Goal: Task Accomplishment & Management: Manage account settings

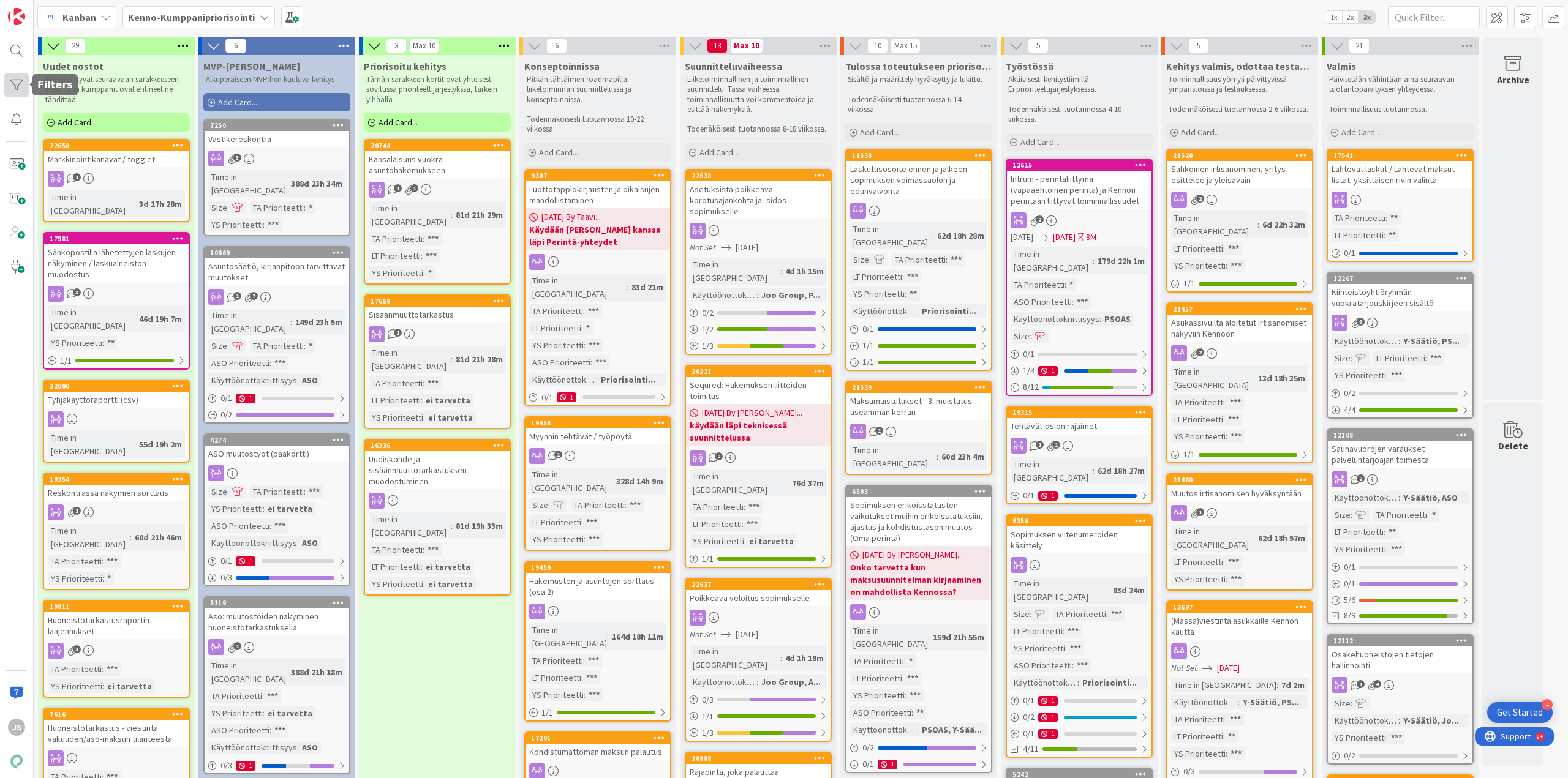
click at [23, 80] on div at bounding box center [16, 85] width 24 height 24
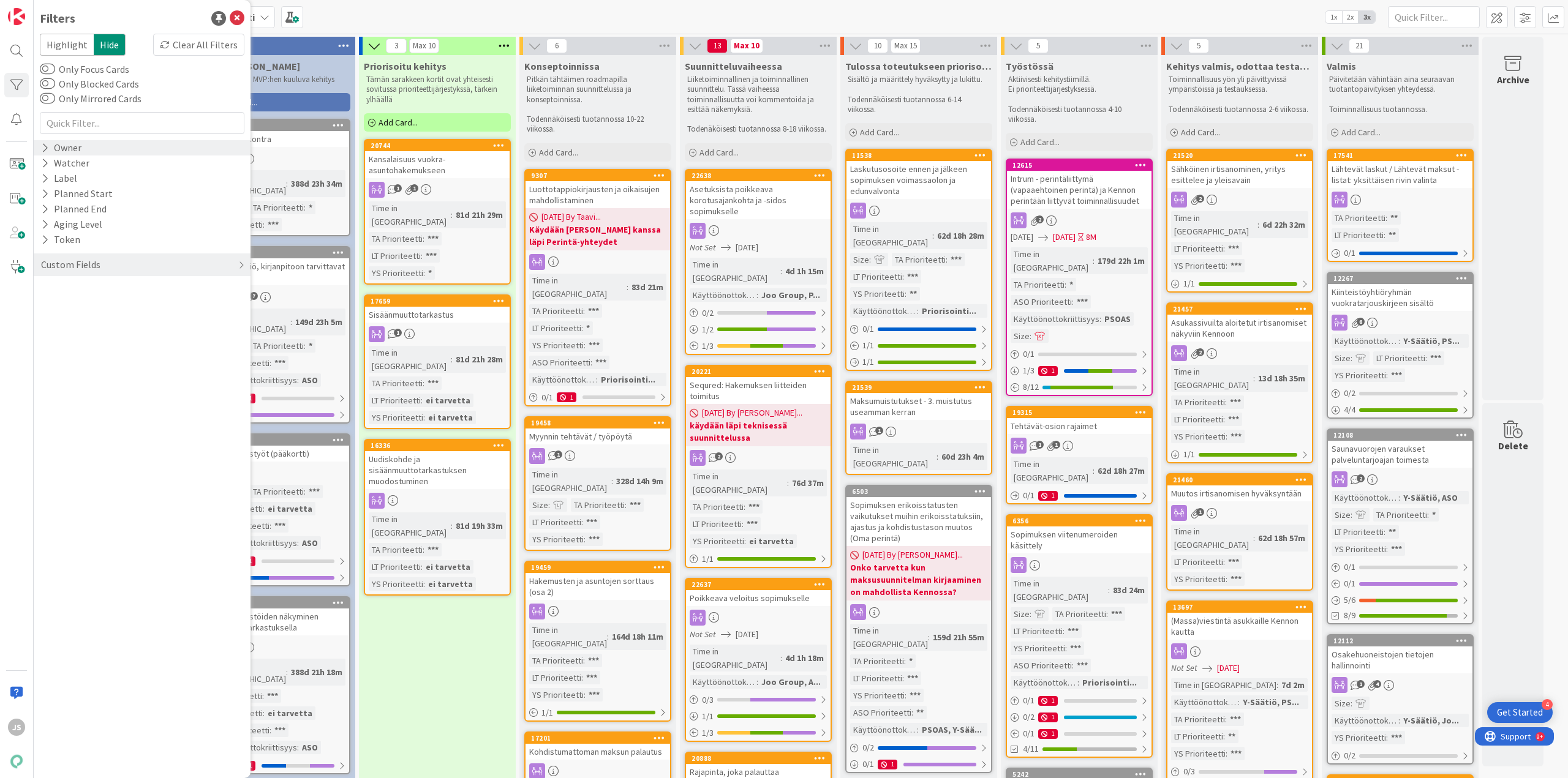
click at [88, 149] on div "Owner" at bounding box center [142, 148] width 217 height 16
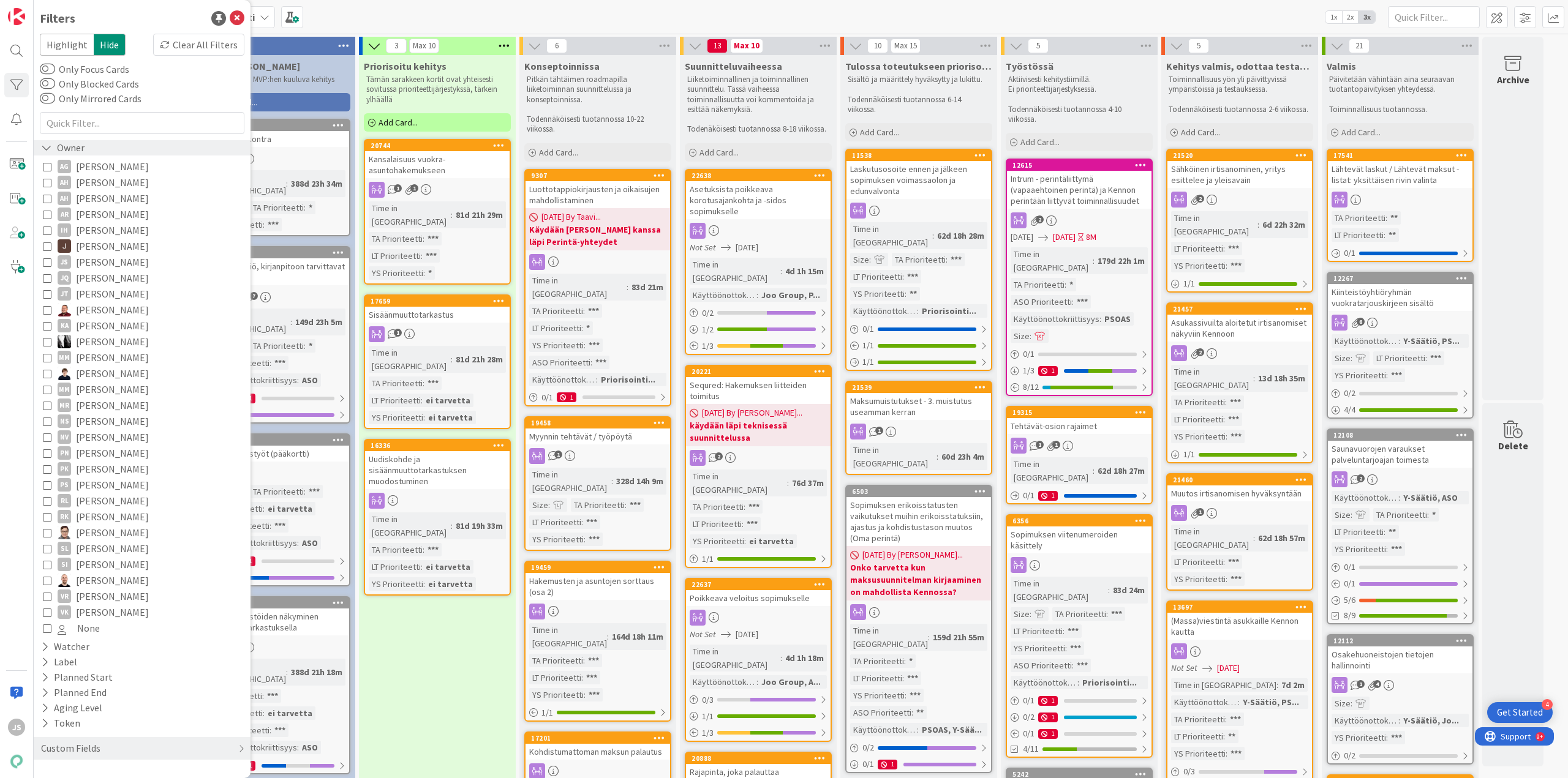
click at [88, 149] on div "Owner" at bounding box center [142, 148] width 217 height 16
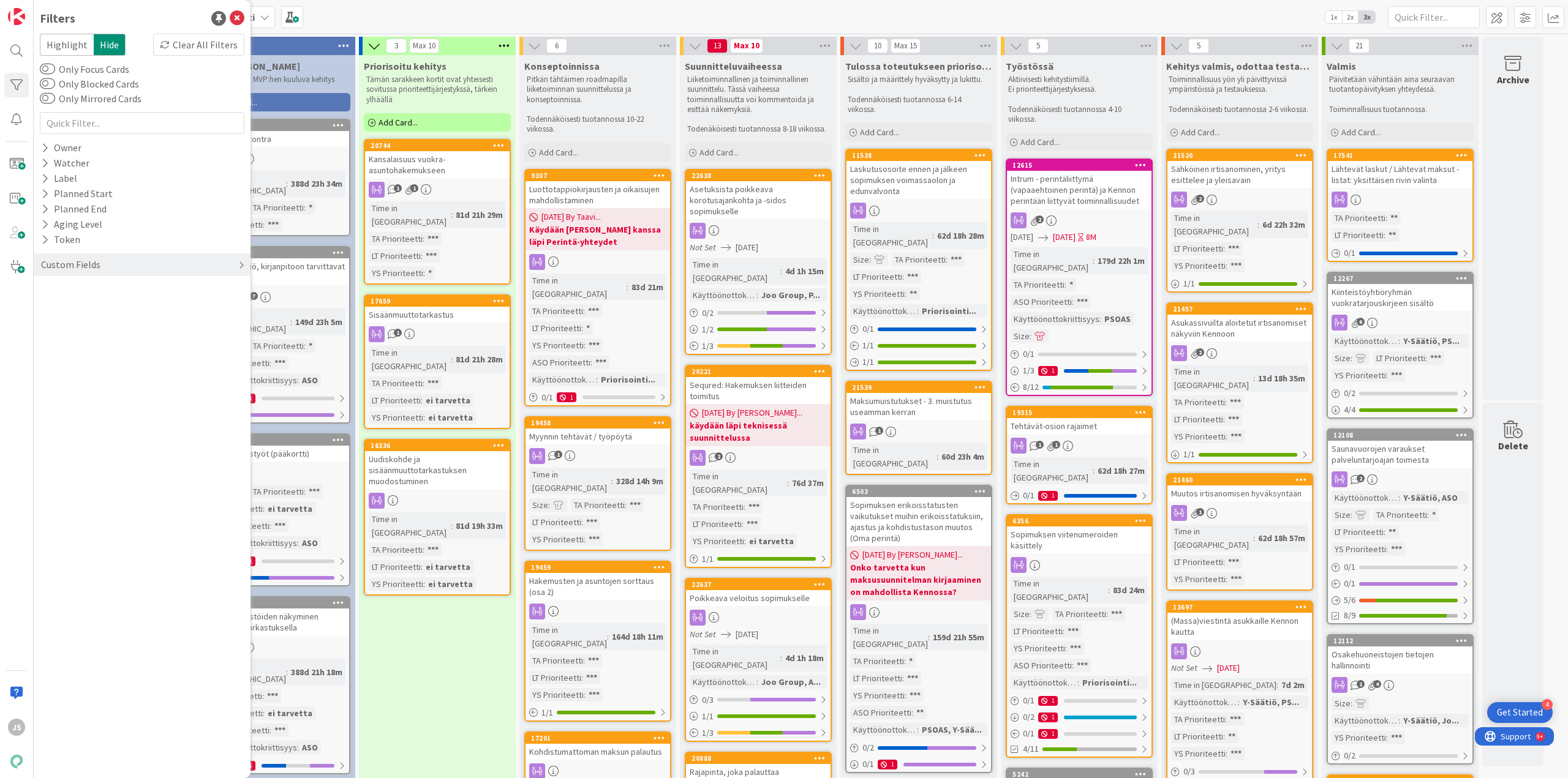
click at [62, 267] on div "Custom Fields" at bounding box center [71, 265] width 62 height 16
click at [60, 349] on button "LT Prioriteetti" at bounding box center [78, 352] width 76 height 16
click at [71, 352] on button "LT Prioriteetti" at bounding box center [79, 352] width 79 height 16
click at [73, 290] on button "Asiakas" at bounding box center [63, 290] width 47 height 16
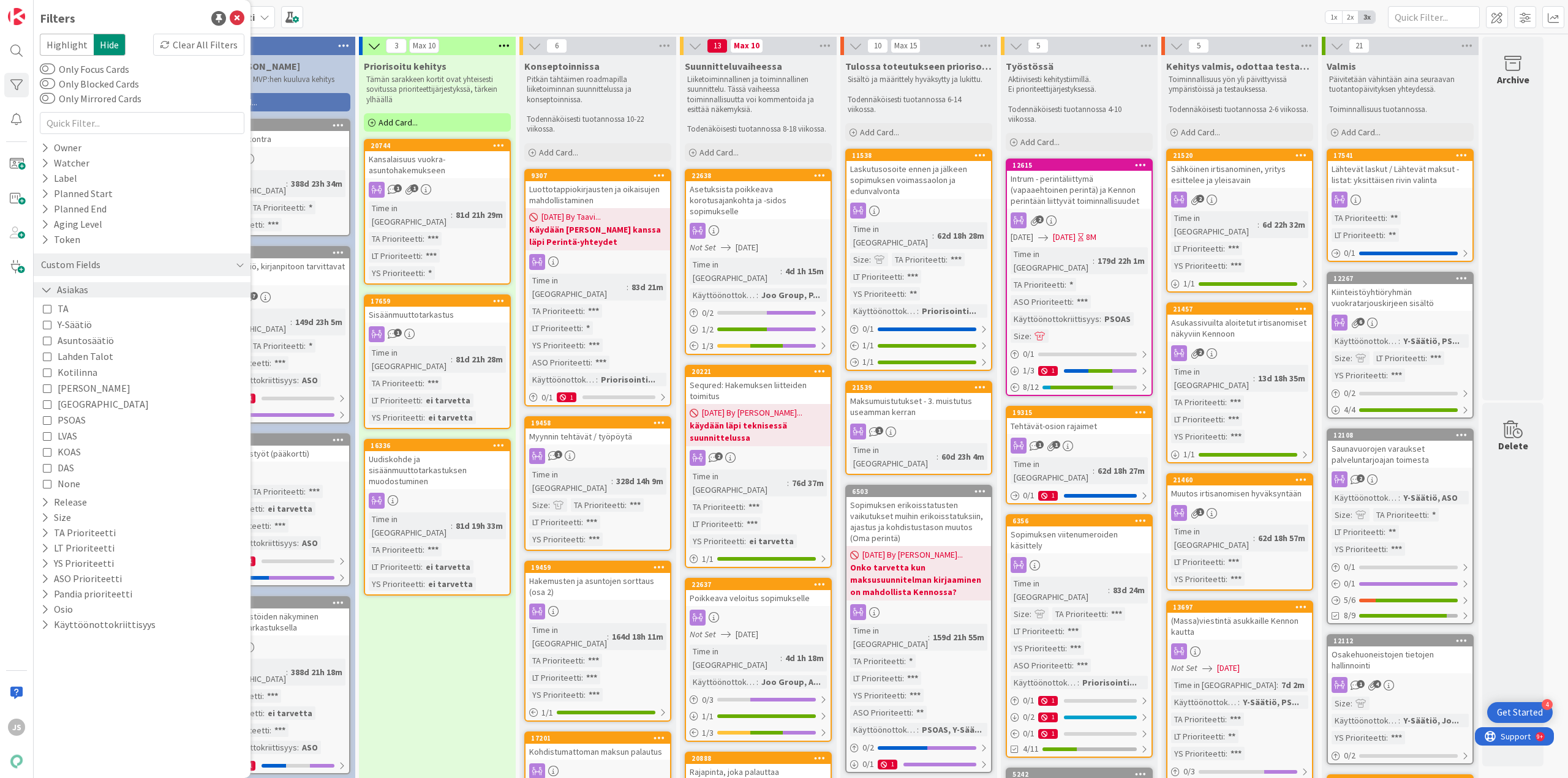
click at [73, 290] on button "Asiakas" at bounding box center [65, 290] width 50 height 16
click at [71, 355] on button "LT Prioriteetti" at bounding box center [78, 352] width 76 height 16
click at [62, 435] on span "None" at bounding box center [69, 433] width 22 height 16
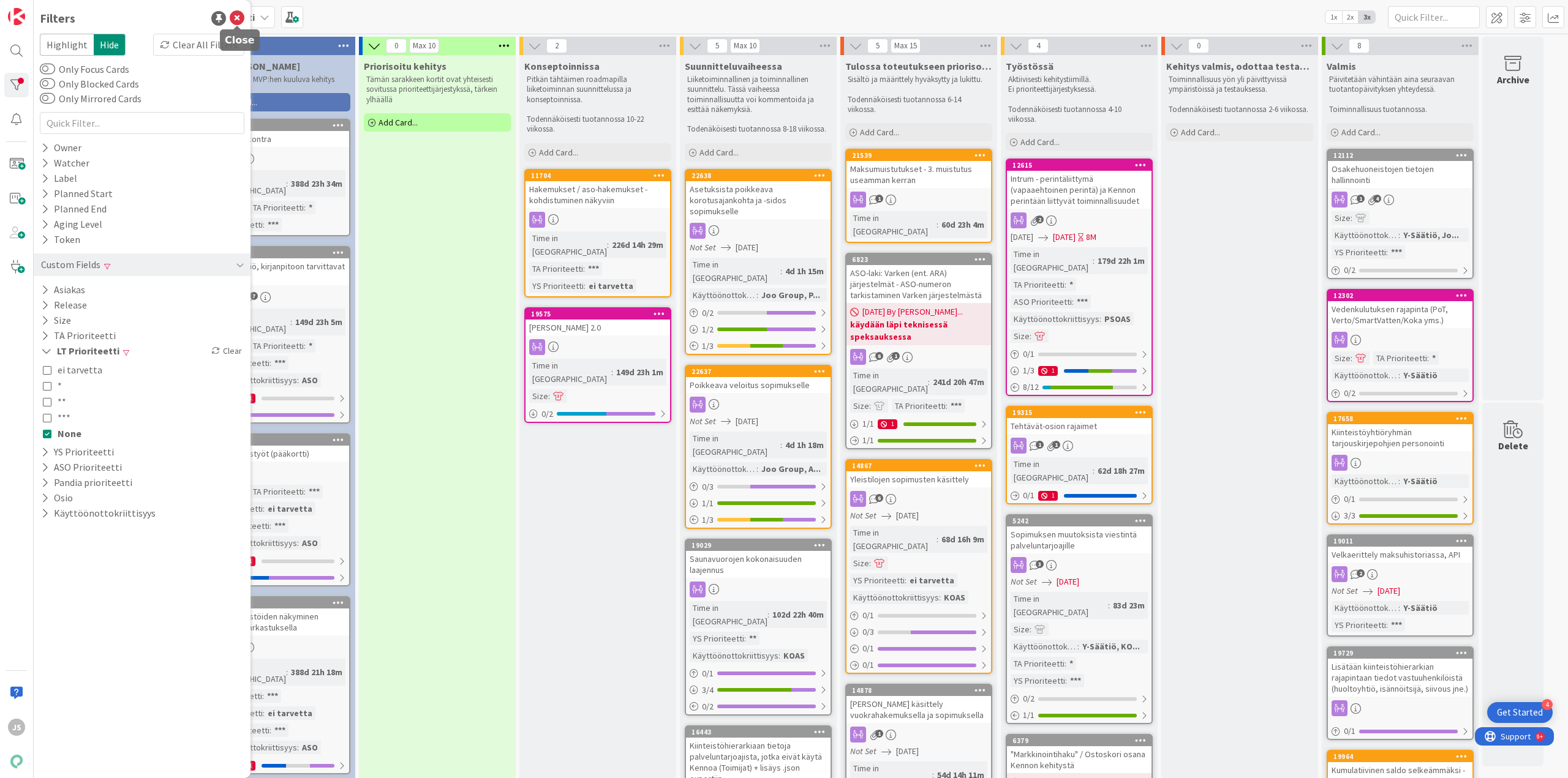
click at [237, 20] on icon at bounding box center [237, 18] width 15 height 15
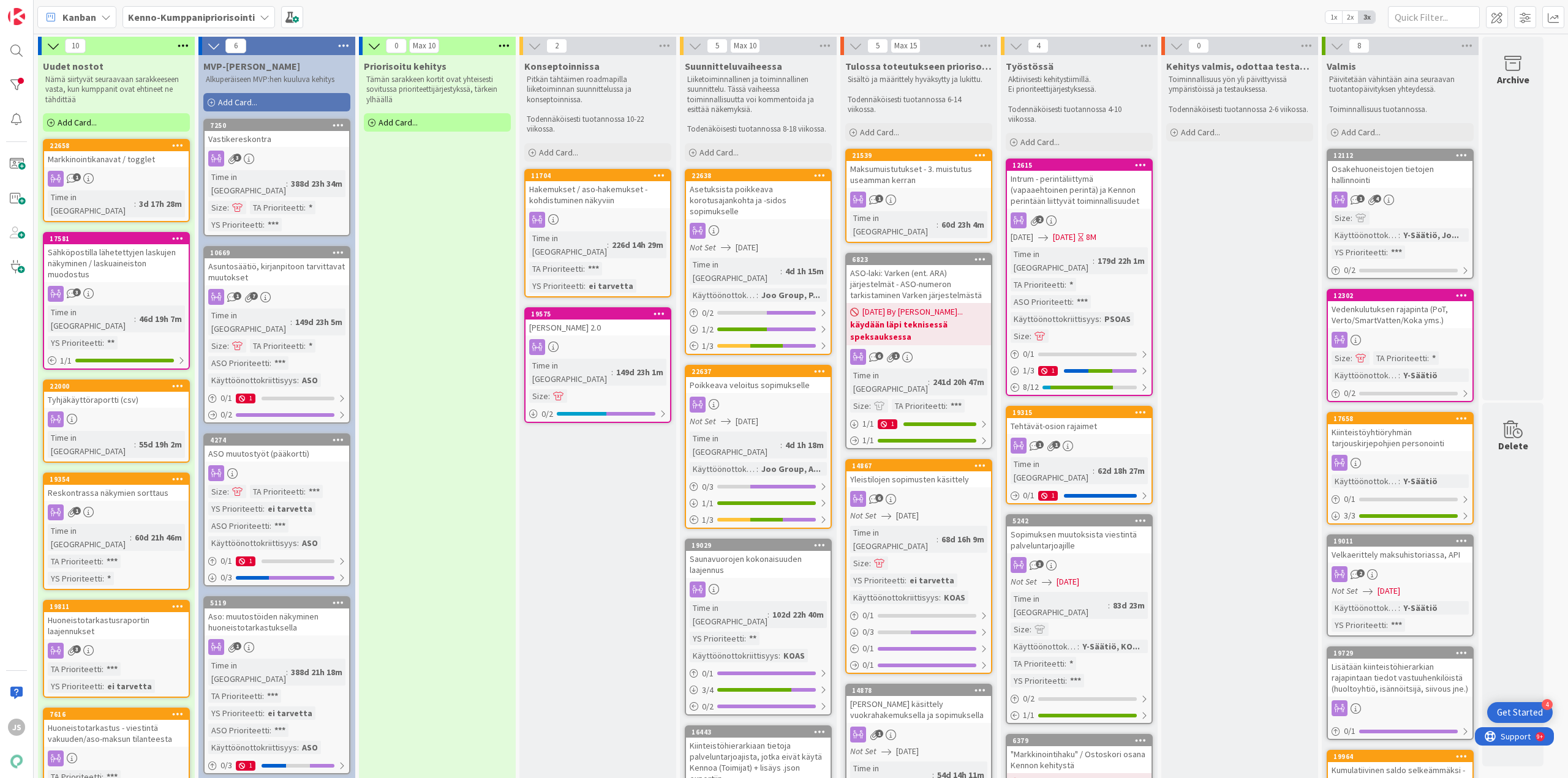
click at [128, 168] on link "22658 Markkinointikanavat / togglet 1 Time in Column : 3d 17h 28m" at bounding box center [116, 180] width 147 height 84
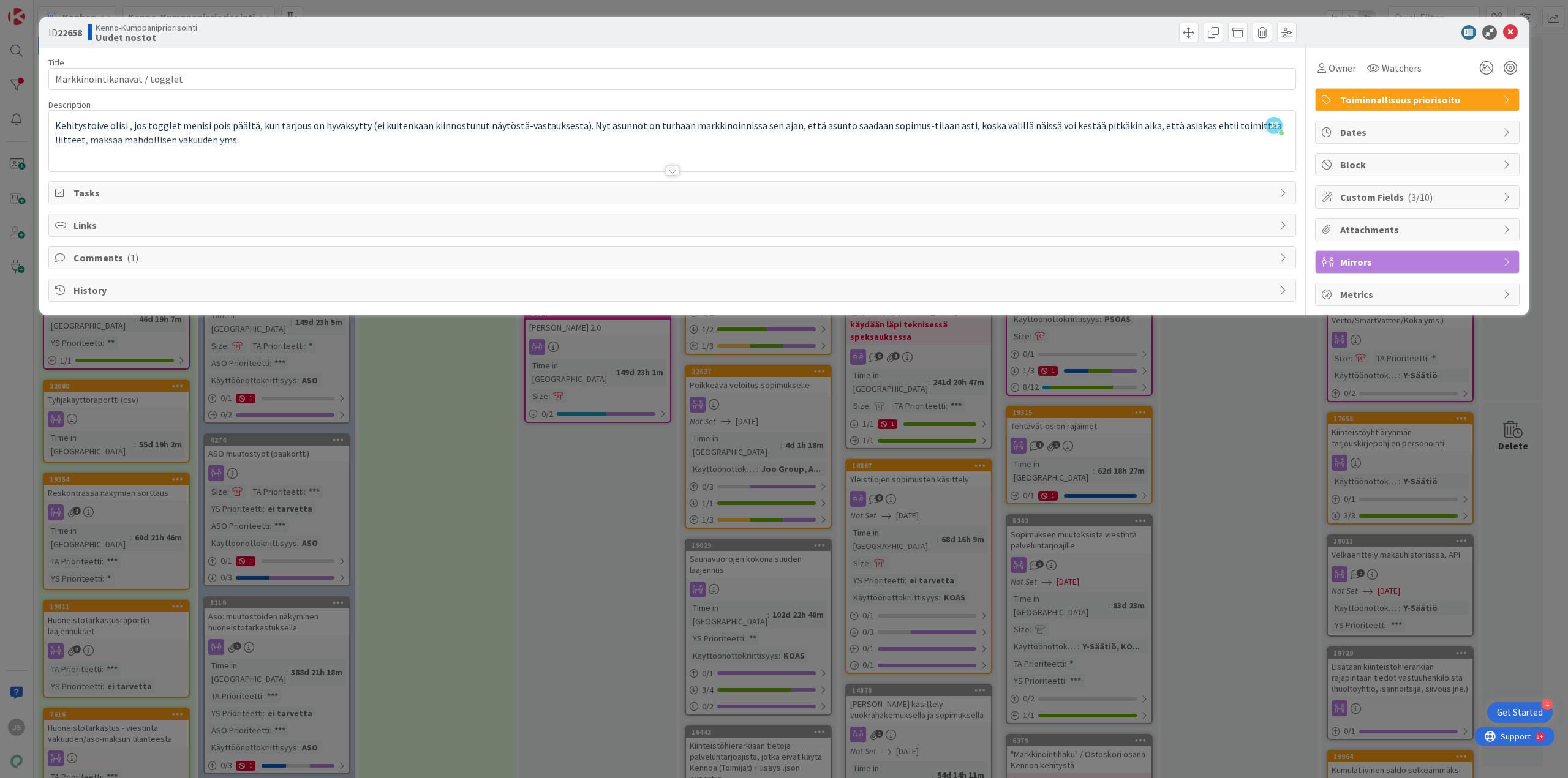
click at [1490, 200] on span "Custom Fields ( 3/10 )" at bounding box center [1419, 196] width 157 height 15
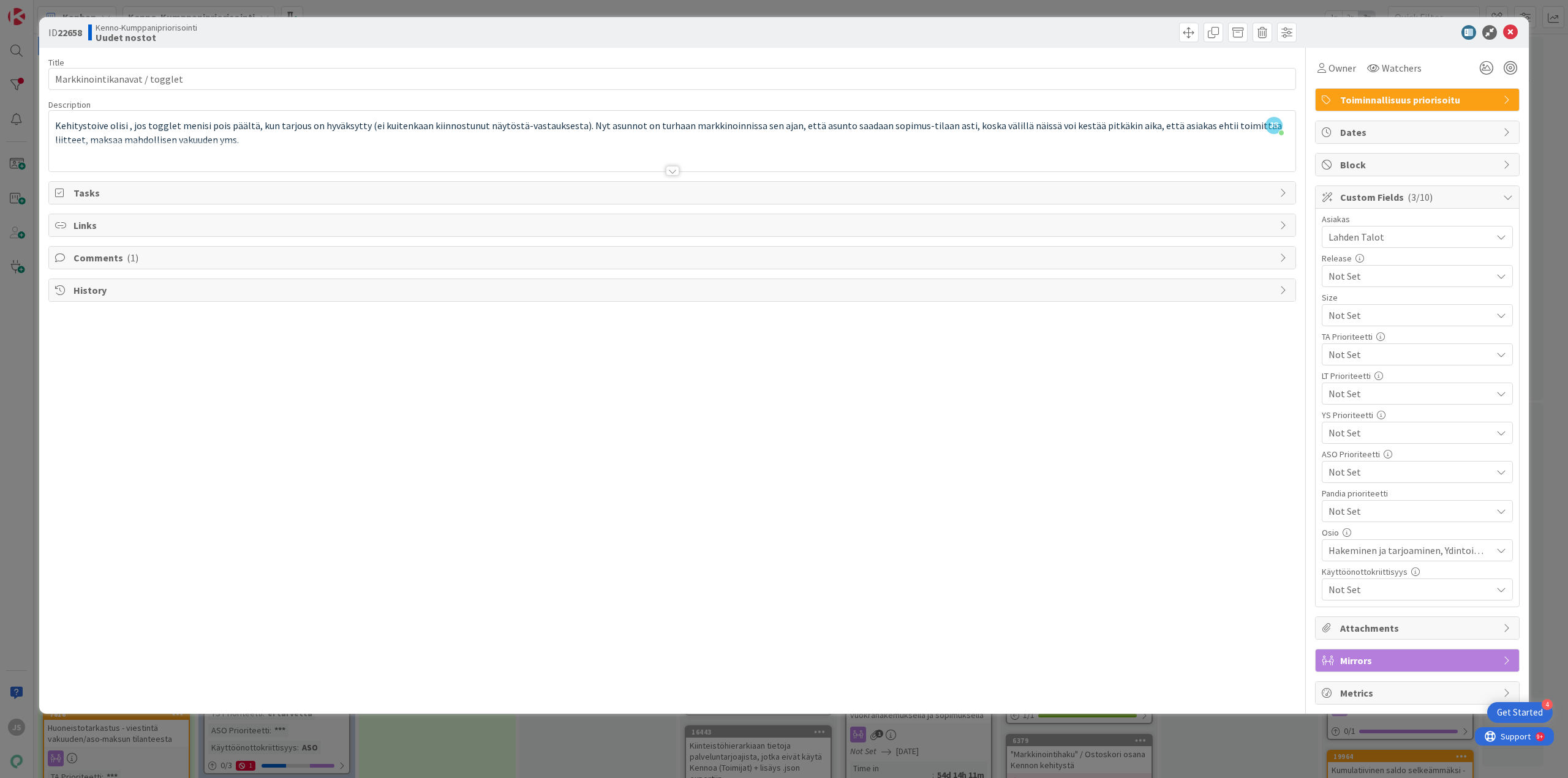
click at [1447, 324] on span "Not Set" at bounding box center [1408, 315] width 157 height 17
click at [1398, 473] on span "*" at bounding box center [1426, 467] width 160 height 18
click at [1509, 33] on icon at bounding box center [1510, 32] width 15 height 15
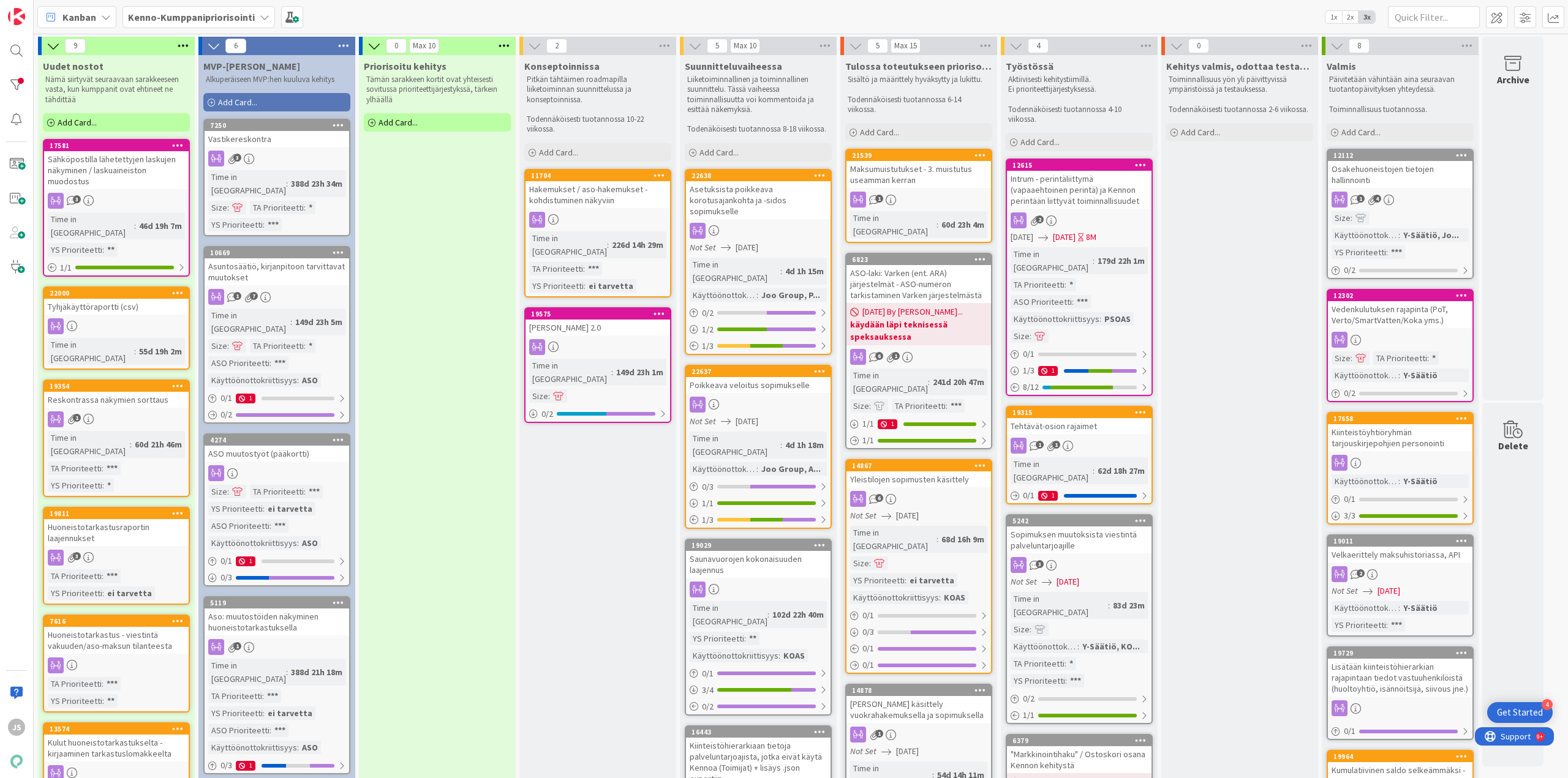
click at [134, 174] on div "Sähköpostilla lähetettyjen laskujen näkyminen / laskuaineiston muodostus" at bounding box center [116, 171] width 145 height 38
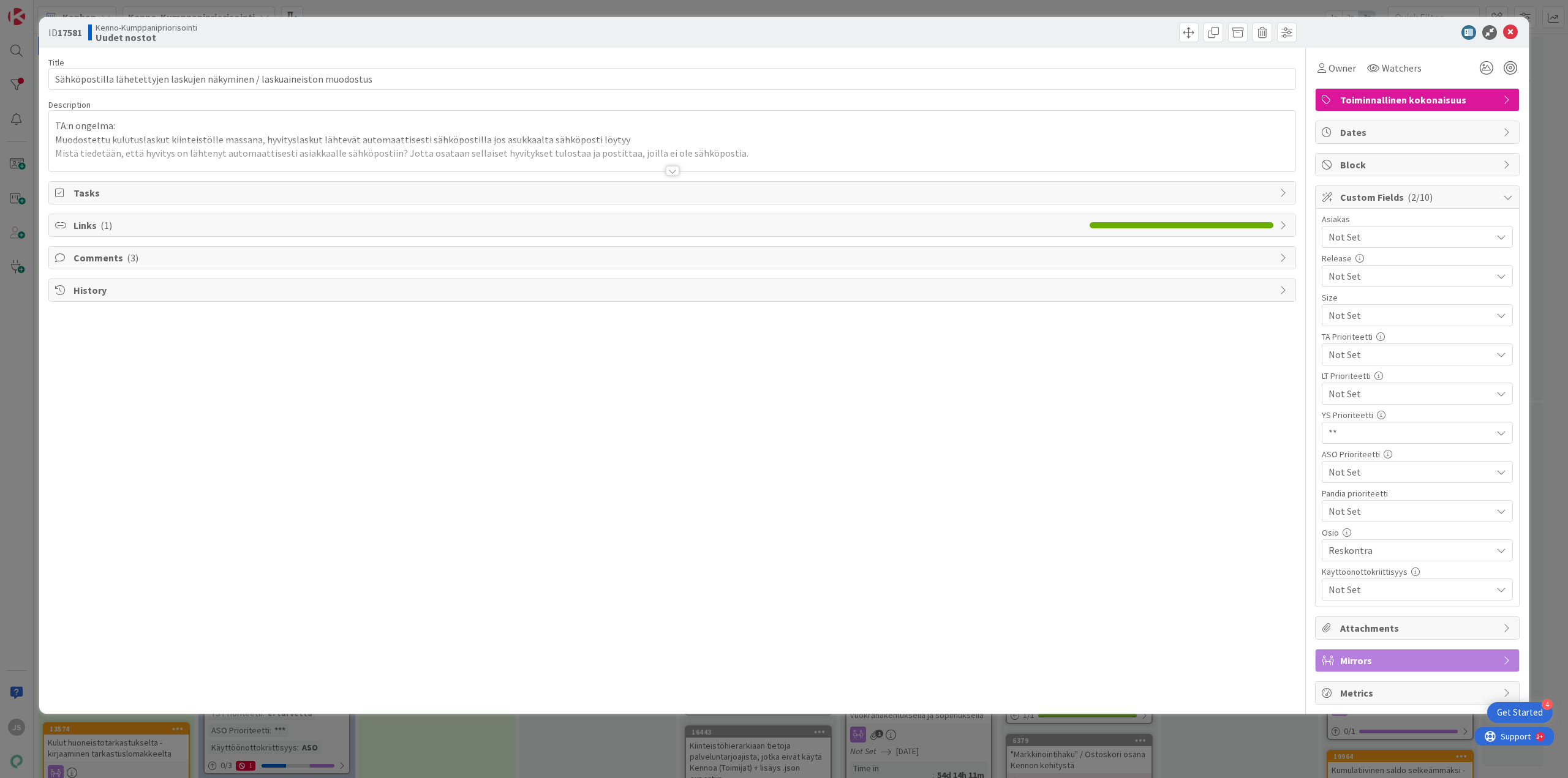
click at [669, 172] on div at bounding box center [673, 171] width 14 height 9
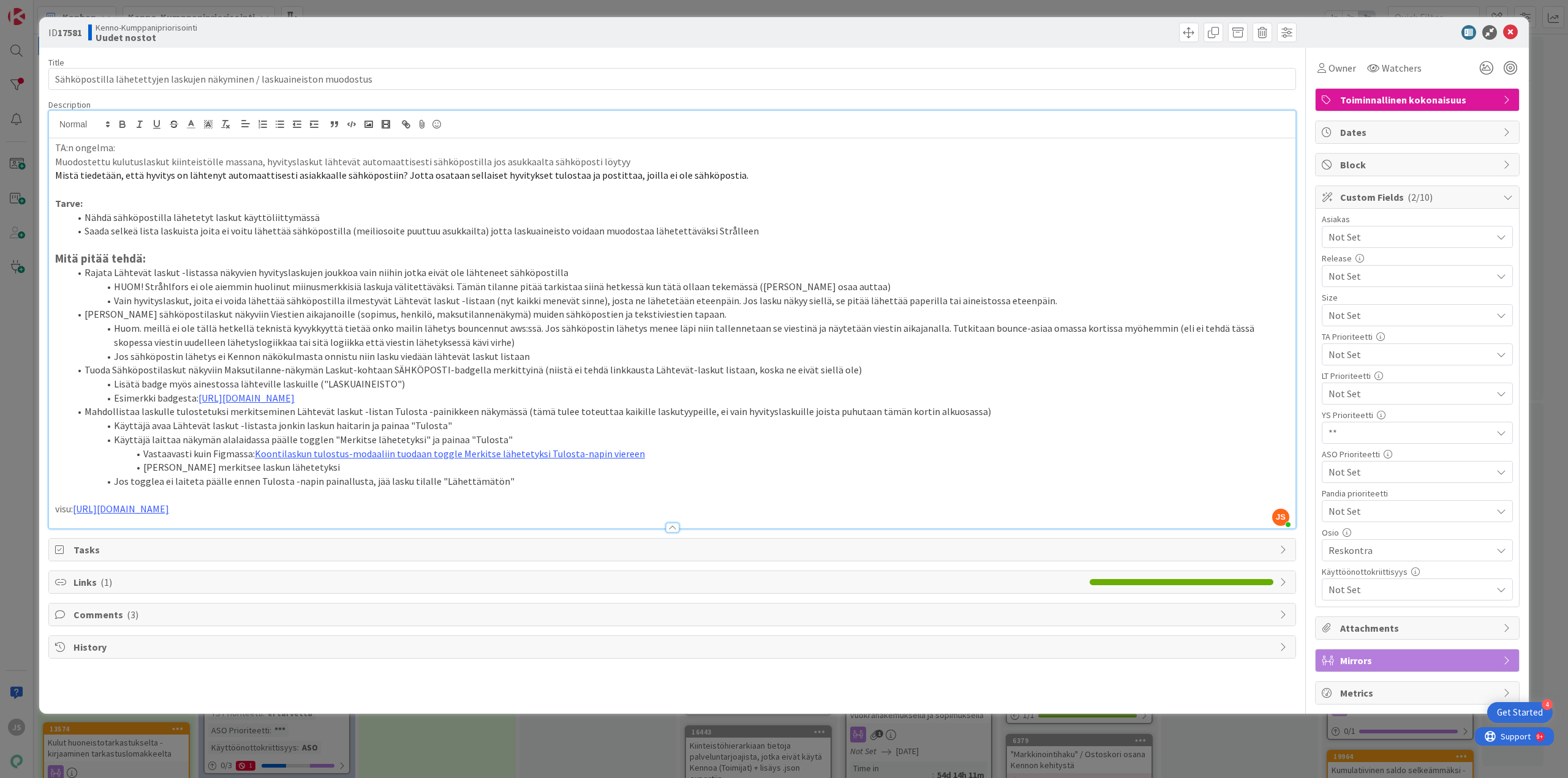
click at [1375, 324] on span "Not Set" at bounding box center [1408, 315] width 157 height 17
click at [1513, 32] on icon at bounding box center [1510, 32] width 15 height 15
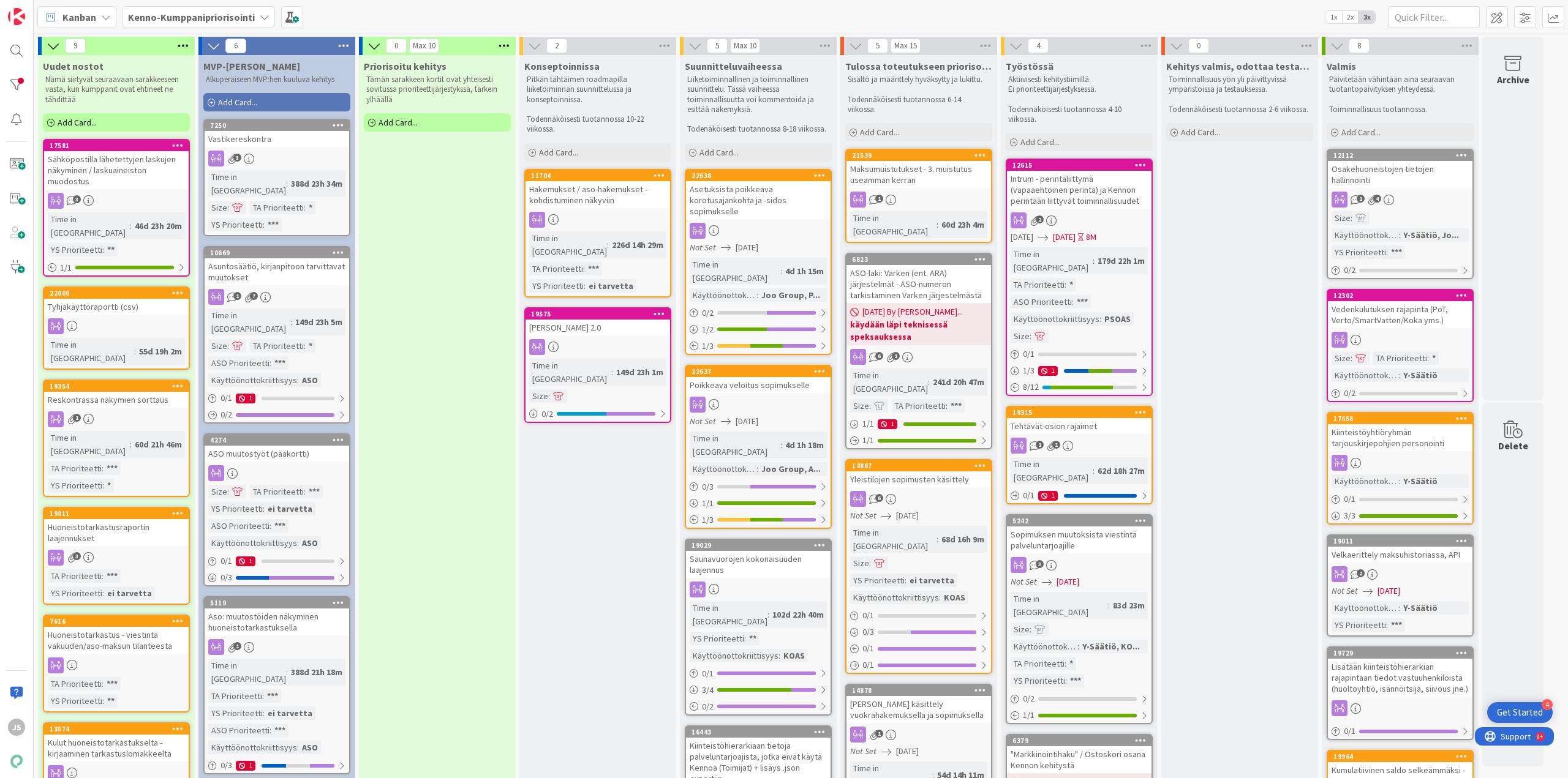
click at [126, 299] on div "Tyhjäkäyttöraportti (csv)" at bounding box center [116, 307] width 145 height 16
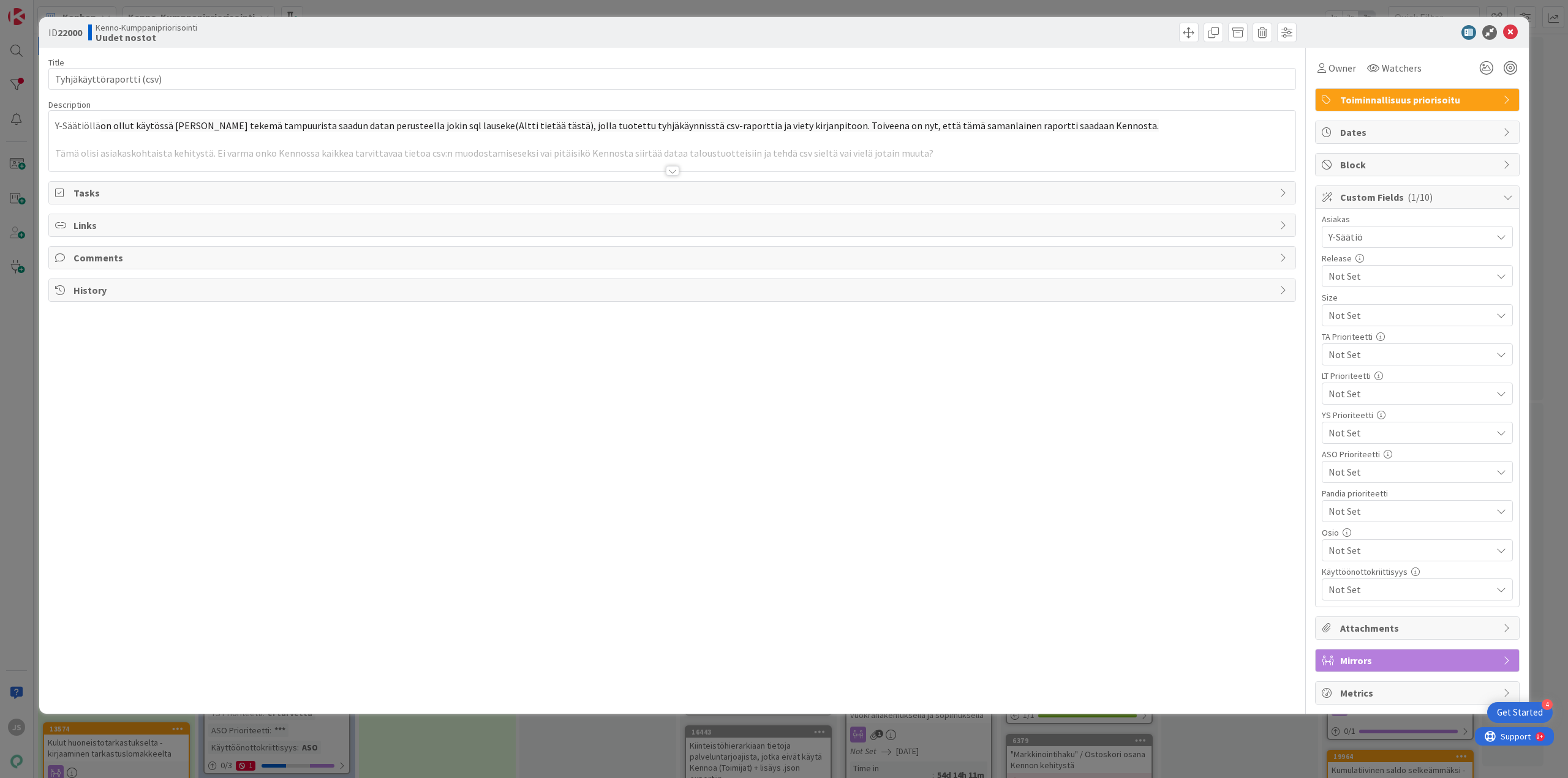
click at [673, 167] on div at bounding box center [673, 171] width 14 height 9
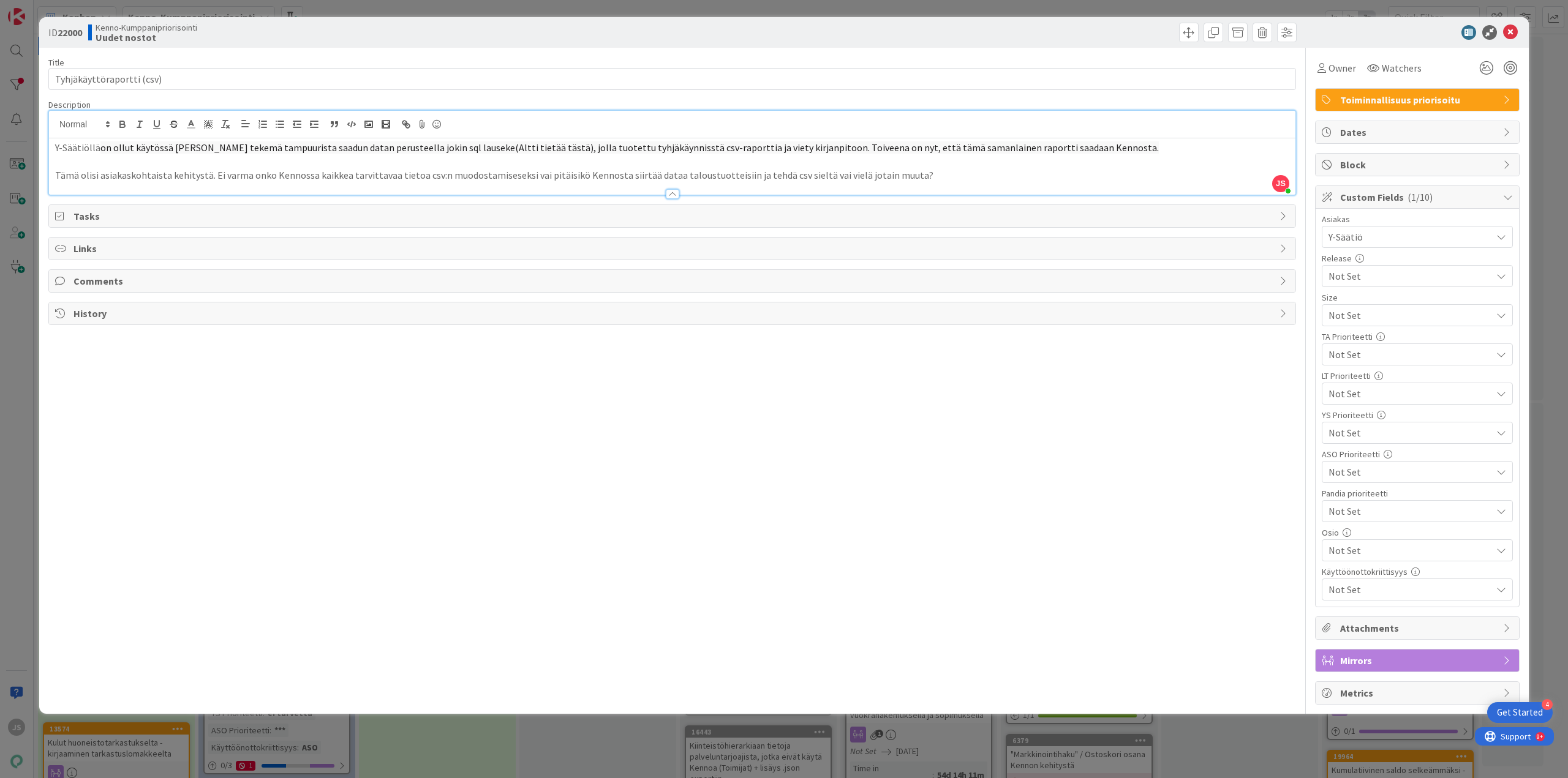
click at [1409, 324] on span "Not Set" at bounding box center [1408, 315] width 157 height 17
click at [1381, 445] on span "ei tarvetta" at bounding box center [1426, 445] width 160 height 18
click at [1513, 34] on icon at bounding box center [1510, 32] width 15 height 15
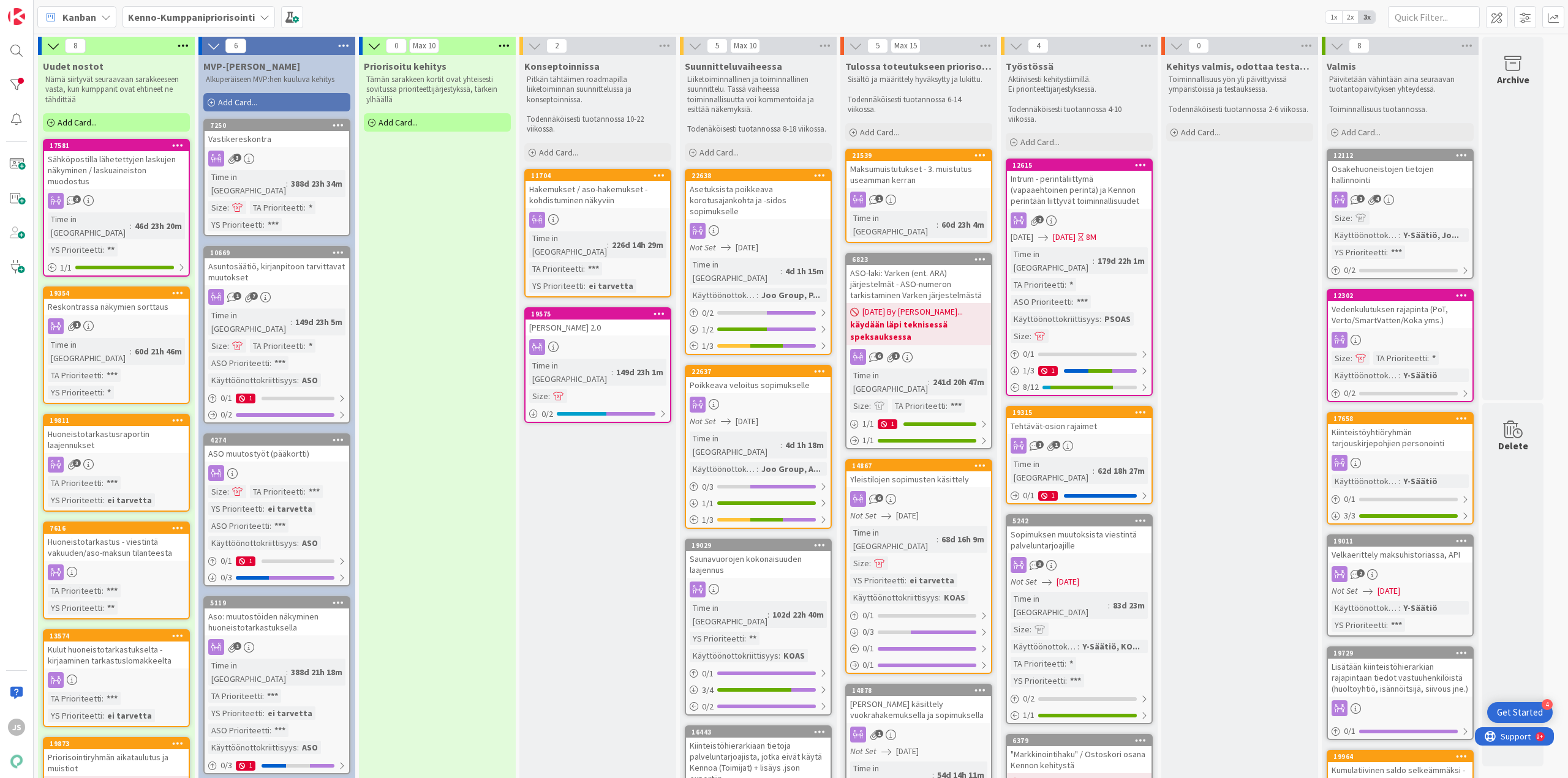
click at [119, 299] on div "Reskontrassa näkymien sorttaus" at bounding box center [116, 307] width 145 height 16
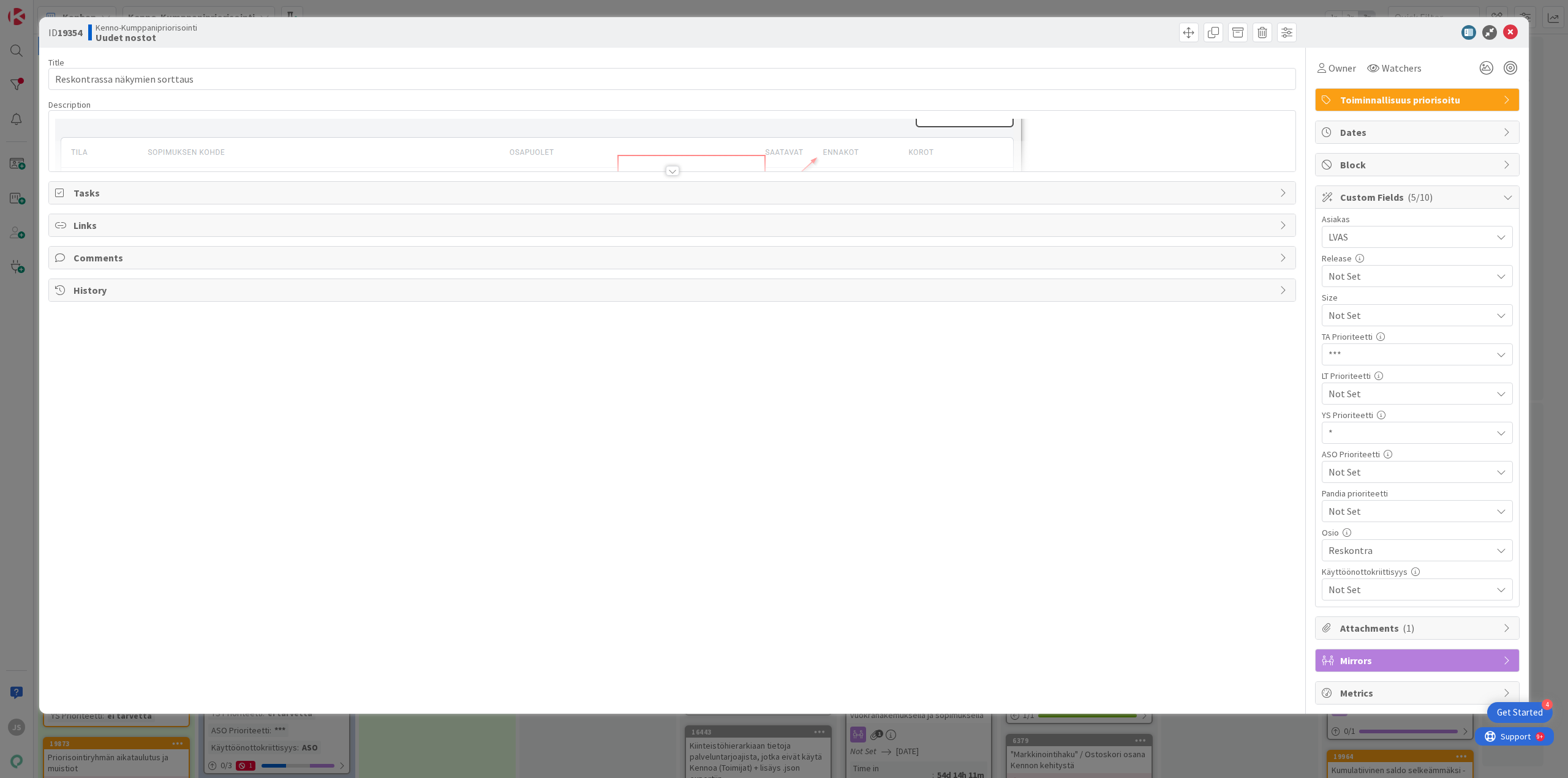
click at [671, 165] on div at bounding box center [672, 156] width 1246 height 31
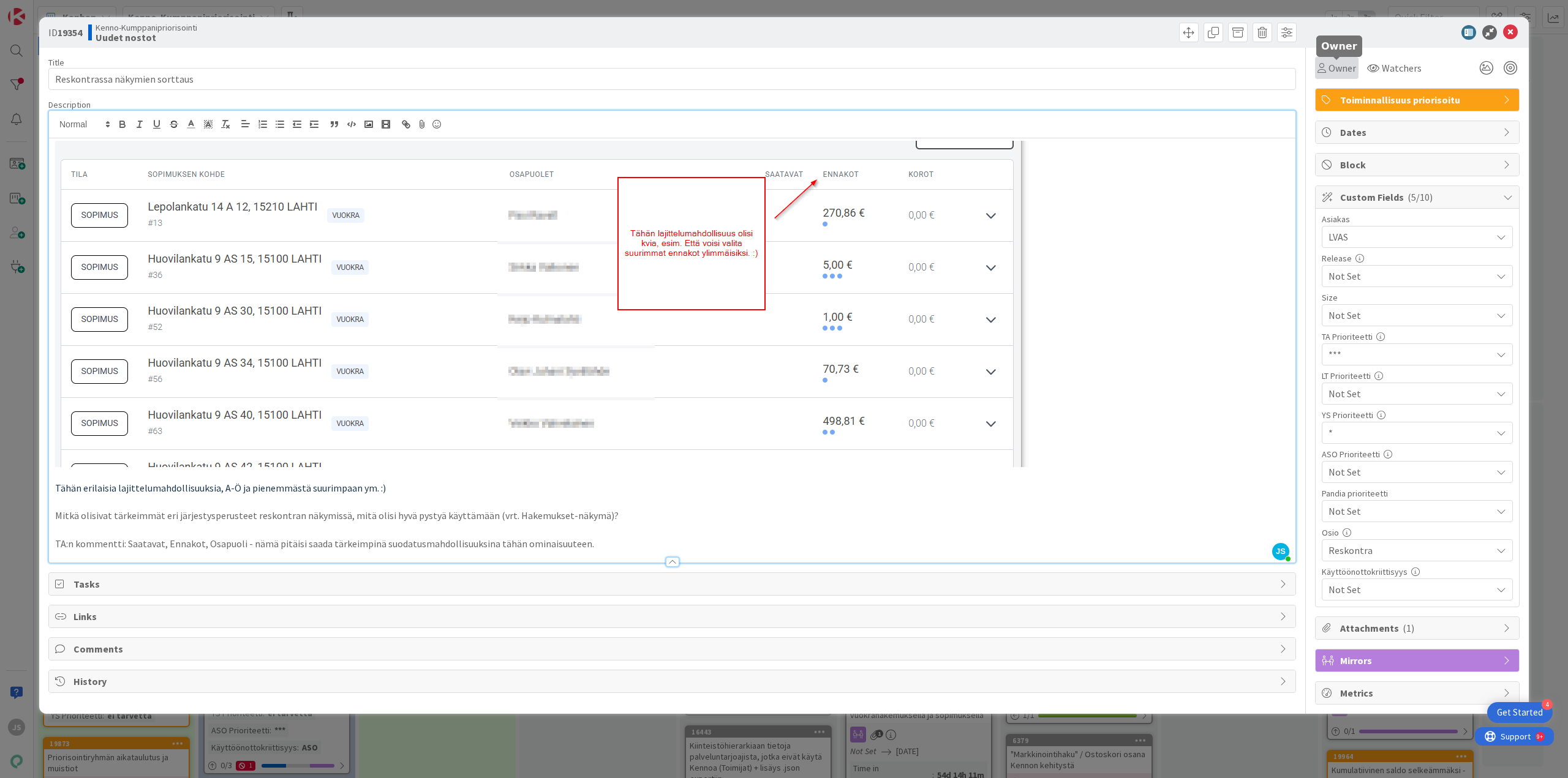
click at [1341, 69] on span "Owner" at bounding box center [1343, 67] width 28 height 15
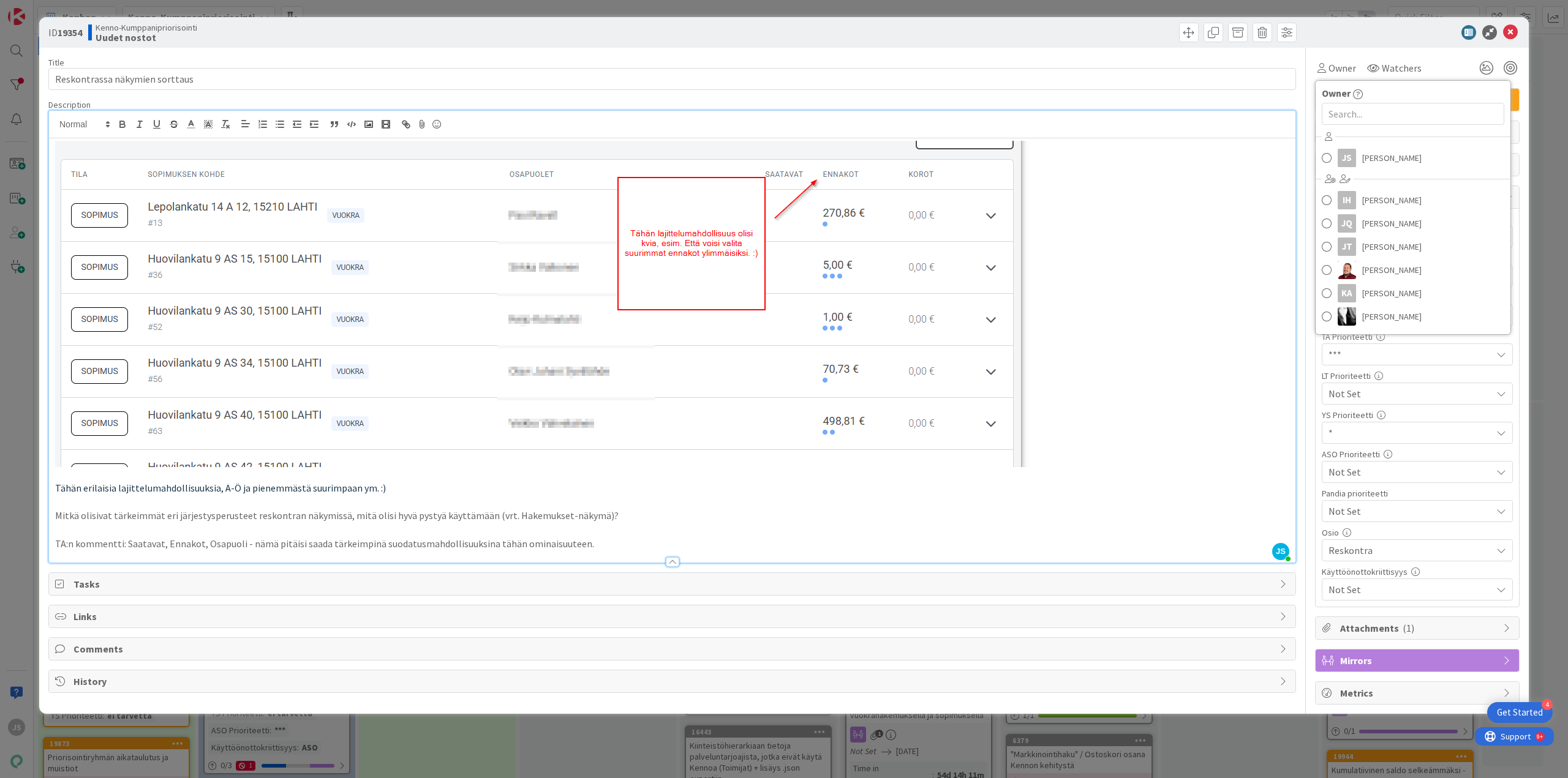
click at [1399, 35] on div at bounding box center [1412, 32] width 217 height 15
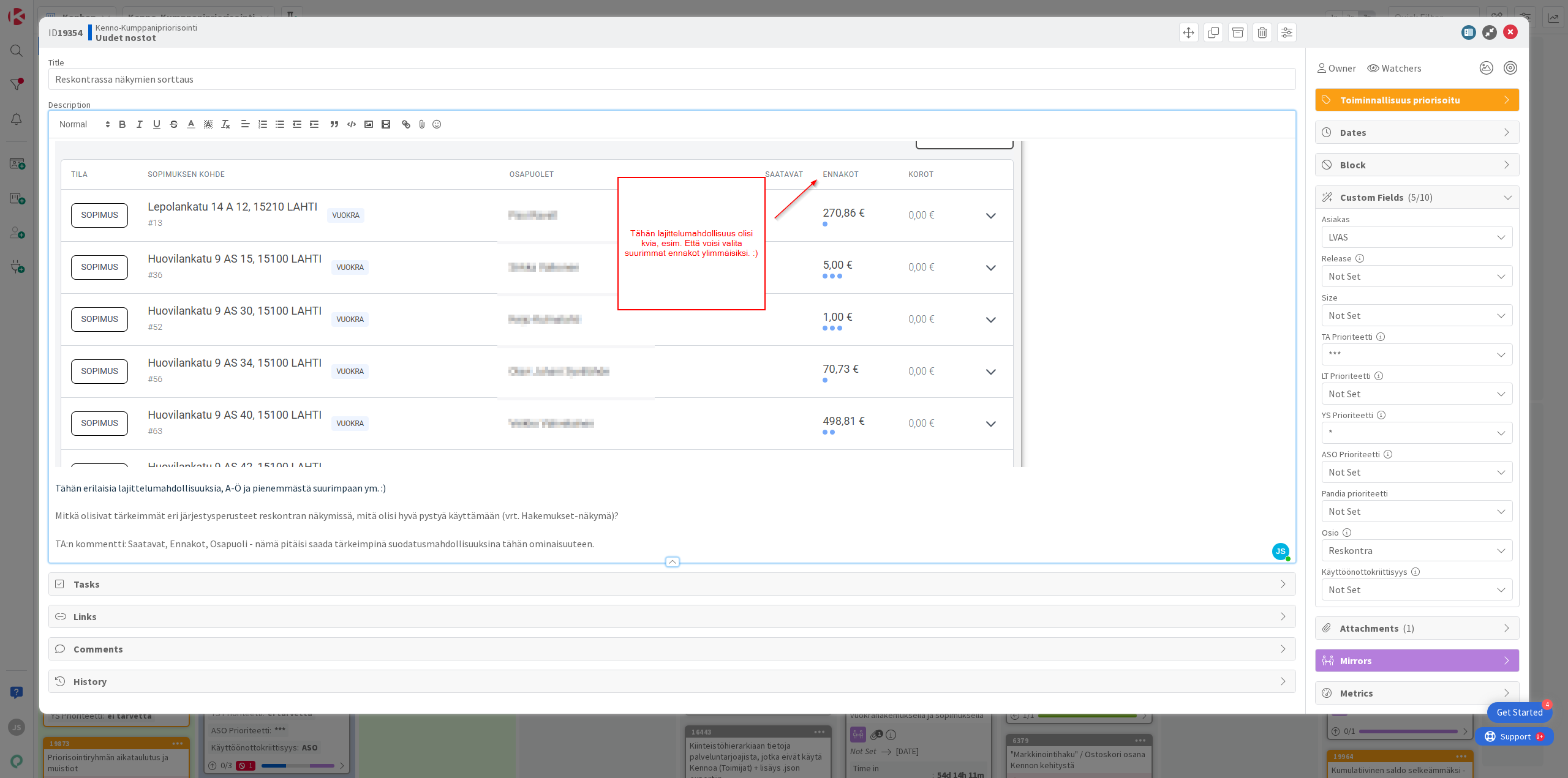
click at [1480, 632] on span "Attachments ( 1 )" at bounding box center [1419, 628] width 157 height 15
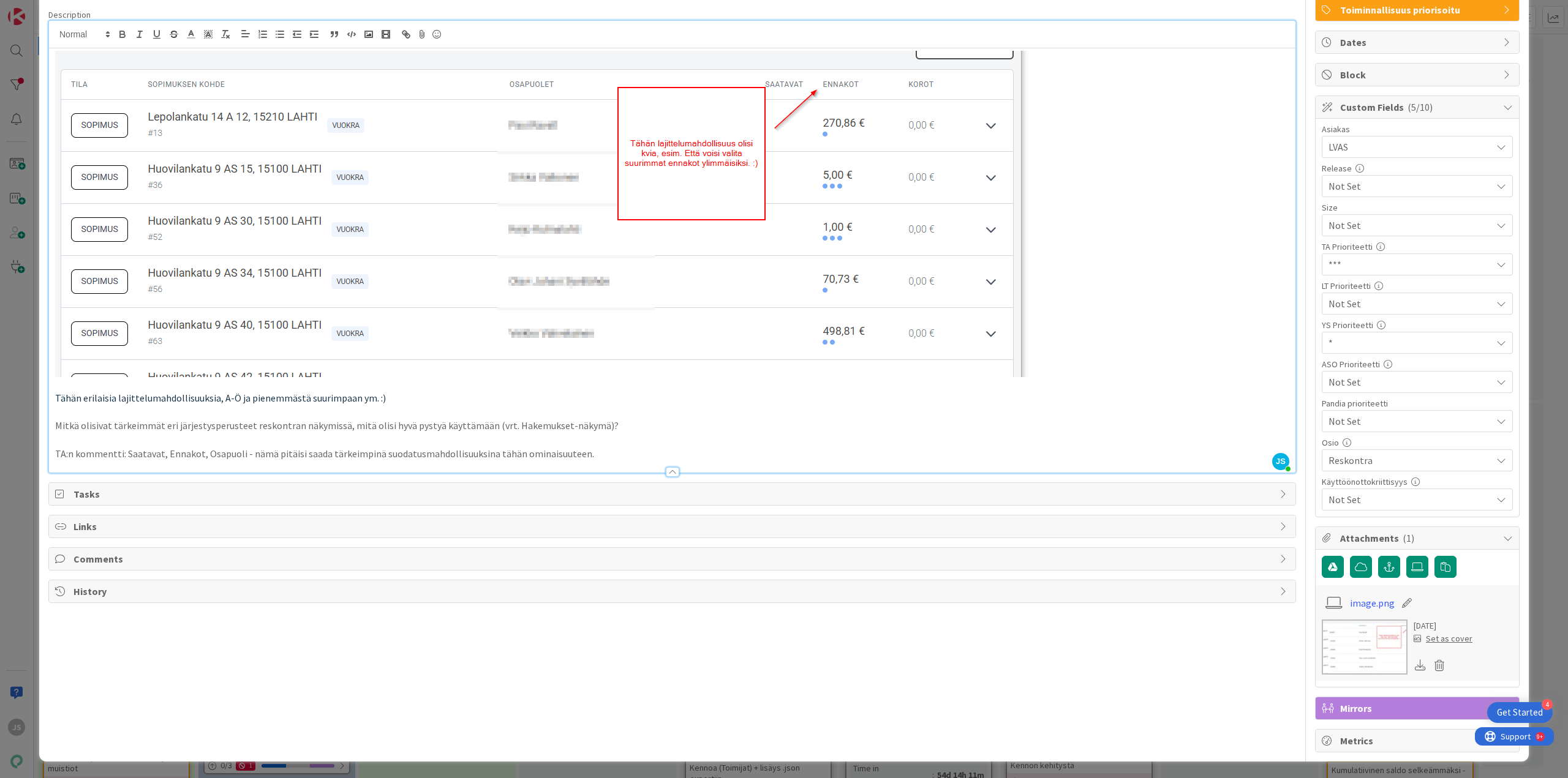
scroll to position [90, 0]
click at [1503, 537] on icon at bounding box center [1508, 537] width 9 height 9
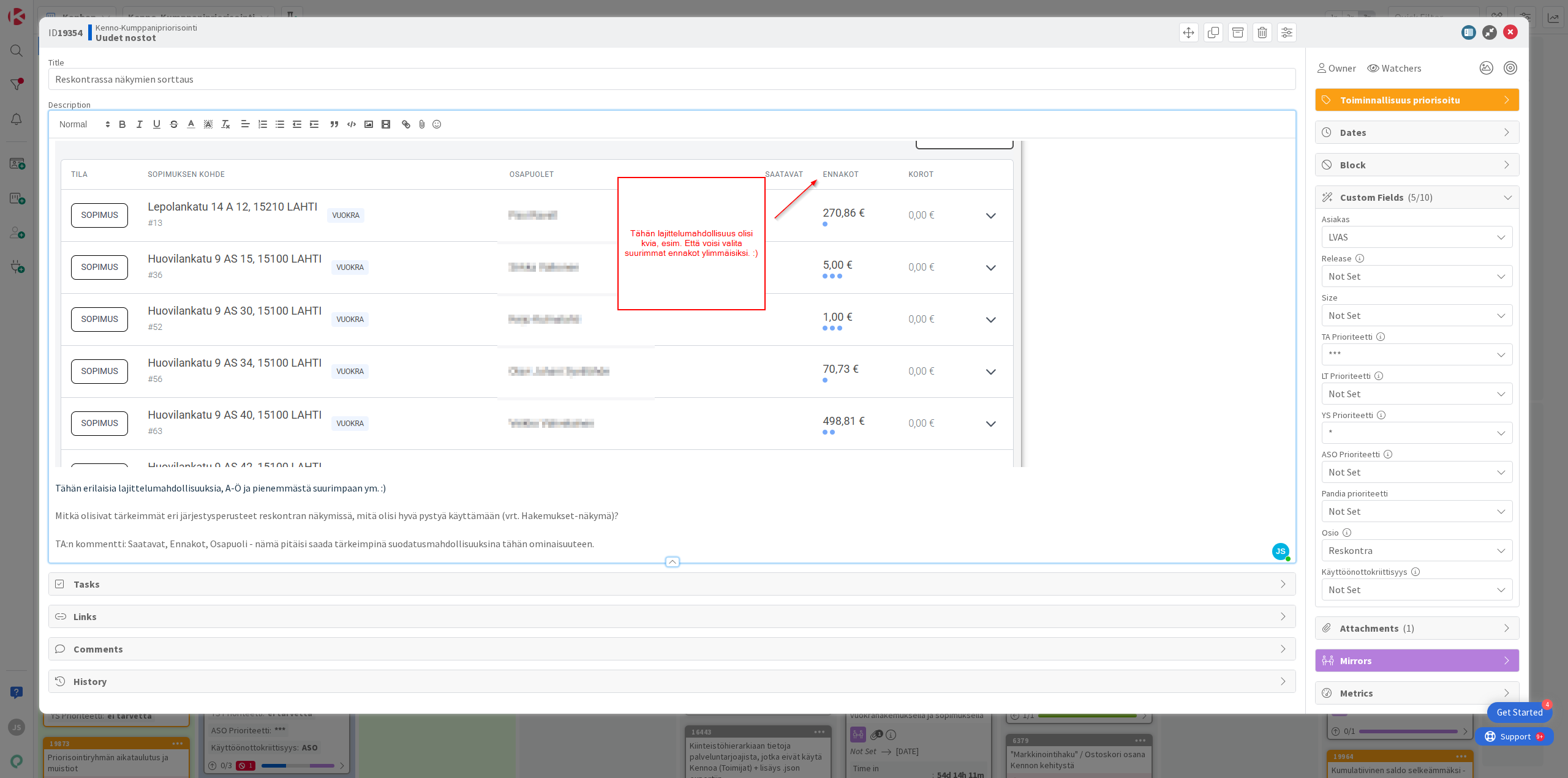
scroll to position [0, 0]
click at [1510, 31] on icon at bounding box center [1510, 32] width 15 height 15
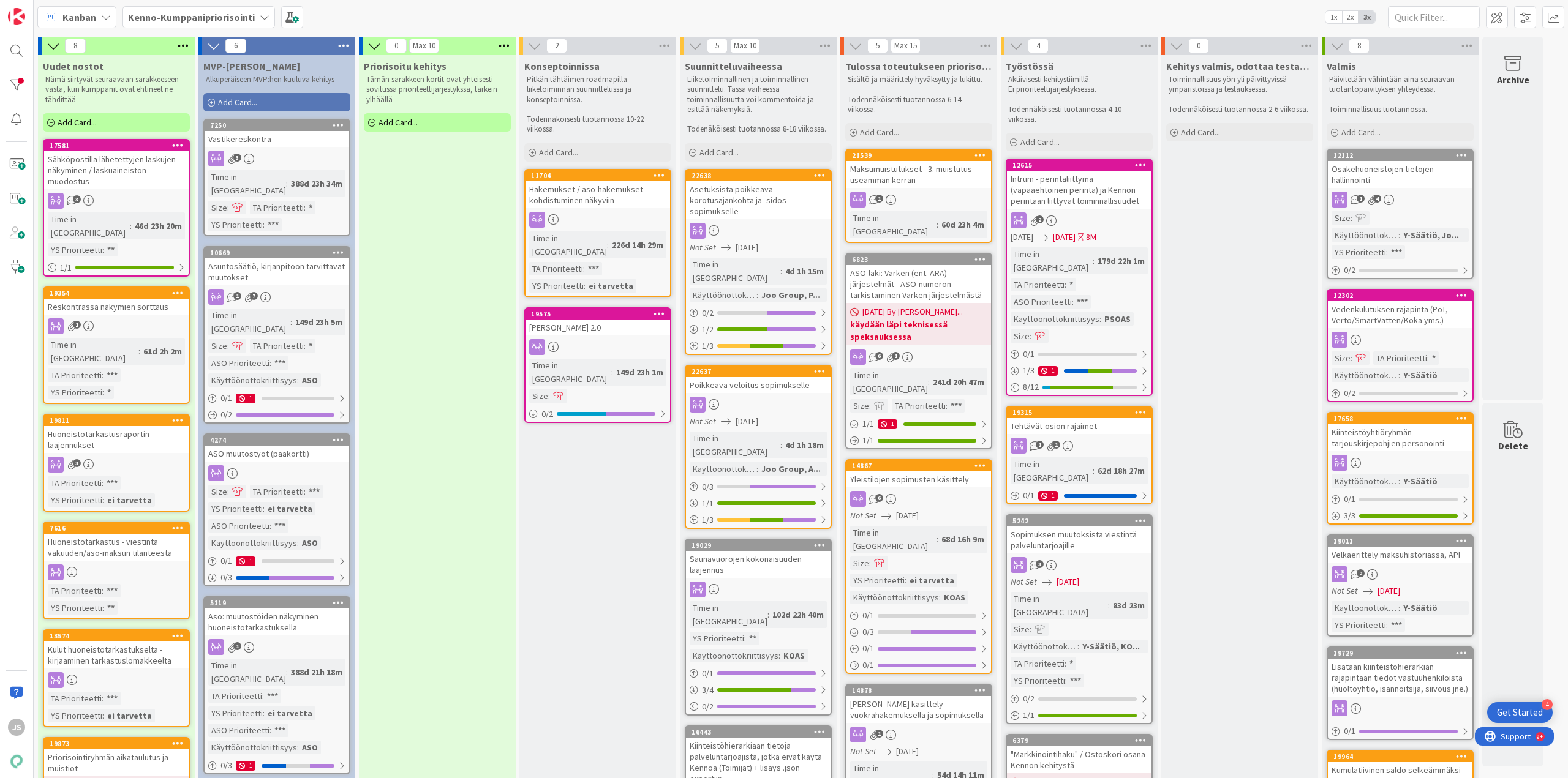
click at [128, 426] on div "Huoneistotarkastusraportin laajennukset" at bounding box center [116, 439] width 145 height 27
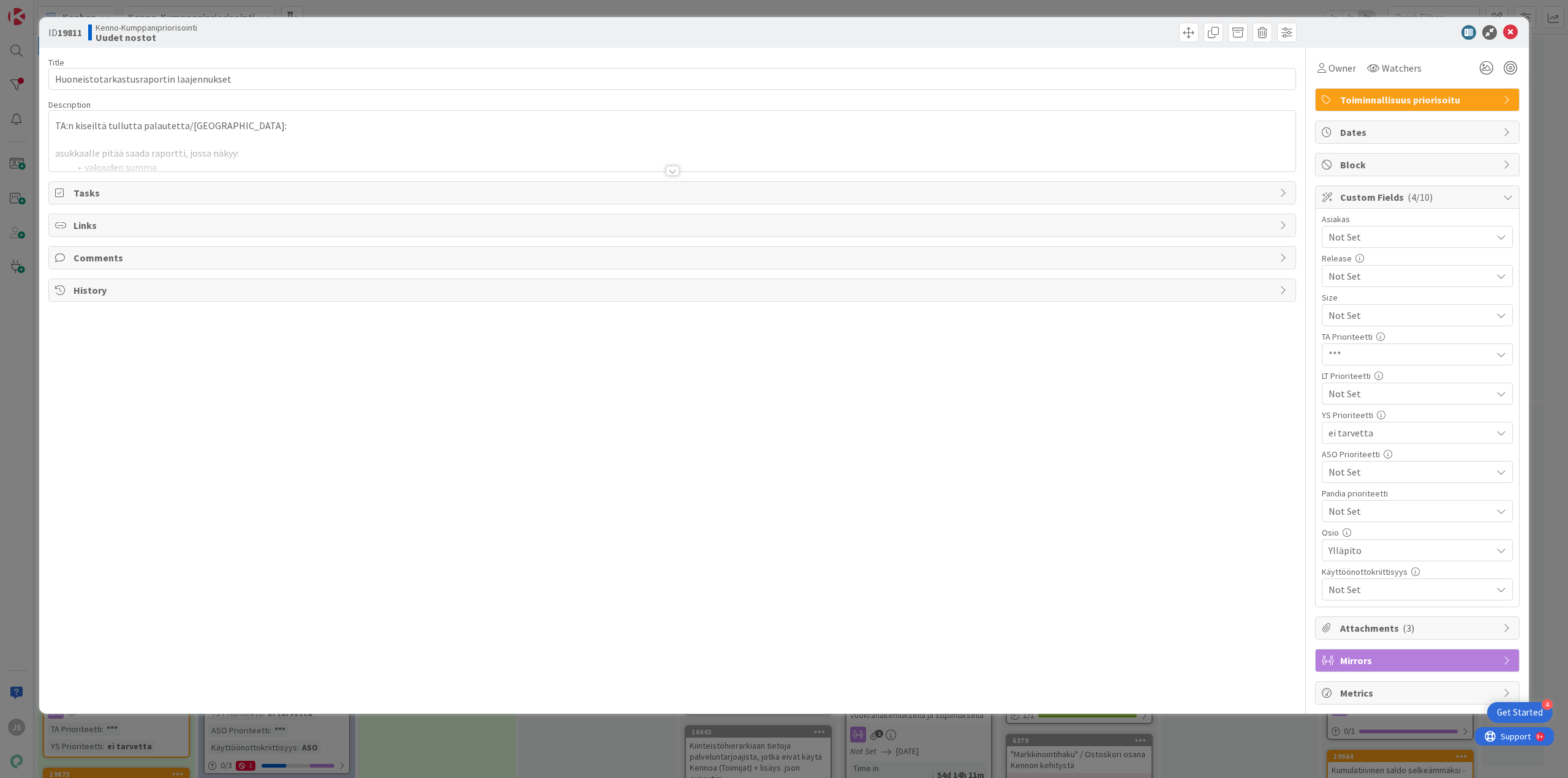
click at [672, 168] on div at bounding box center [673, 171] width 14 height 9
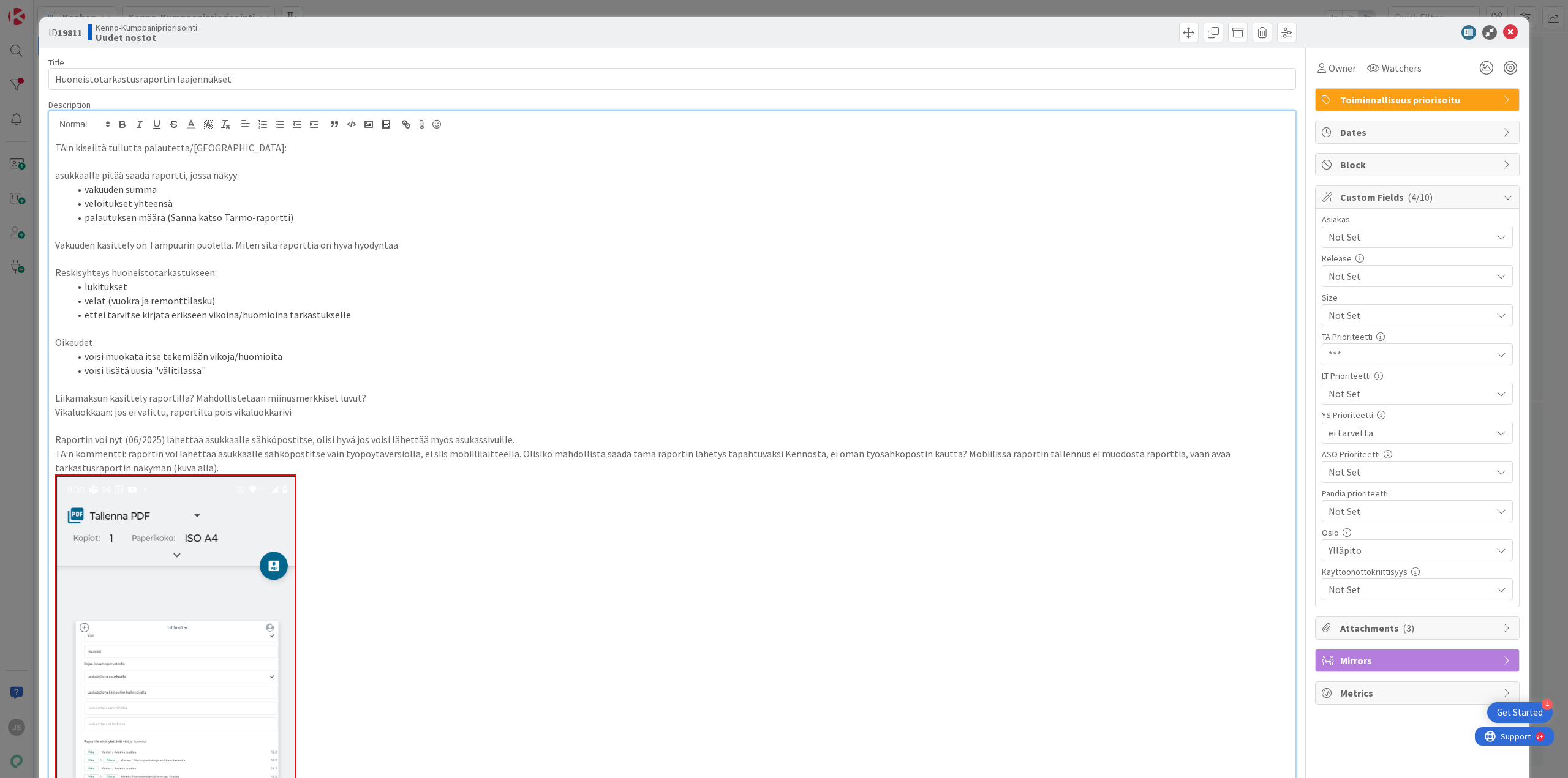
click at [1362, 324] on span "Not Set" at bounding box center [1408, 315] width 157 height 17
click at [1346, 464] on span "*" at bounding box center [1426, 467] width 160 height 18
click at [1503, 34] on icon at bounding box center [1510, 32] width 15 height 15
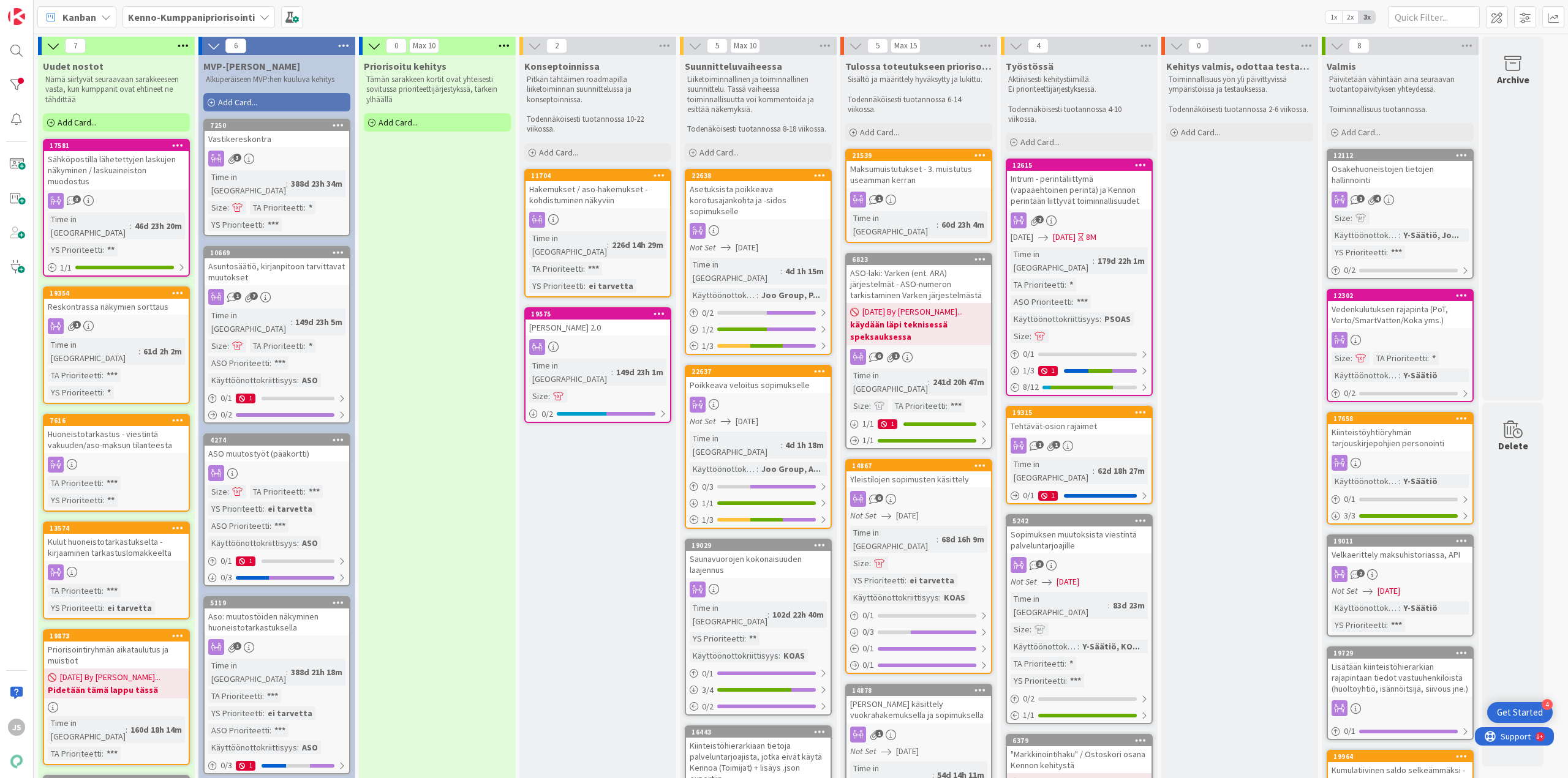
click at [134, 426] on div "Huoneistotarkastus - viestintä vakuuden/aso-maksun tilanteesta" at bounding box center [116, 439] width 145 height 27
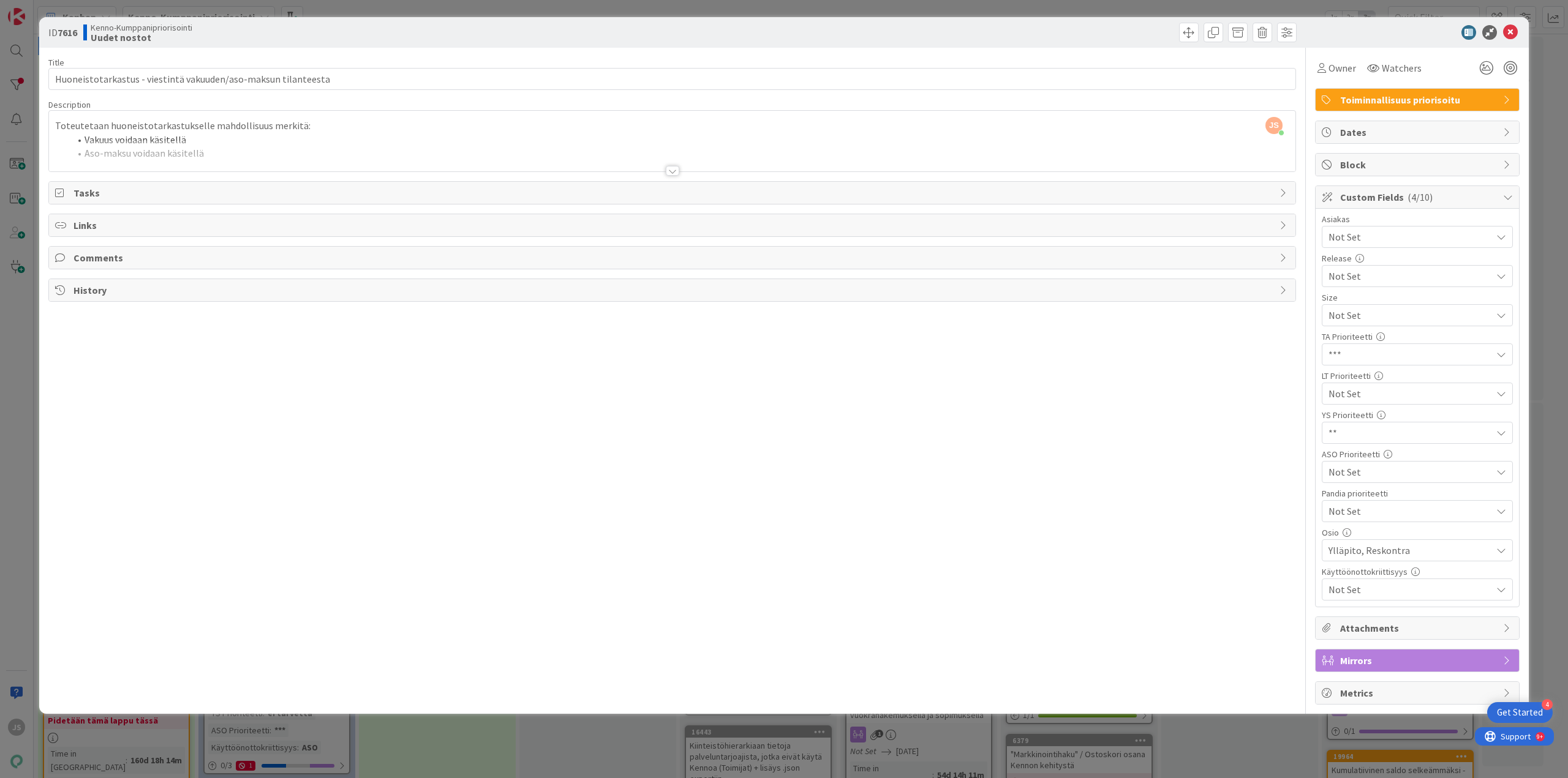
click at [669, 172] on div at bounding box center [673, 171] width 14 height 9
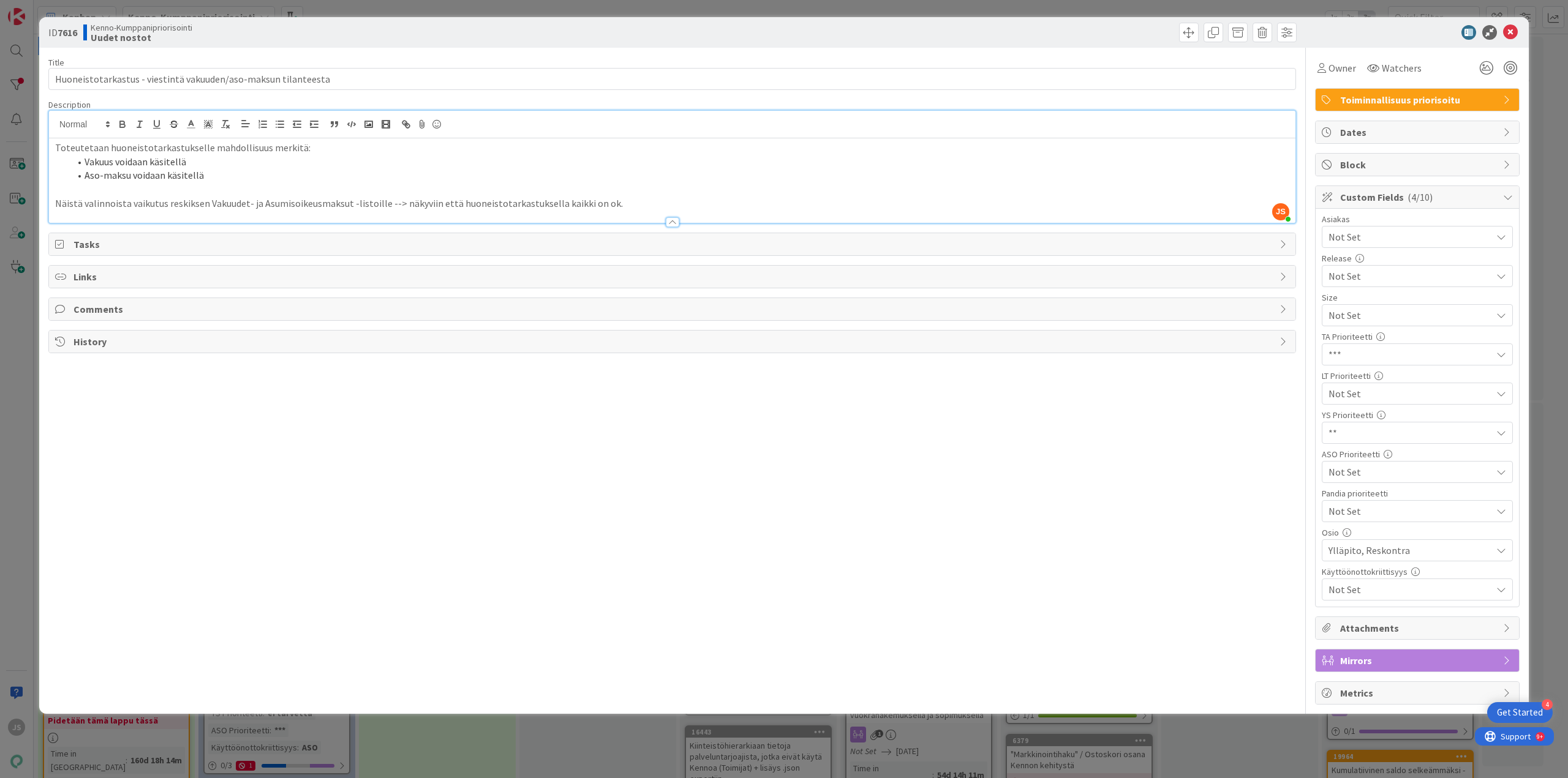
click at [1390, 324] on span "Not Set" at bounding box center [1408, 315] width 157 height 17
click at [1361, 495] on span "**" at bounding box center [1426, 489] width 160 height 18
click at [1509, 30] on icon at bounding box center [1510, 32] width 15 height 15
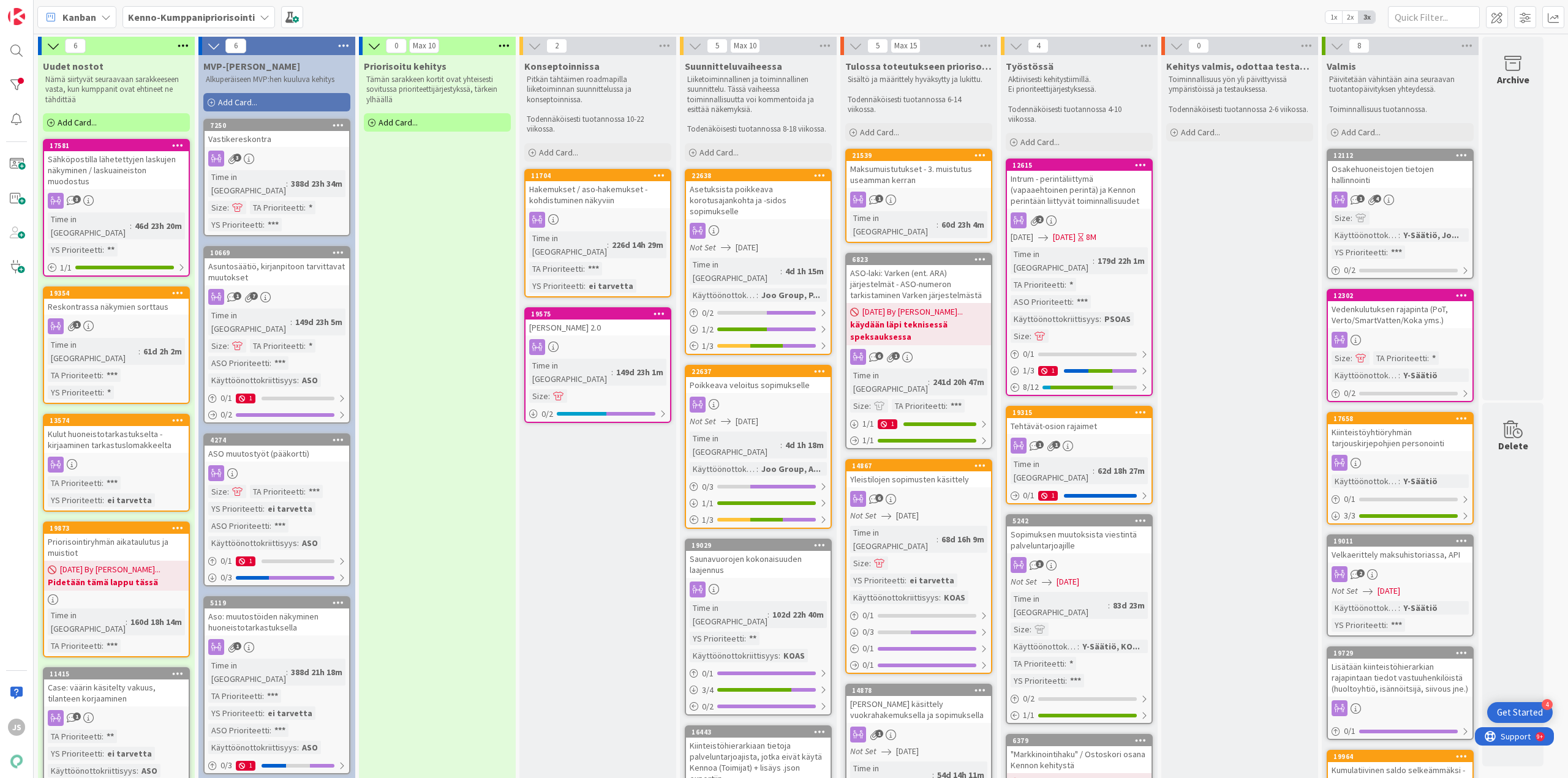
click at [121, 426] on div "Kulut huoneistotarkastukselta - kirjaaminen tarkastuslomakkeelta" at bounding box center [116, 439] width 145 height 27
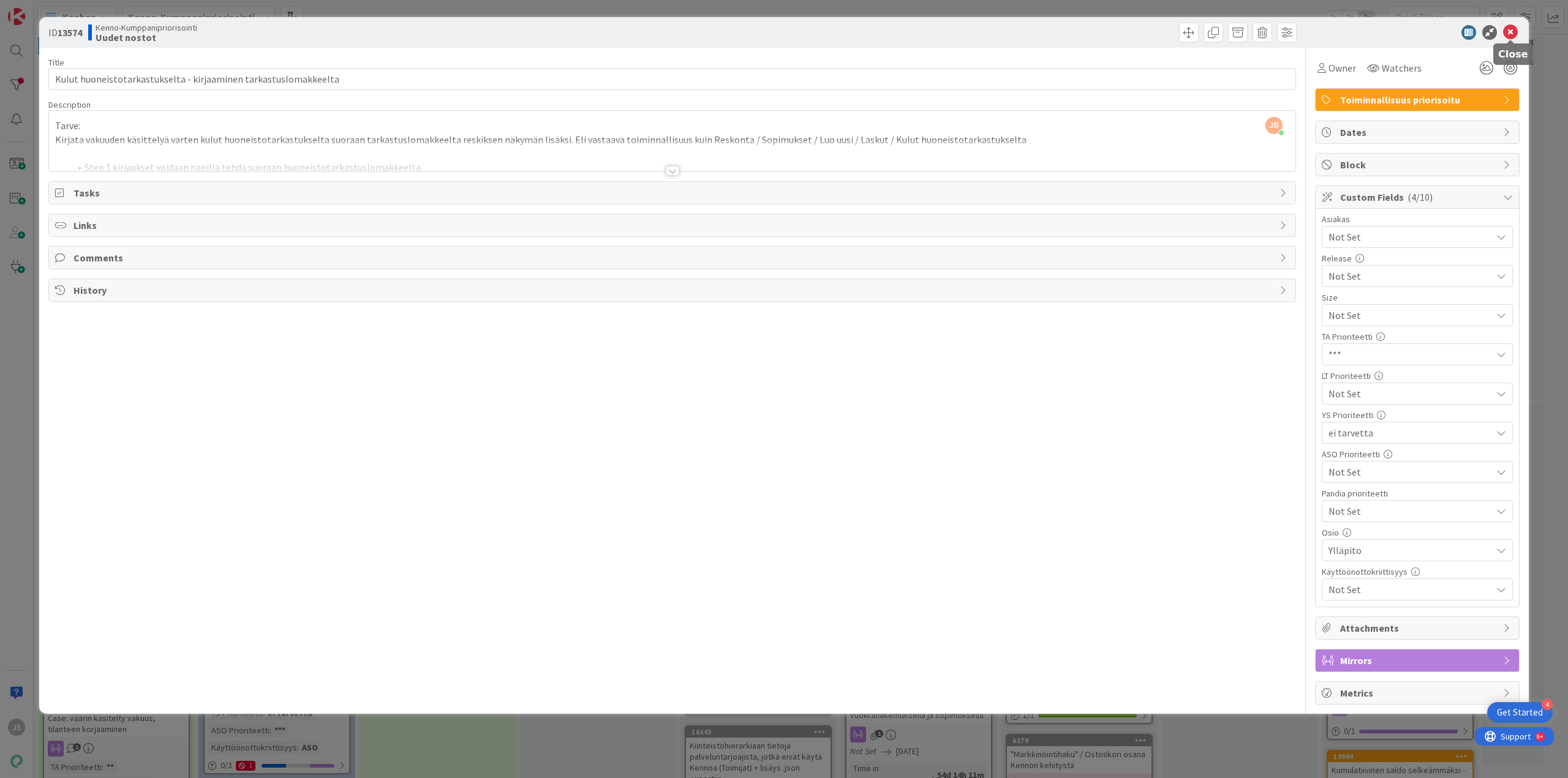
click at [1504, 27] on icon at bounding box center [1510, 32] width 15 height 15
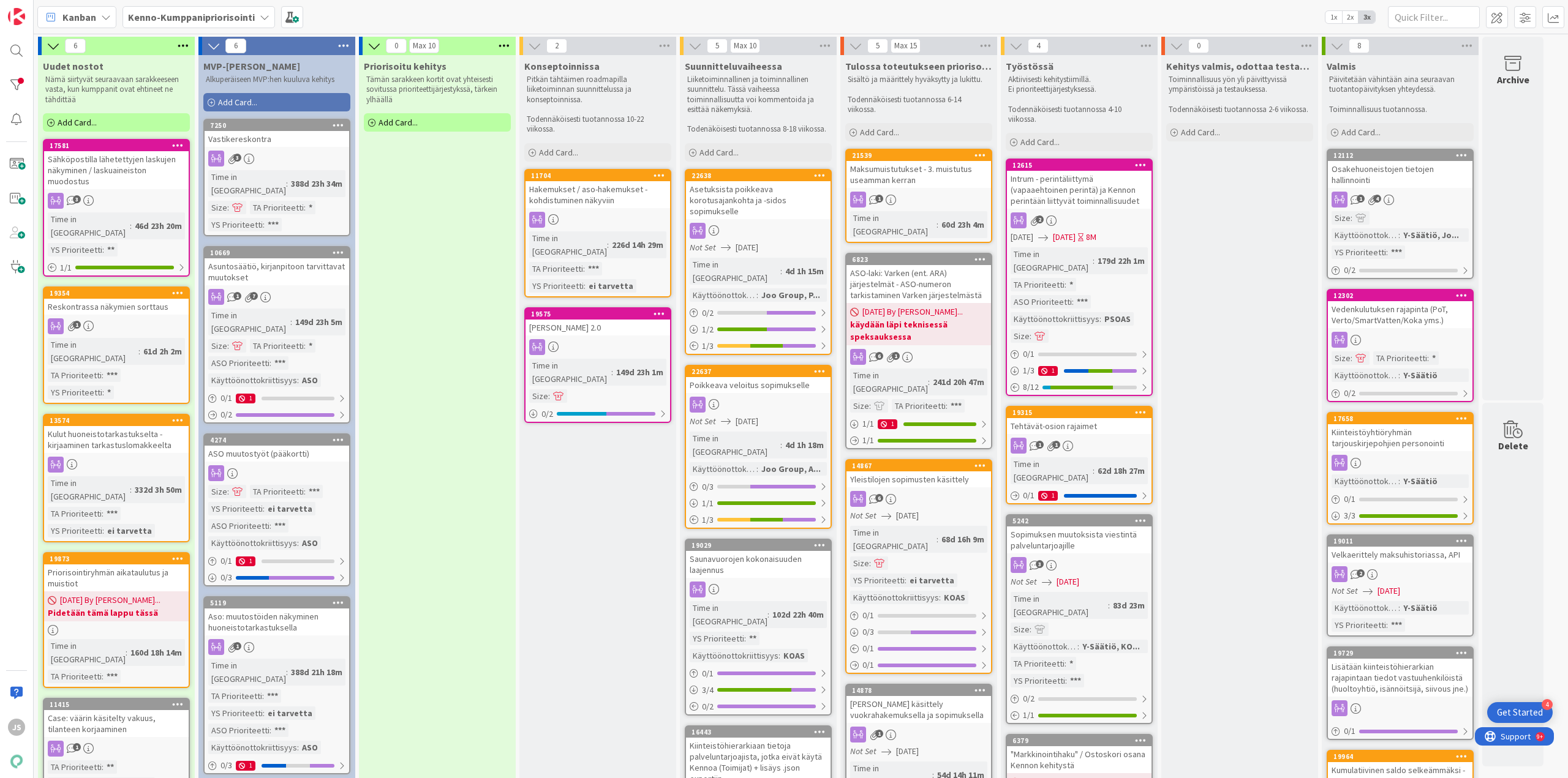
click at [128, 426] on div "Kulut huoneistotarkastukselta - kirjaaminen tarkastuslomakkeelta" at bounding box center [116, 439] width 145 height 27
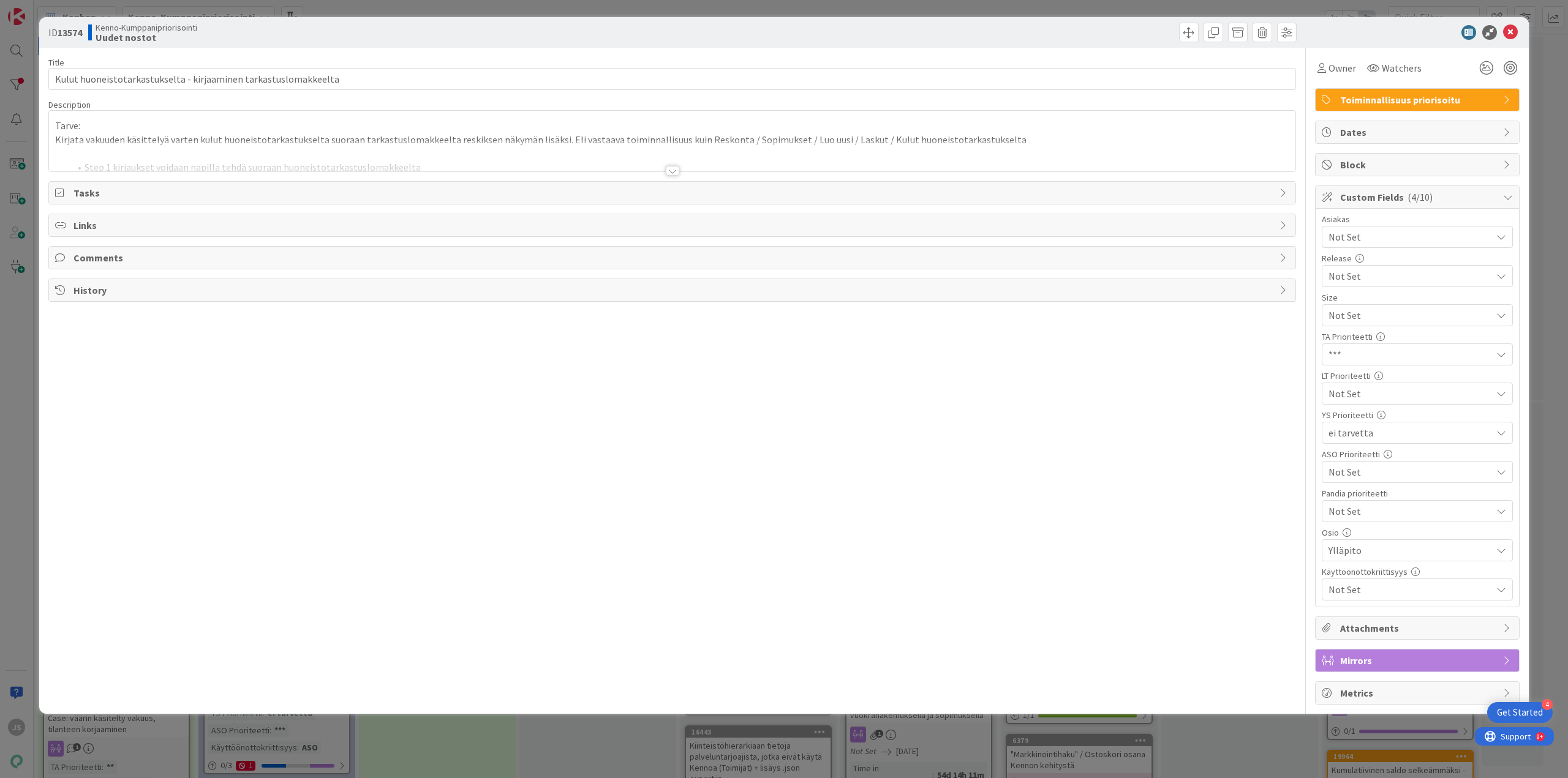
click at [672, 172] on div at bounding box center [673, 171] width 14 height 9
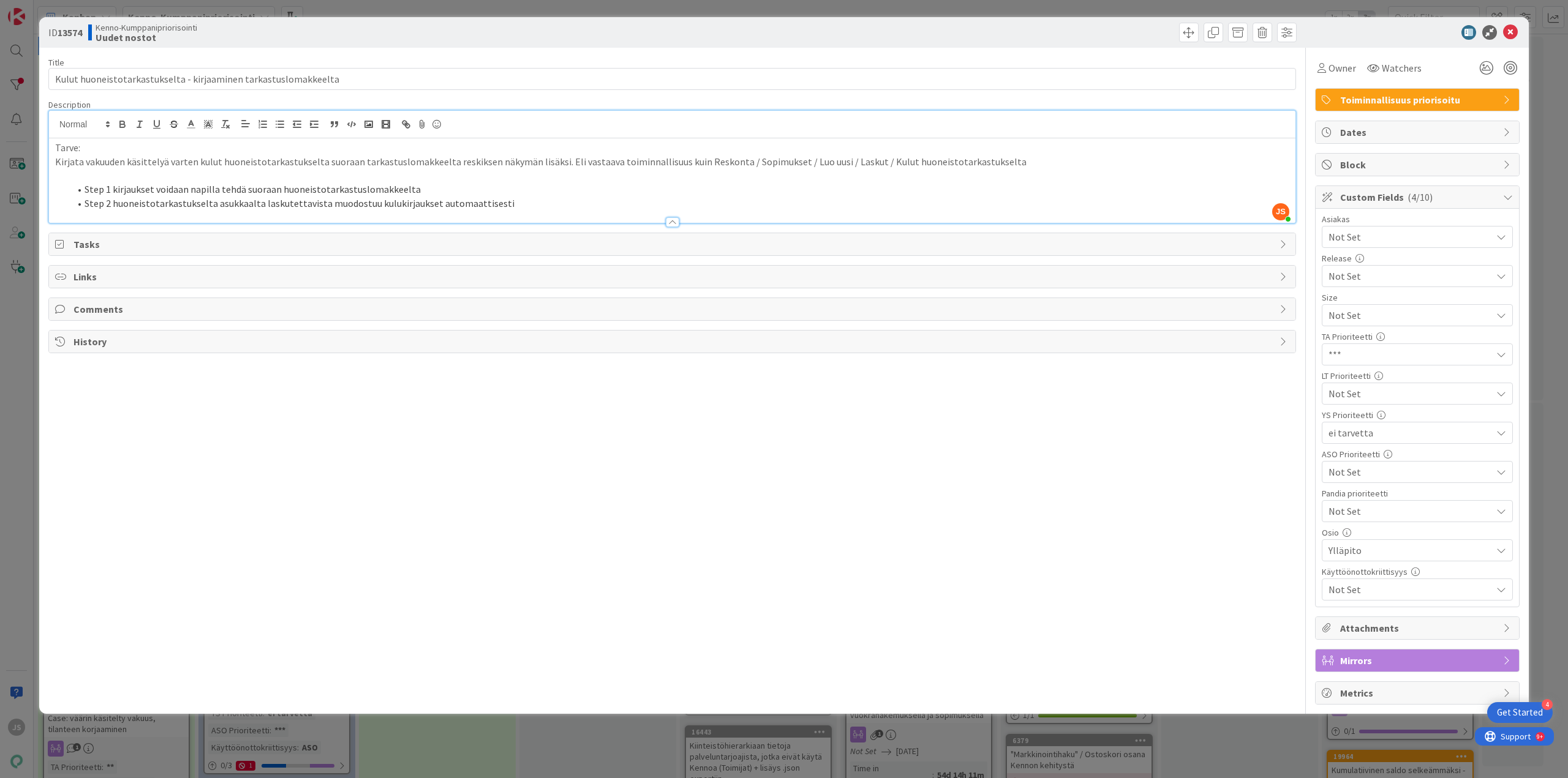
click at [1372, 324] on span "Not Set" at bounding box center [1408, 315] width 157 height 17
click at [1359, 467] on span "*" at bounding box center [1426, 467] width 160 height 18
click at [1511, 28] on icon at bounding box center [1510, 32] width 15 height 15
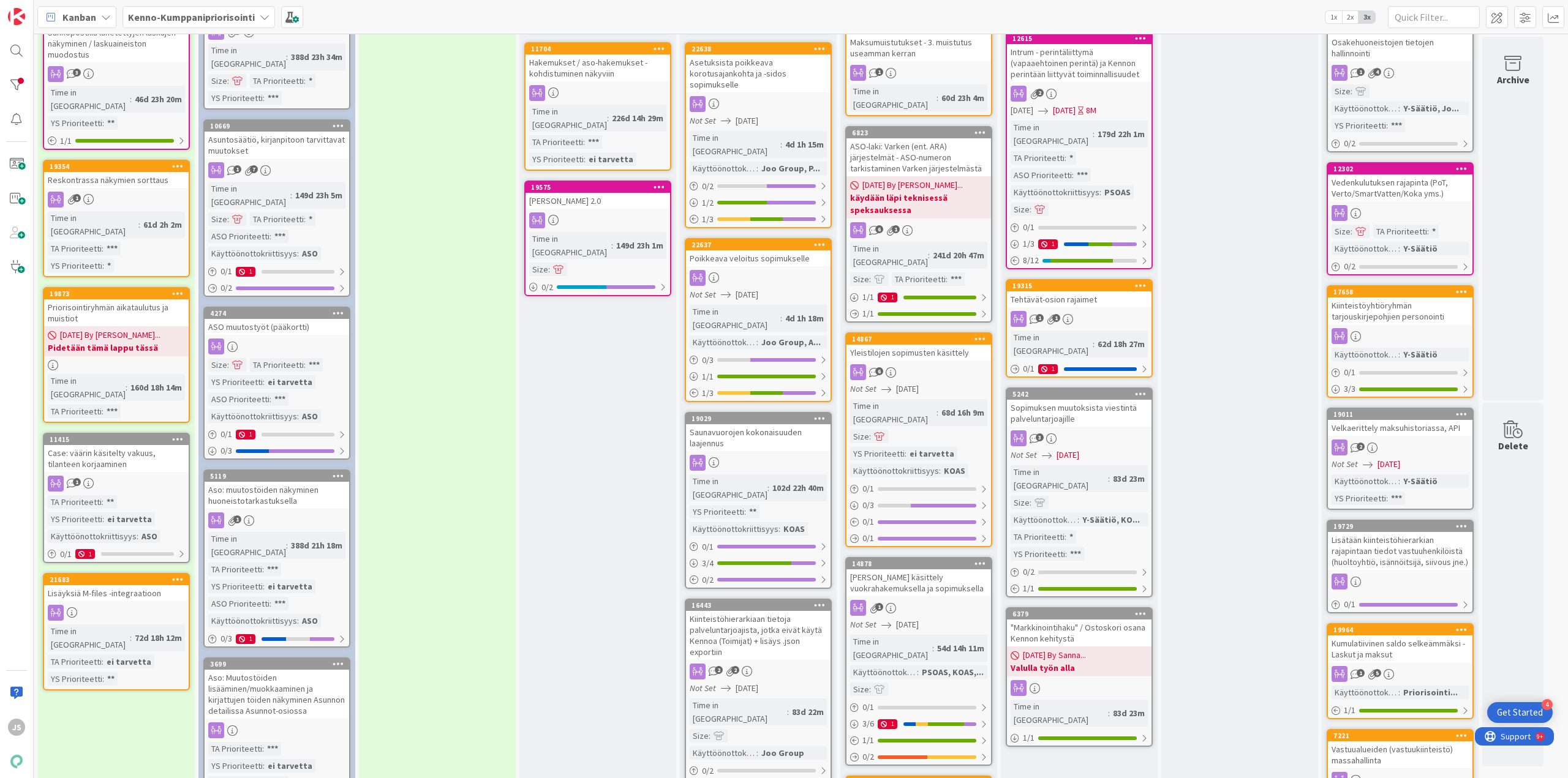
scroll to position [184, 0]
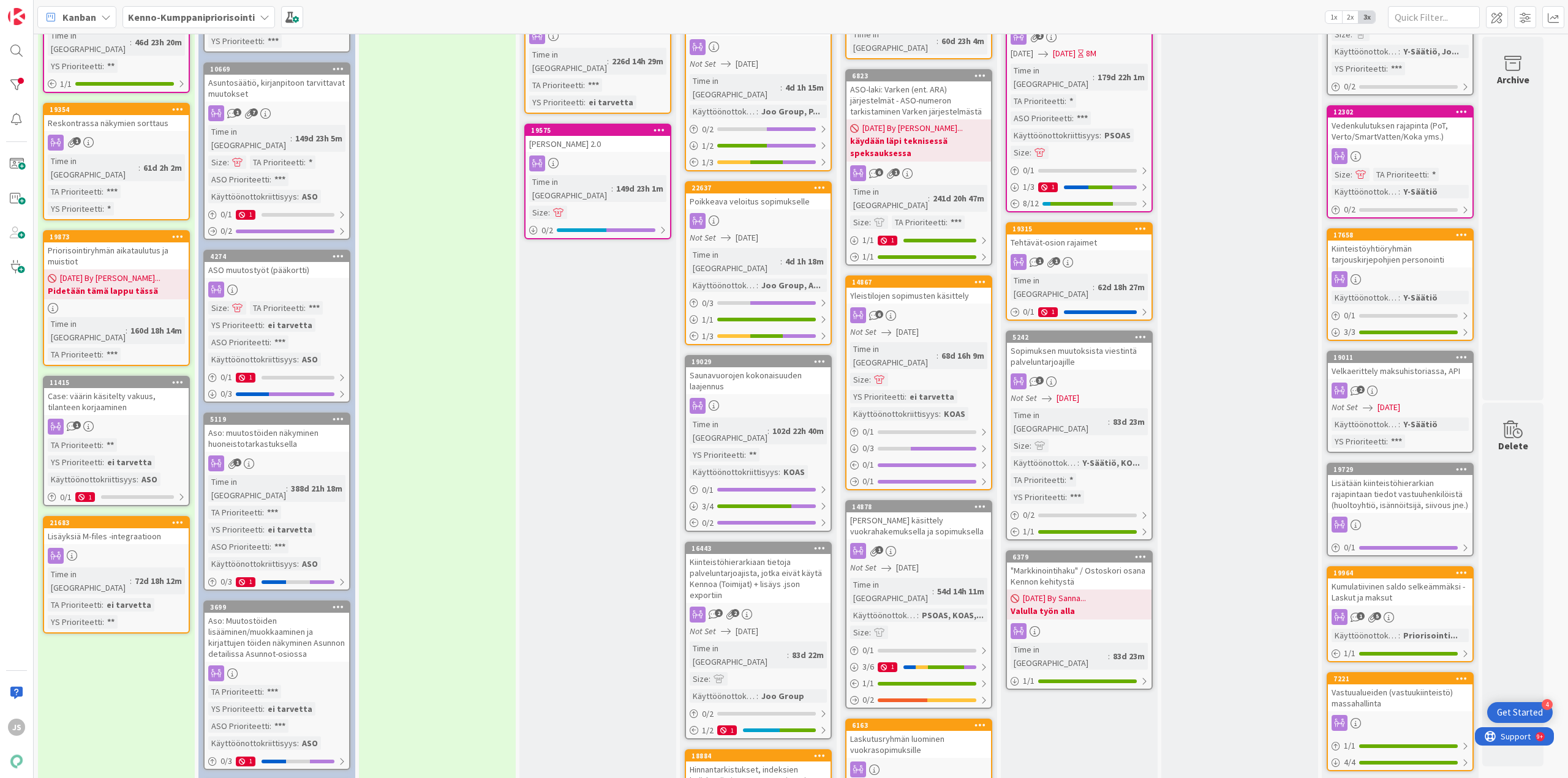
click at [117, 389] on div "Case: väärin käsitelty vakuus, tilanteen korjaaminen" at bounding box center [116, 401] width 145 height 27
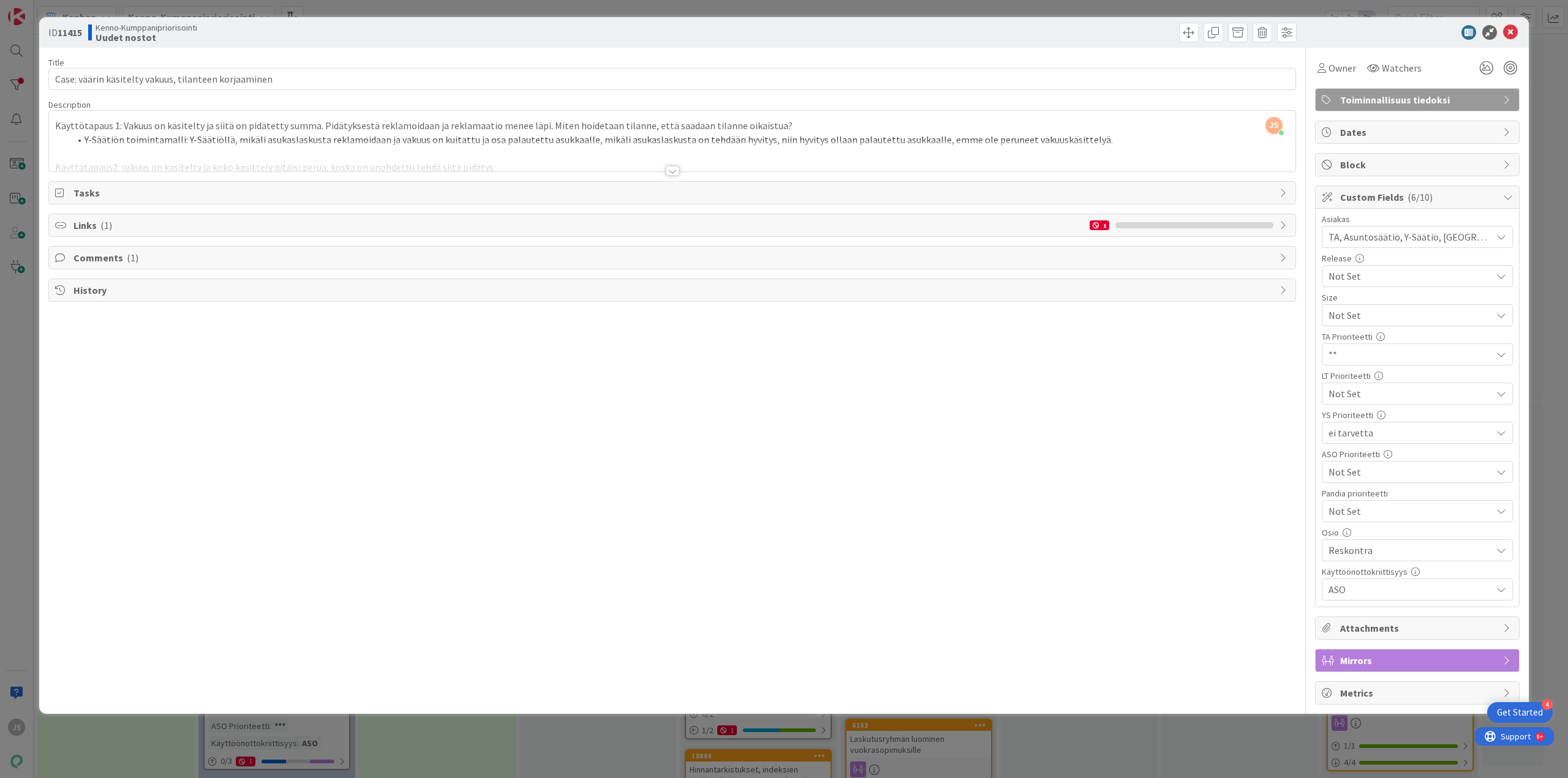
click at [676, 168] on div at bounding box center [673, 171] width 14 height 9
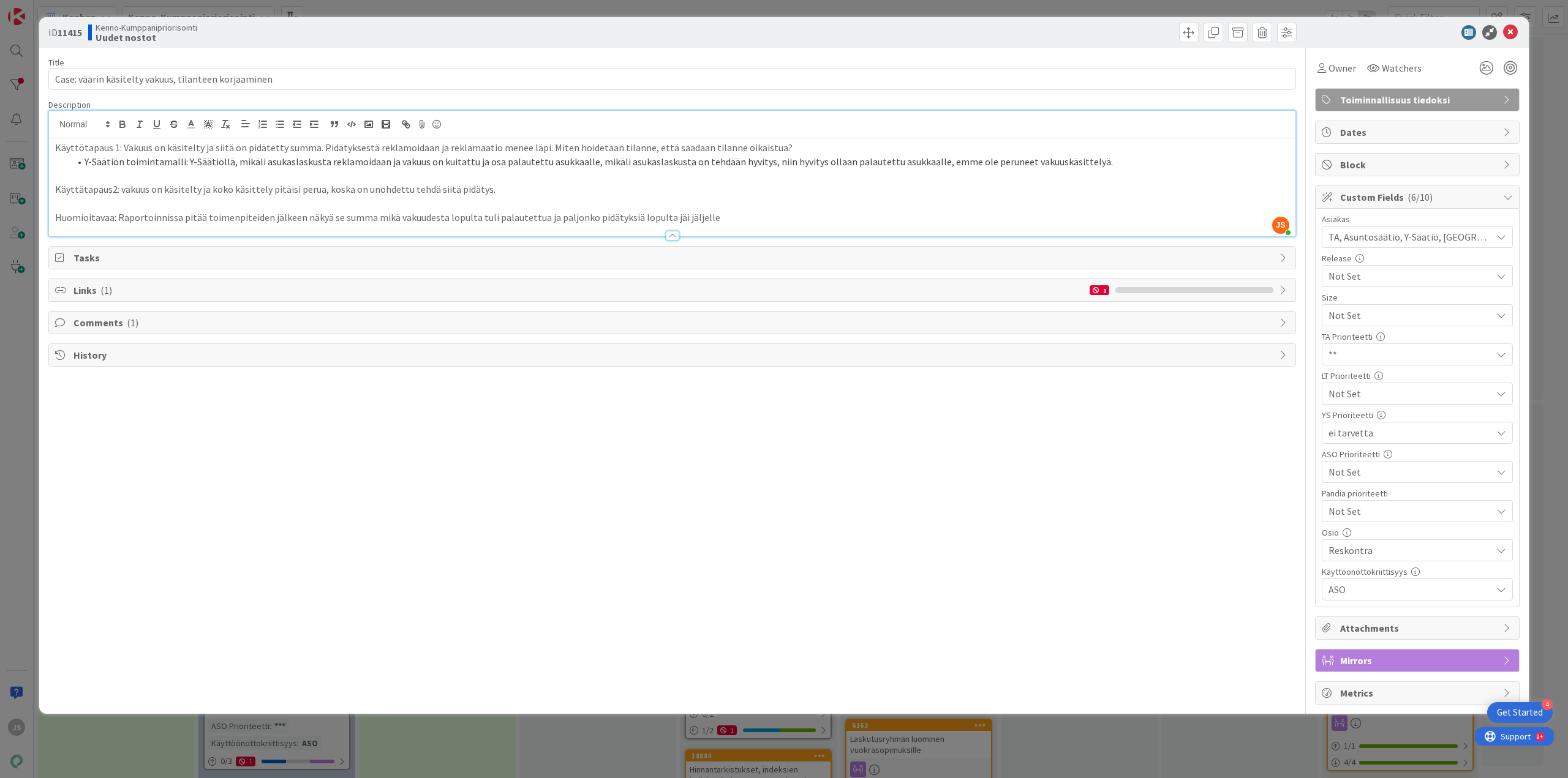
click at [1515, 33] on icon at bounding box center [1510, 32] width 15 height 15
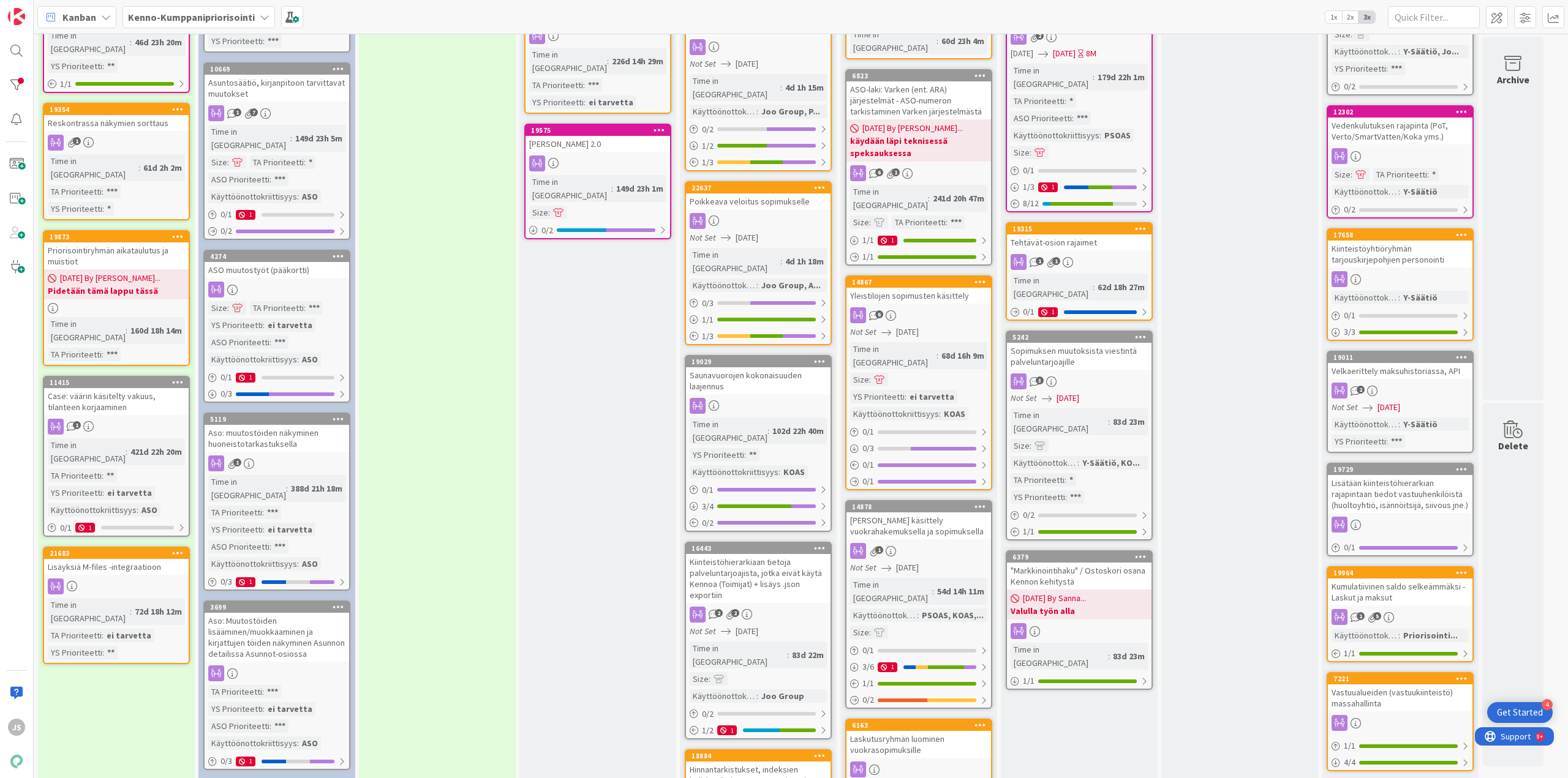
click at [113, 559] on div "Lisäyksiä M-files -integraatioon" at bounding box center [116, 567] width 145 height 16
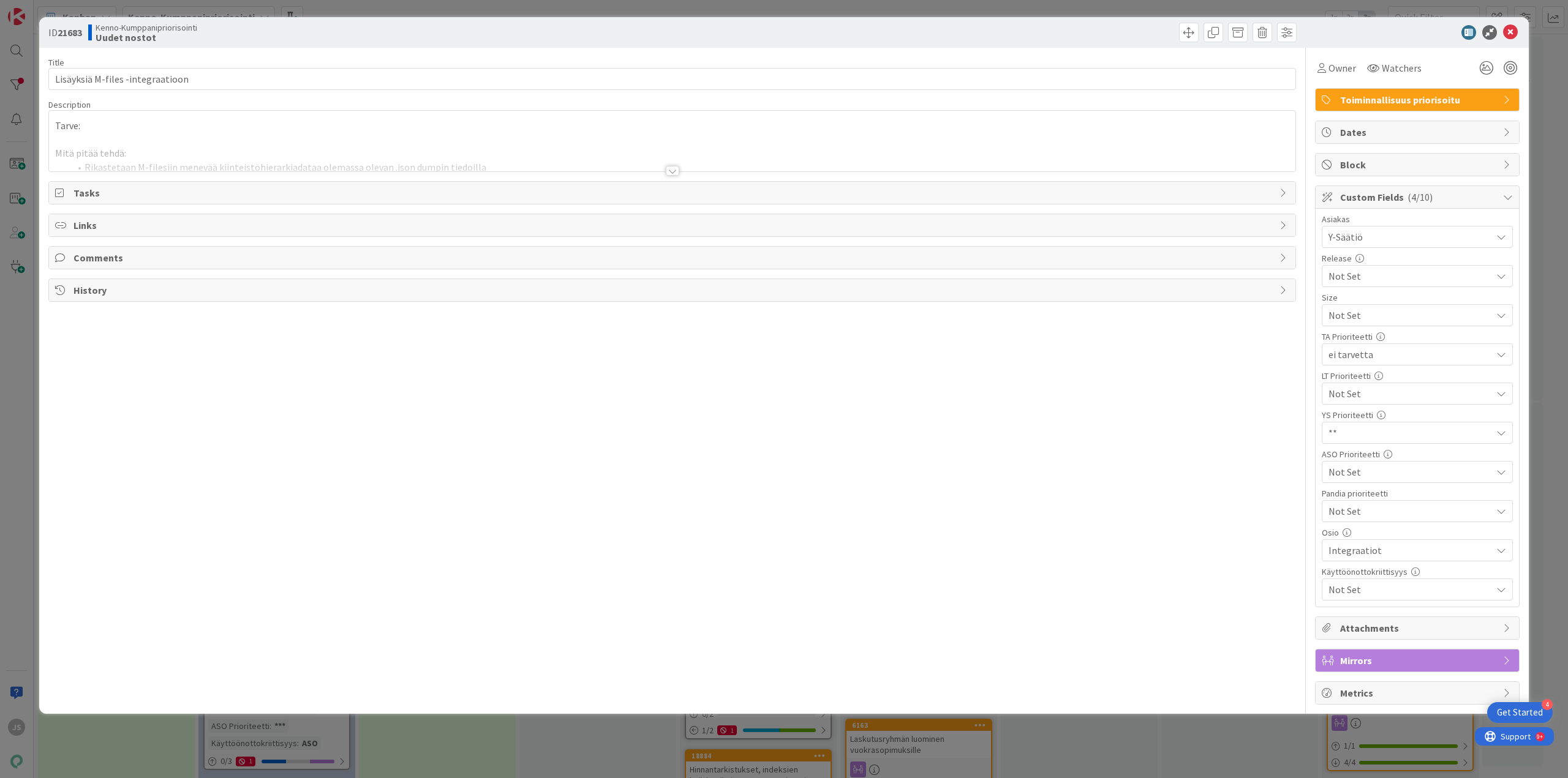
click at [673, 166] on div at bounding box center [673, 171] width 14 height 9
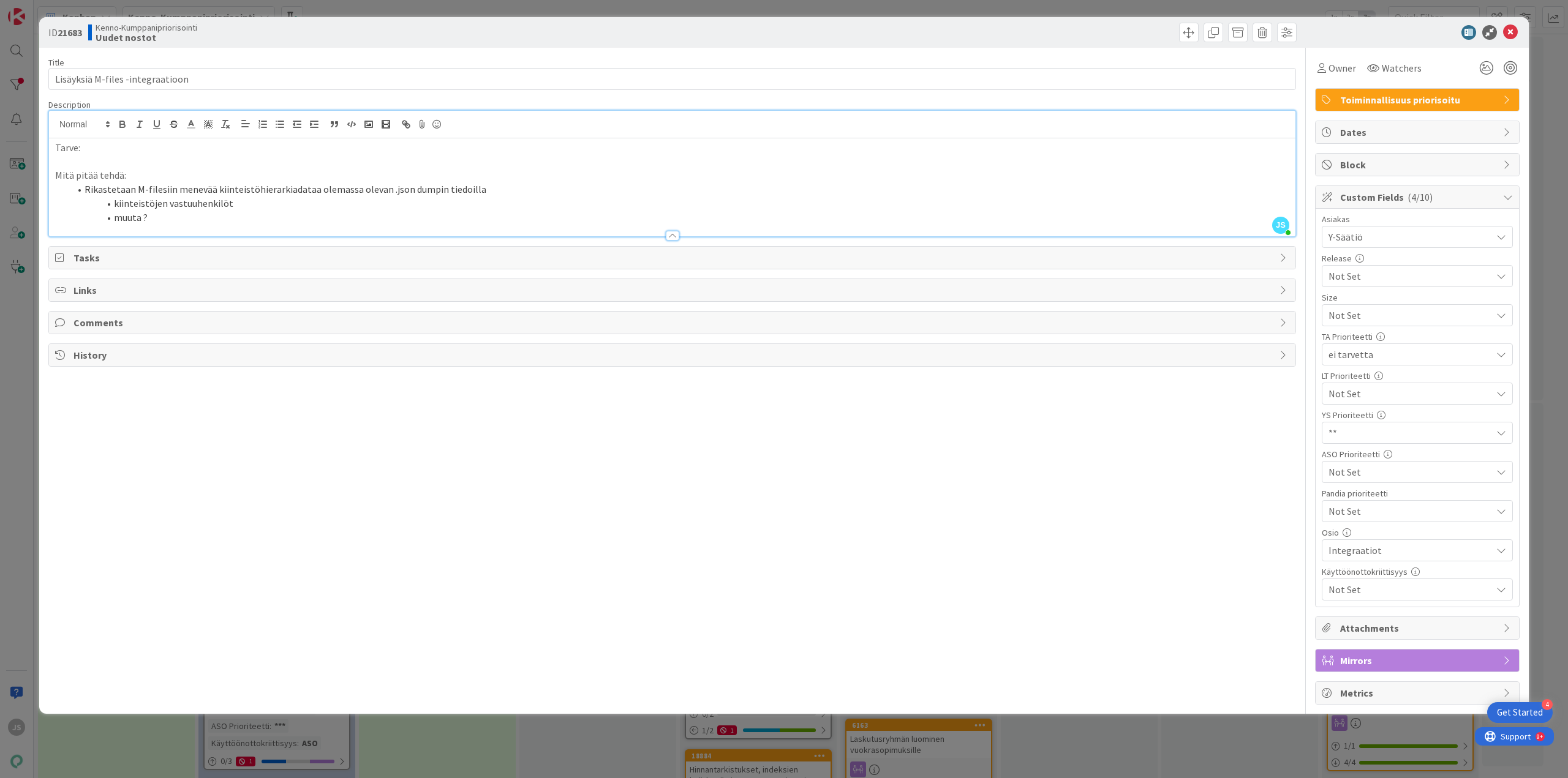
click at [1380, 324] on span "Not Set" at bounding box center [1408, 315] width 157 height 17
click at [1373, 450] on span "ei tarvetta" at bounding box center [1426, 445] width 160 height 18
click at [1513, 29] on icon at bounding box center [1510, 32] width 15 height 15
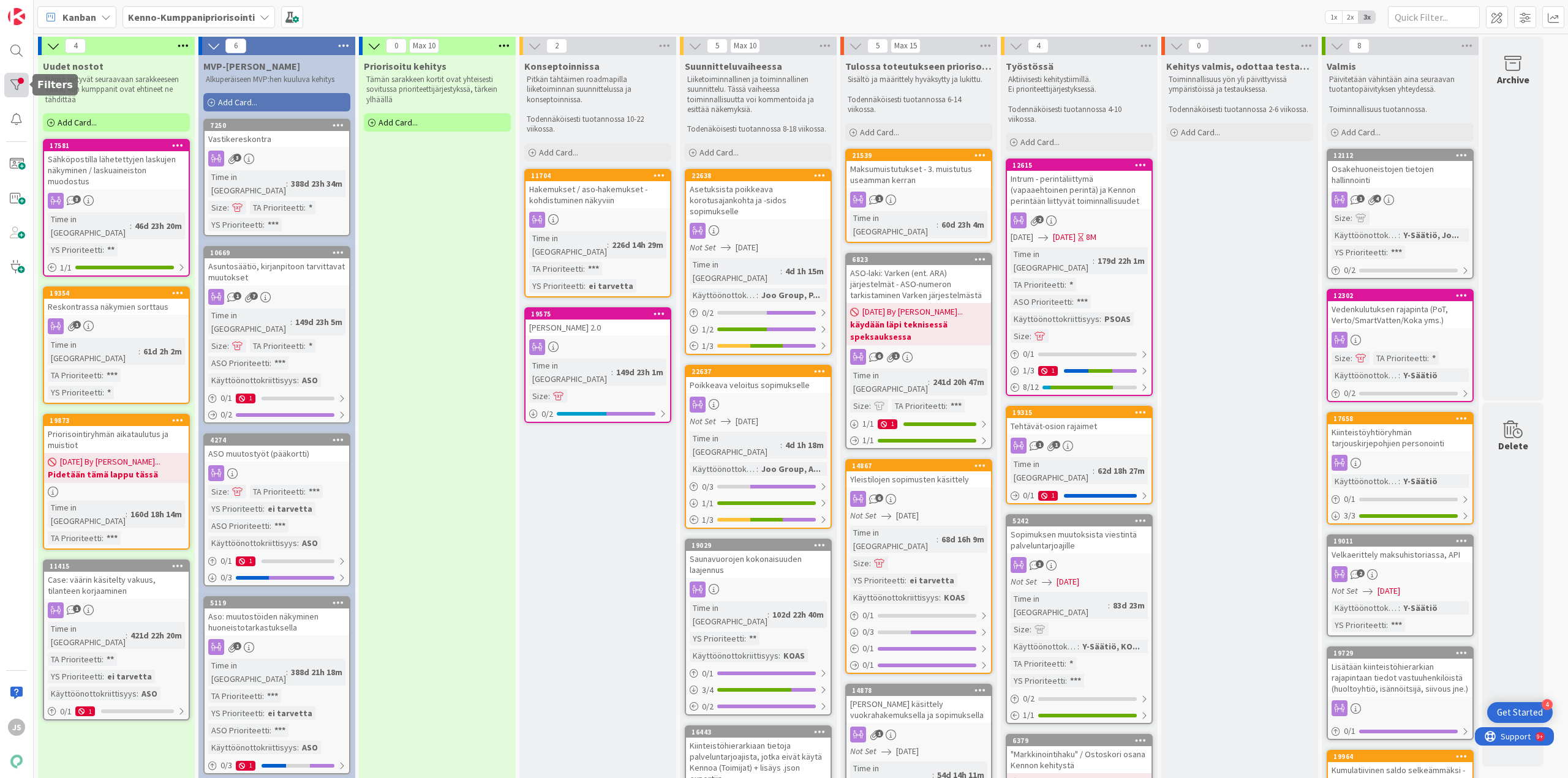
click at [12, 85] on div at bounding box center [16, 85] width 24 height 24
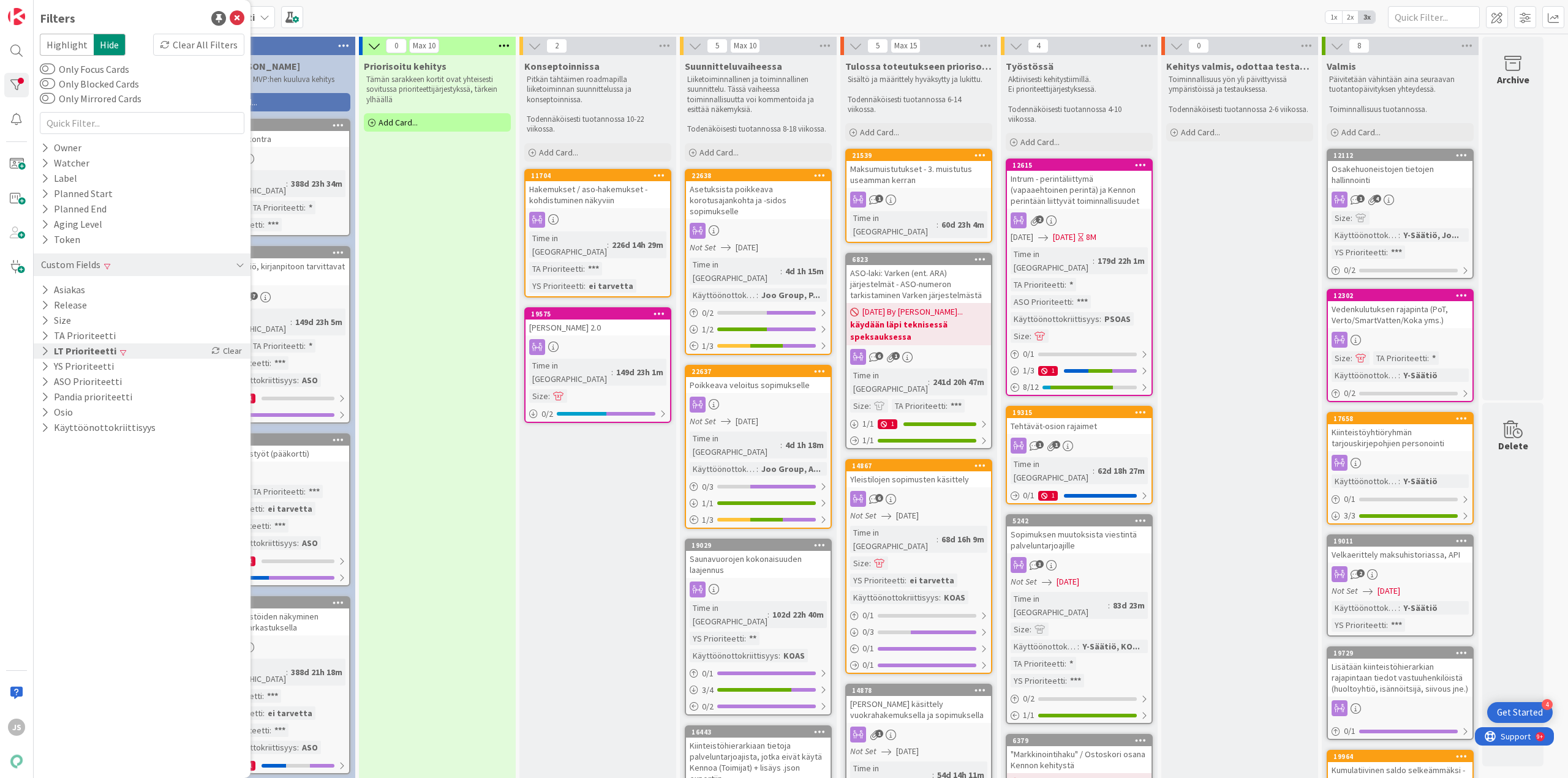
click at [77, 355] on button "LT Prioriteetti" at bounding box center [78, 352] width 78 height 16
click at [62, 434] on span "None" at bounding box center [70, 433] width 24 height 16
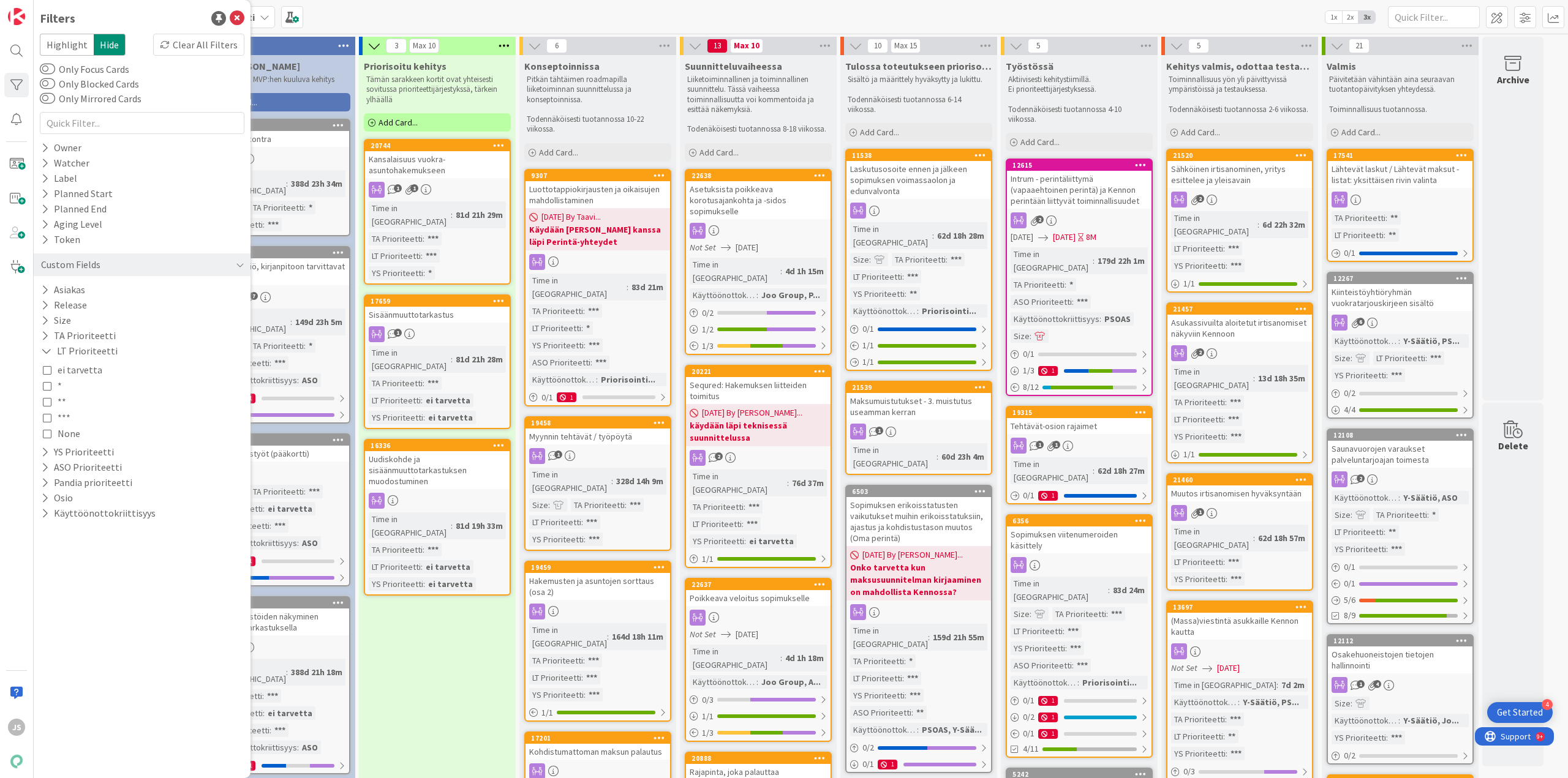
click at [61, 418] on span "***" at bounding box center [64, 417] width 13 height 16
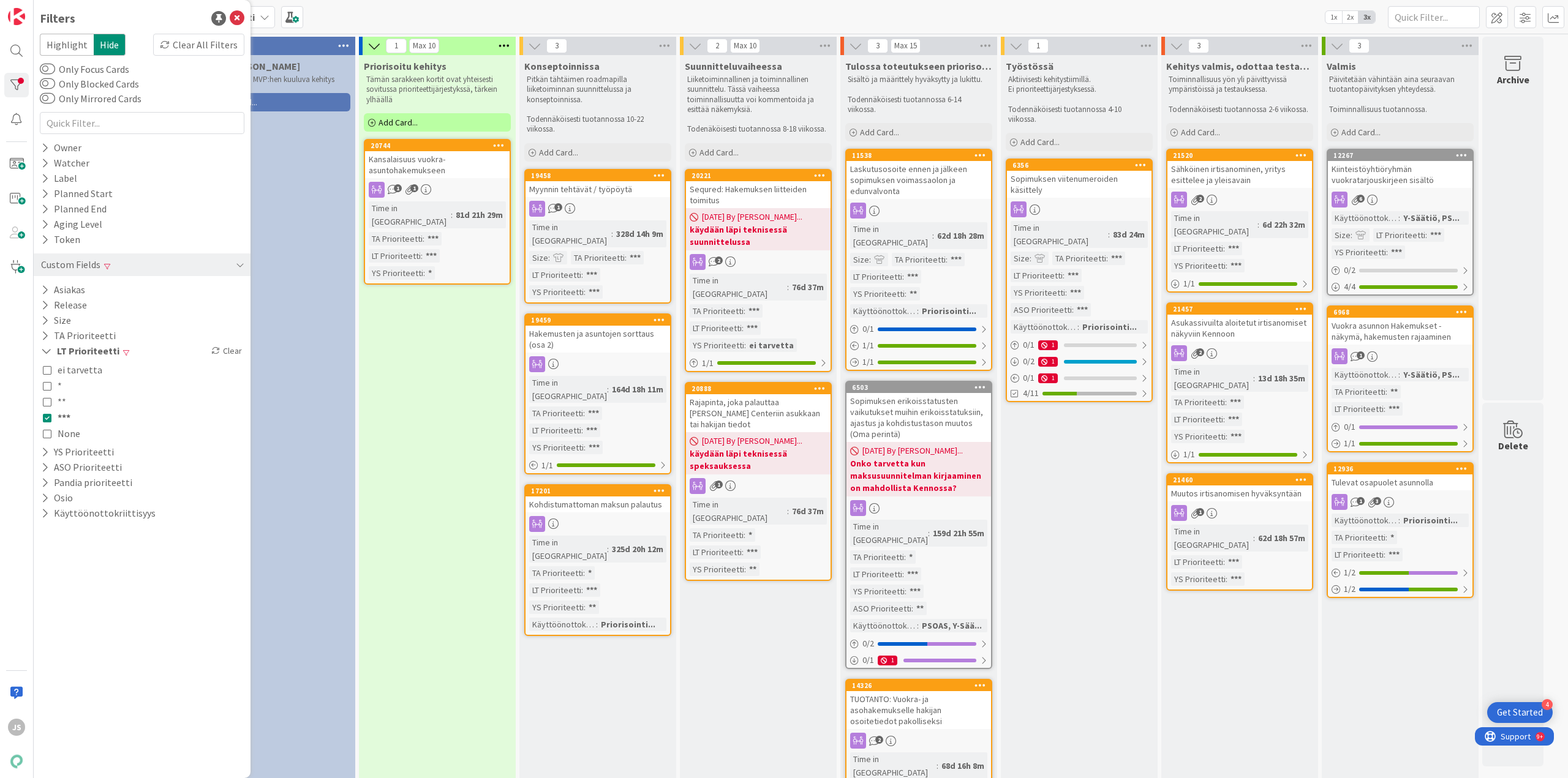
click at [368, 395] on div "Priorisoitu kehitys Tämän sarakkeen kortit ovat yhteisesti sovitussa prioriteet…" at bounding box center [437, 451] width 157 height 791
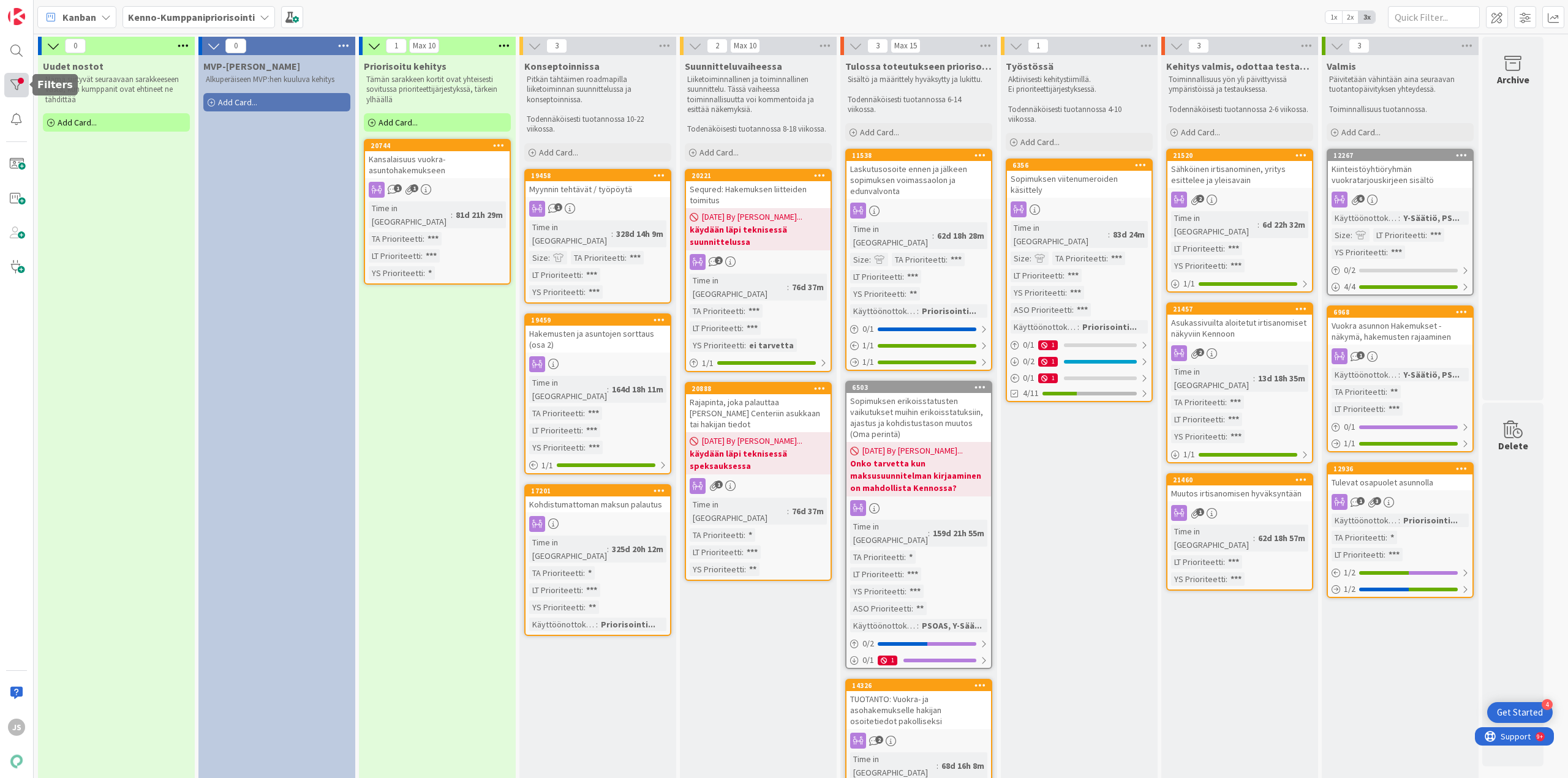
click at [16, 88] on div at bounding box center [16, 85] width 24 height 24
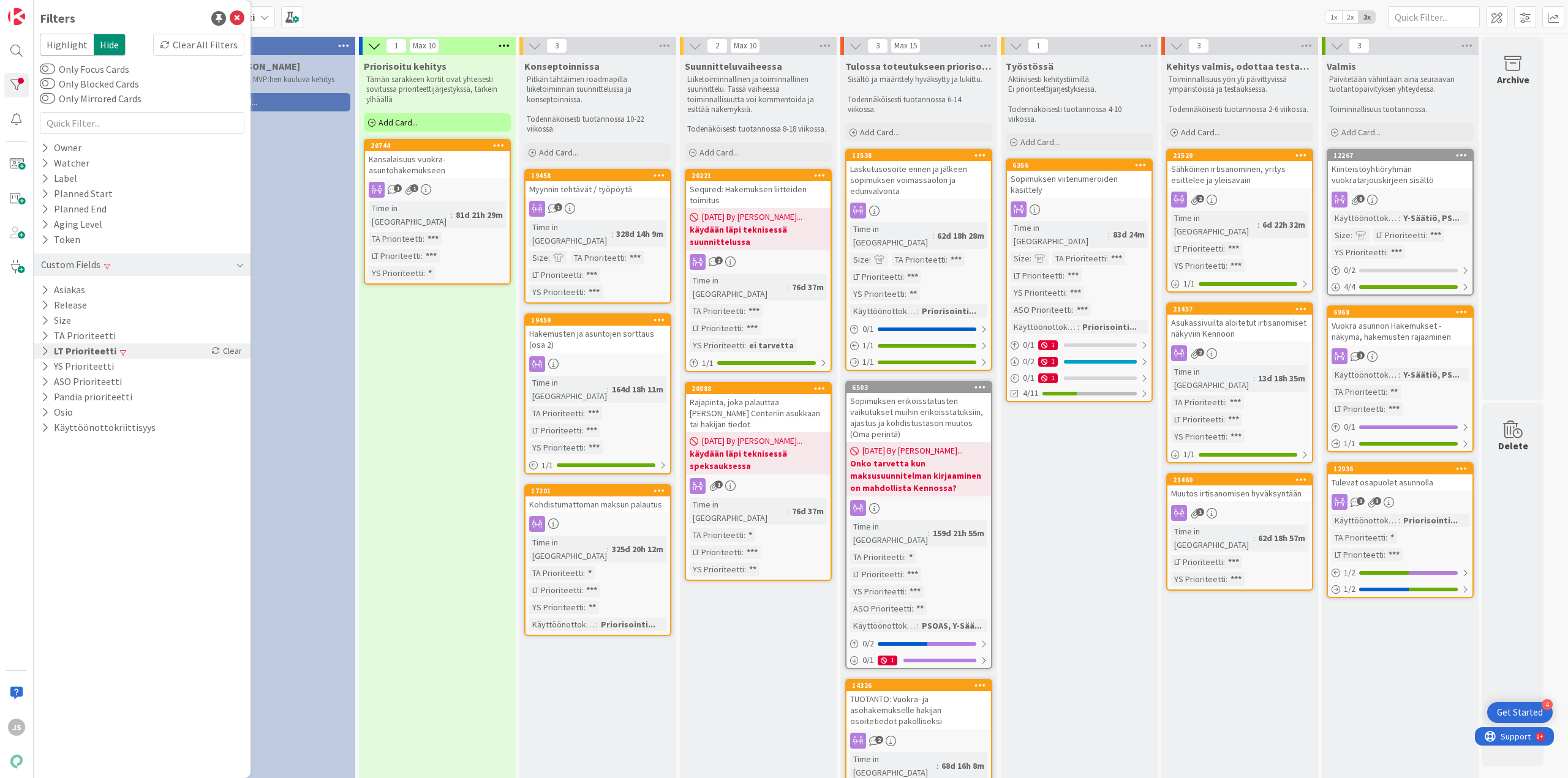
click at [77, 349] on button "LT Prioriteetti" at bounding box center [78, 352] width 78 height 16
click at [68, 413] on span "***" at bounding box center [64, 417] width 13 height 16
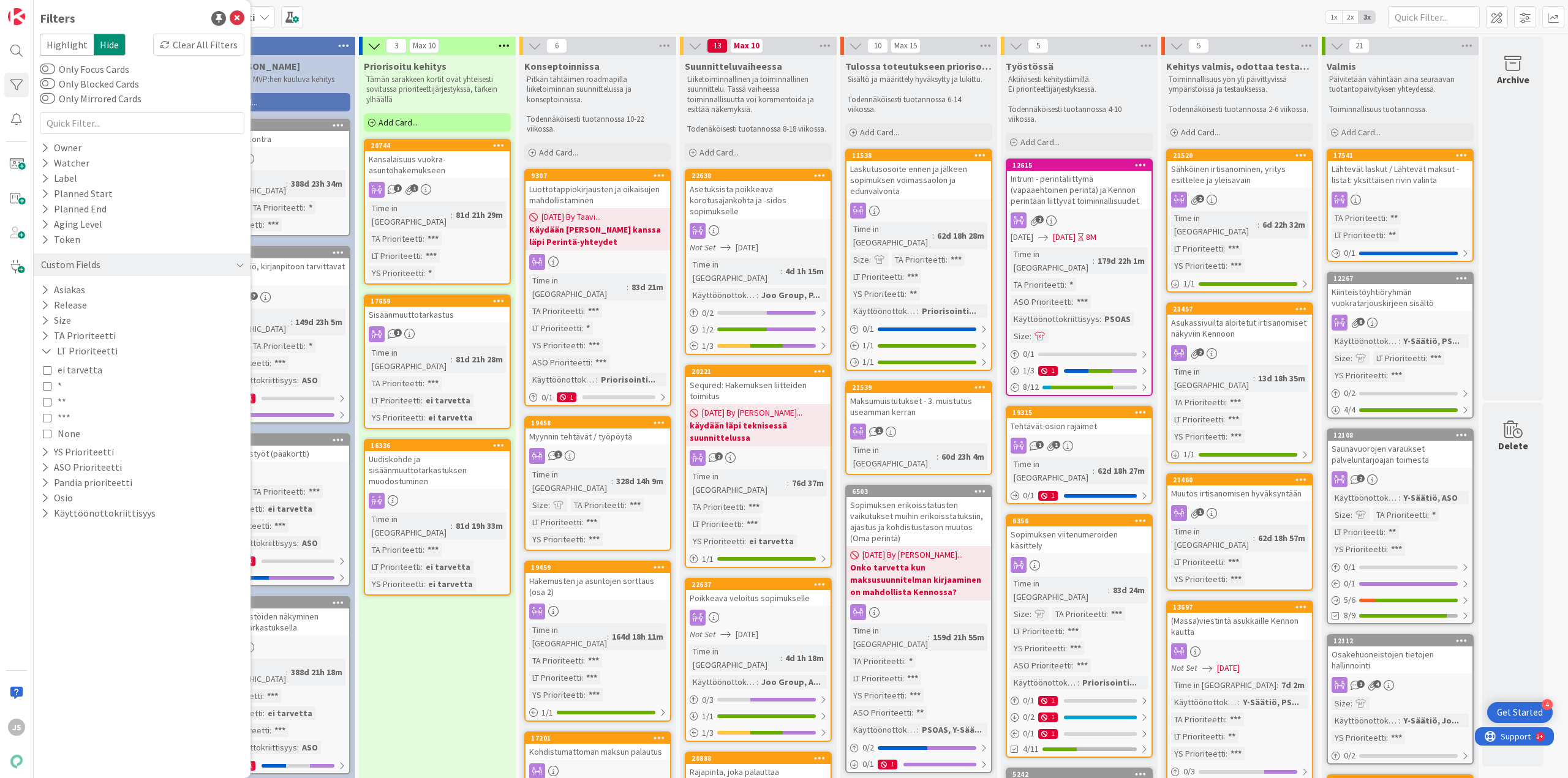
click at [60, 396] on span "**" at bounding box center [62, 401] width 9 height 16
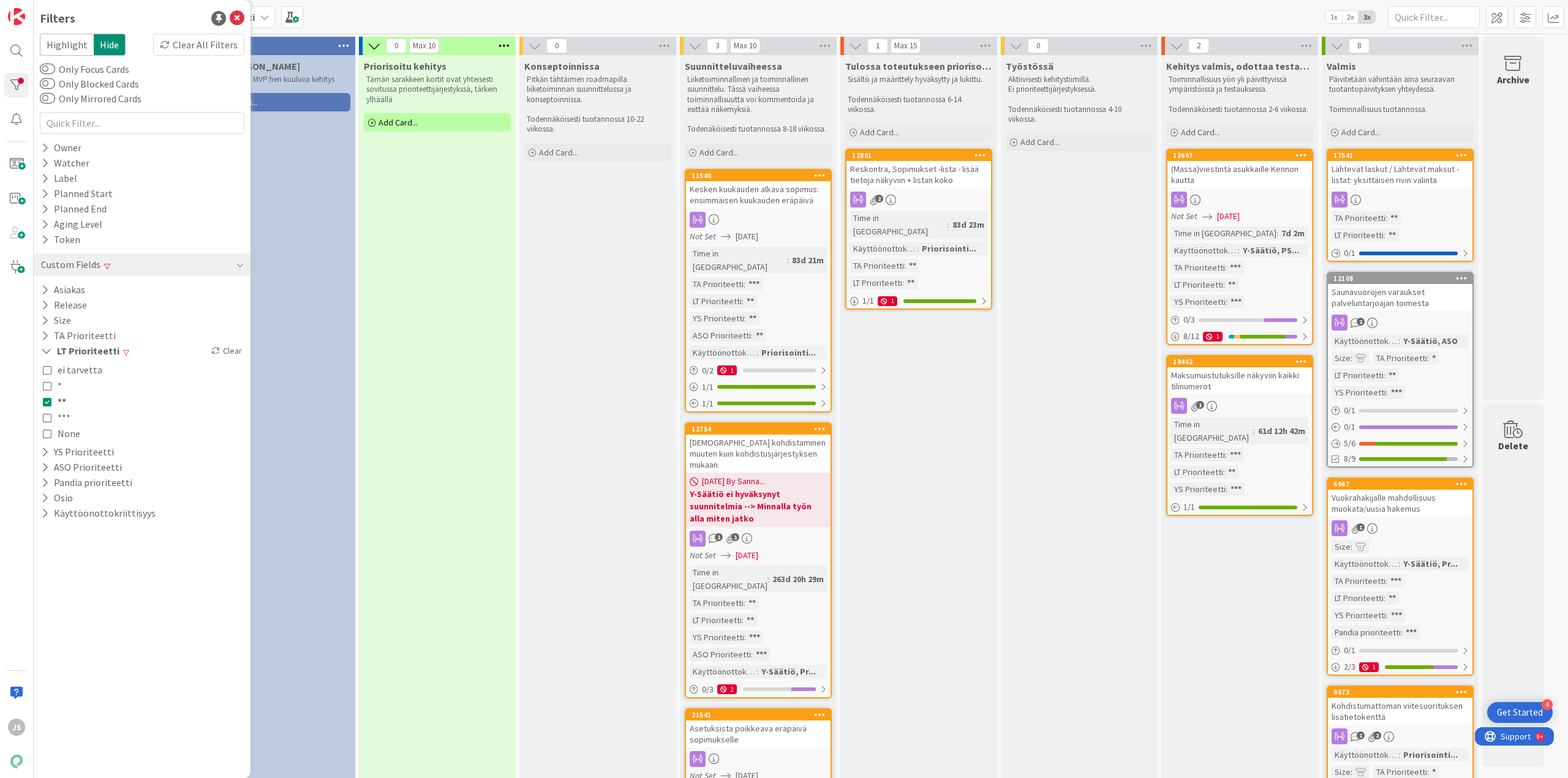
click at [402, 430] on div "Priorisoitu kehitys Tämän sarakkeen kortit ovat yhteisesti sovitussa prioriteet…" at bounding box center [437, 738] width 157 height 1366
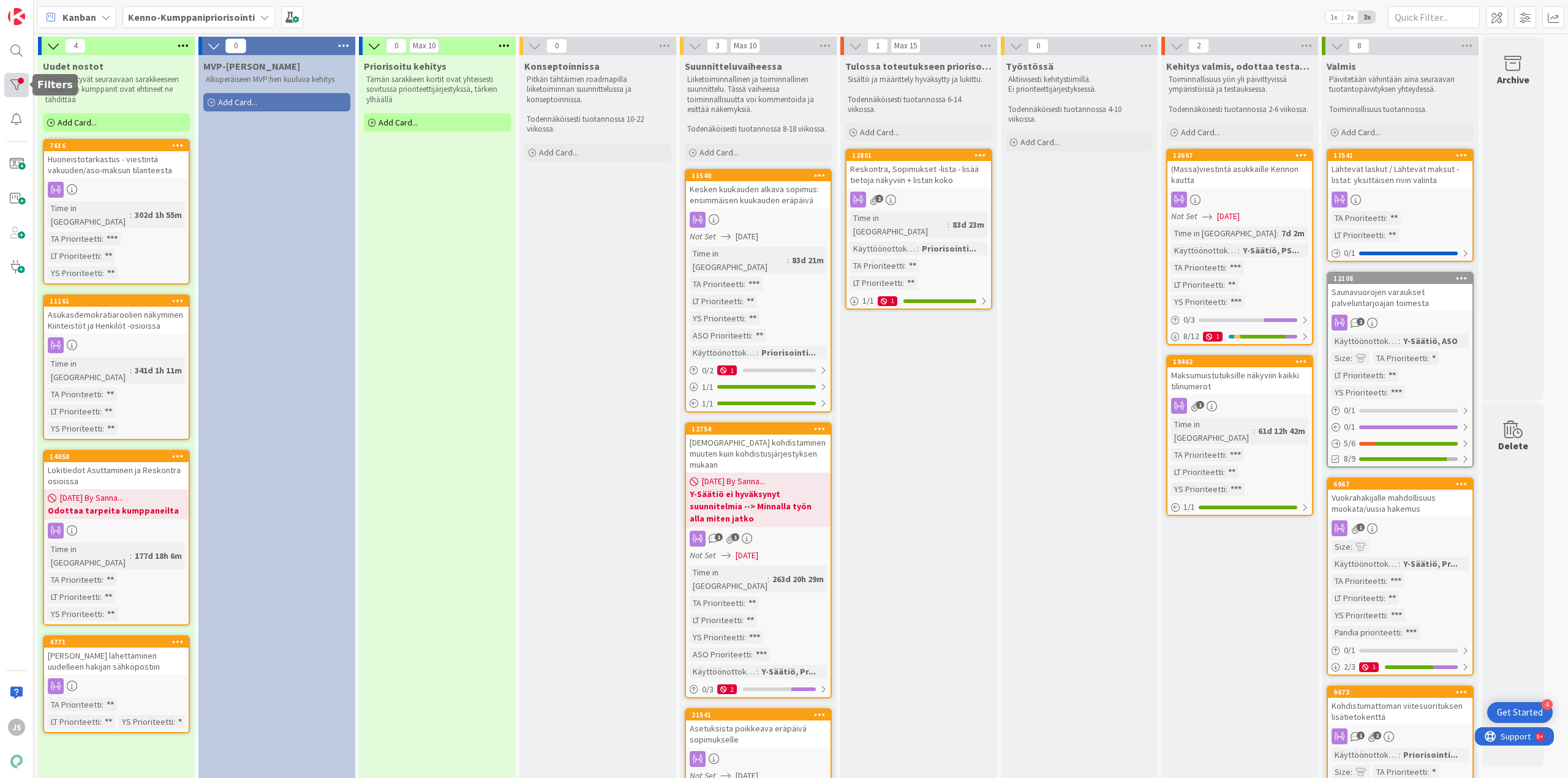
click at [20, 81] on div at bounding box center [16, 85] width 24 height 24
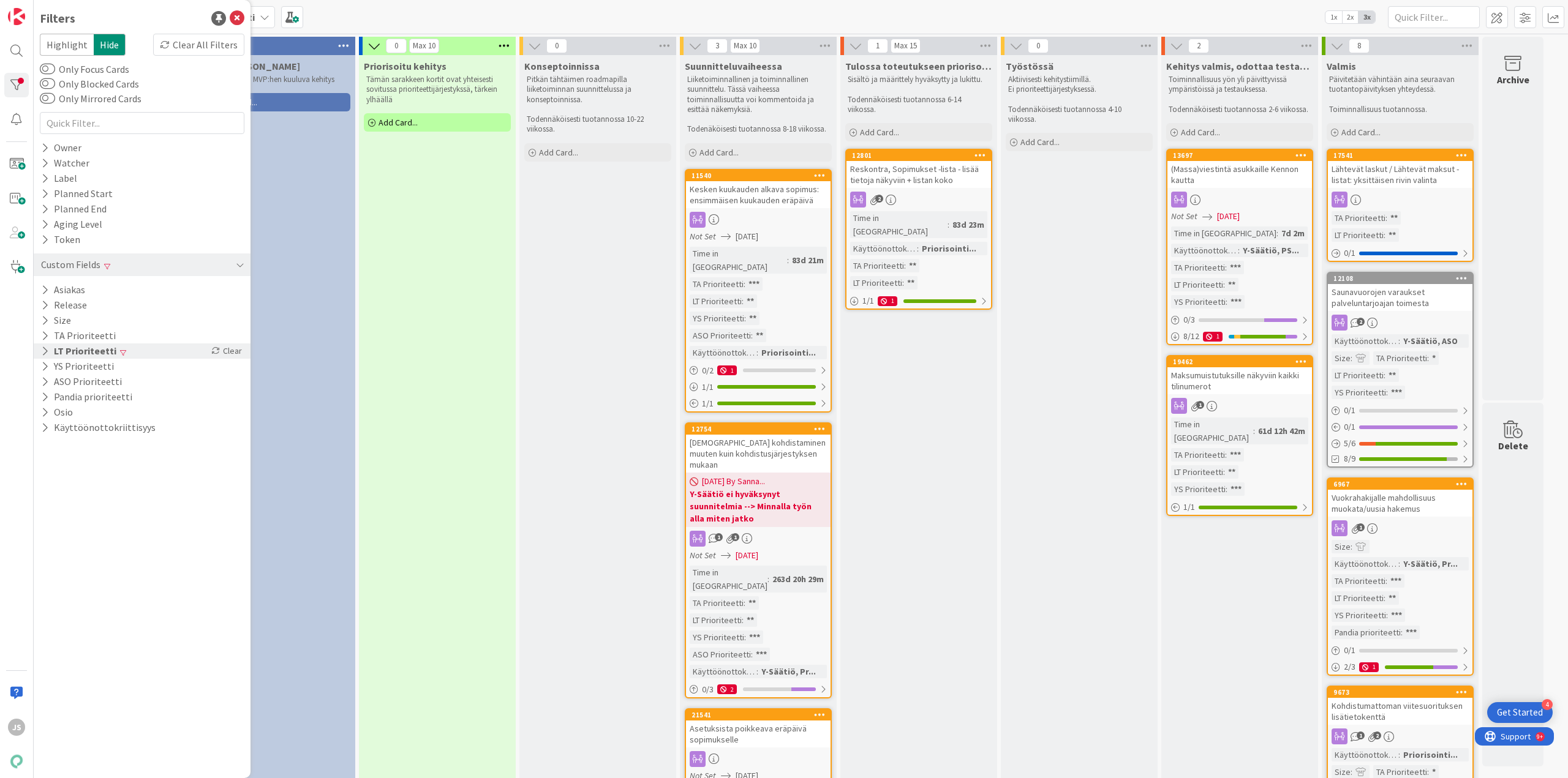
click at [90, 357] on button "LT Prioriteetti" at bounding box center [78, 352] width 78 height 16
click at [215, 43] on div "Clear All Filters" at bounding box center [199, 45] width 91 height 22
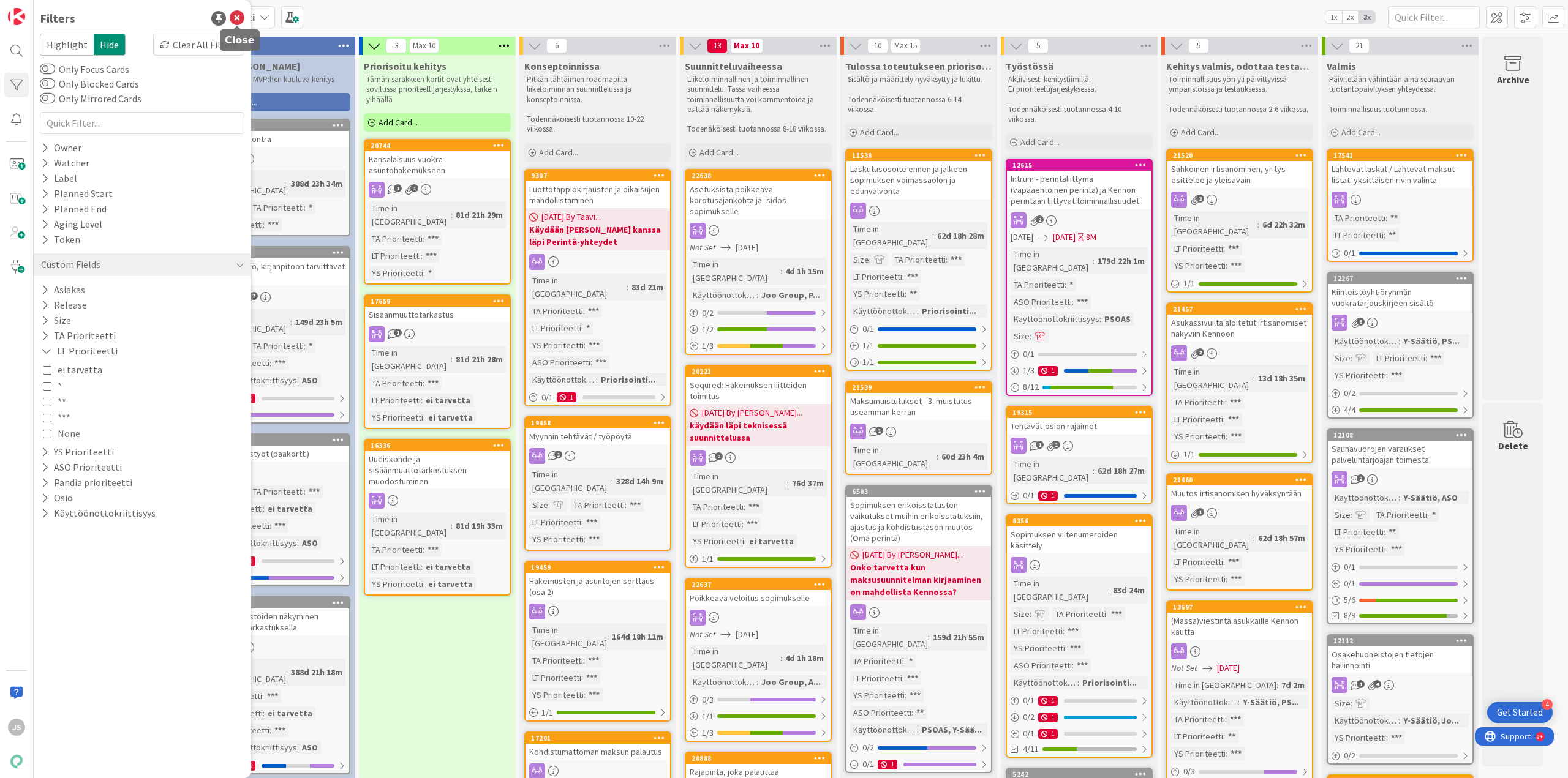
click at [236, 13] on icon at bounding box center [237, 18] width 15 height 15
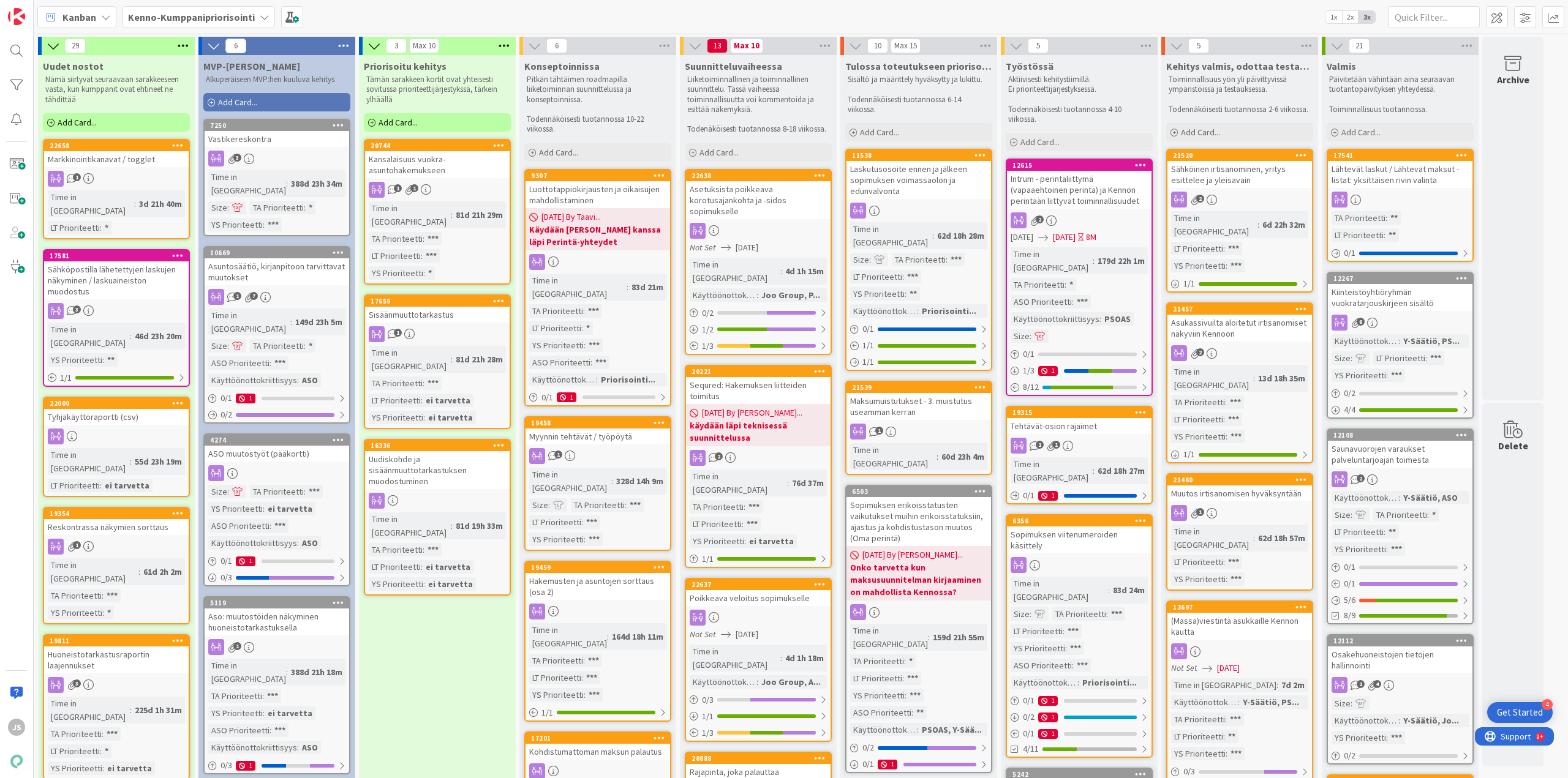
click at [172, 14] on b "Kenno-Kumppanipriorisointi" at bounding box center [191, 17] width 127 height 12
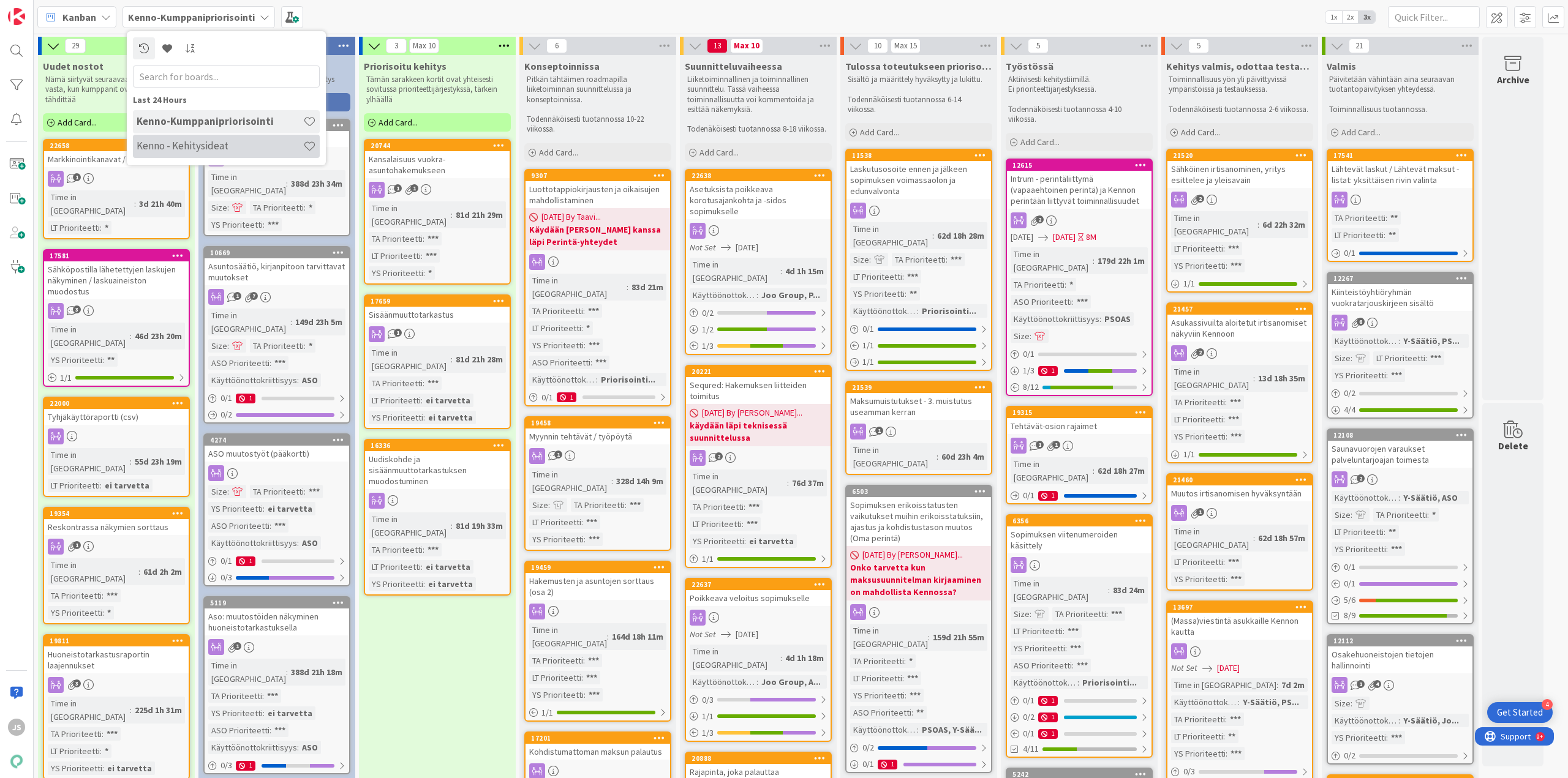
click at [159, 140] on h4 "Kenno - Kehitysideat" at bounding box center [219, 146] width 166 height 12
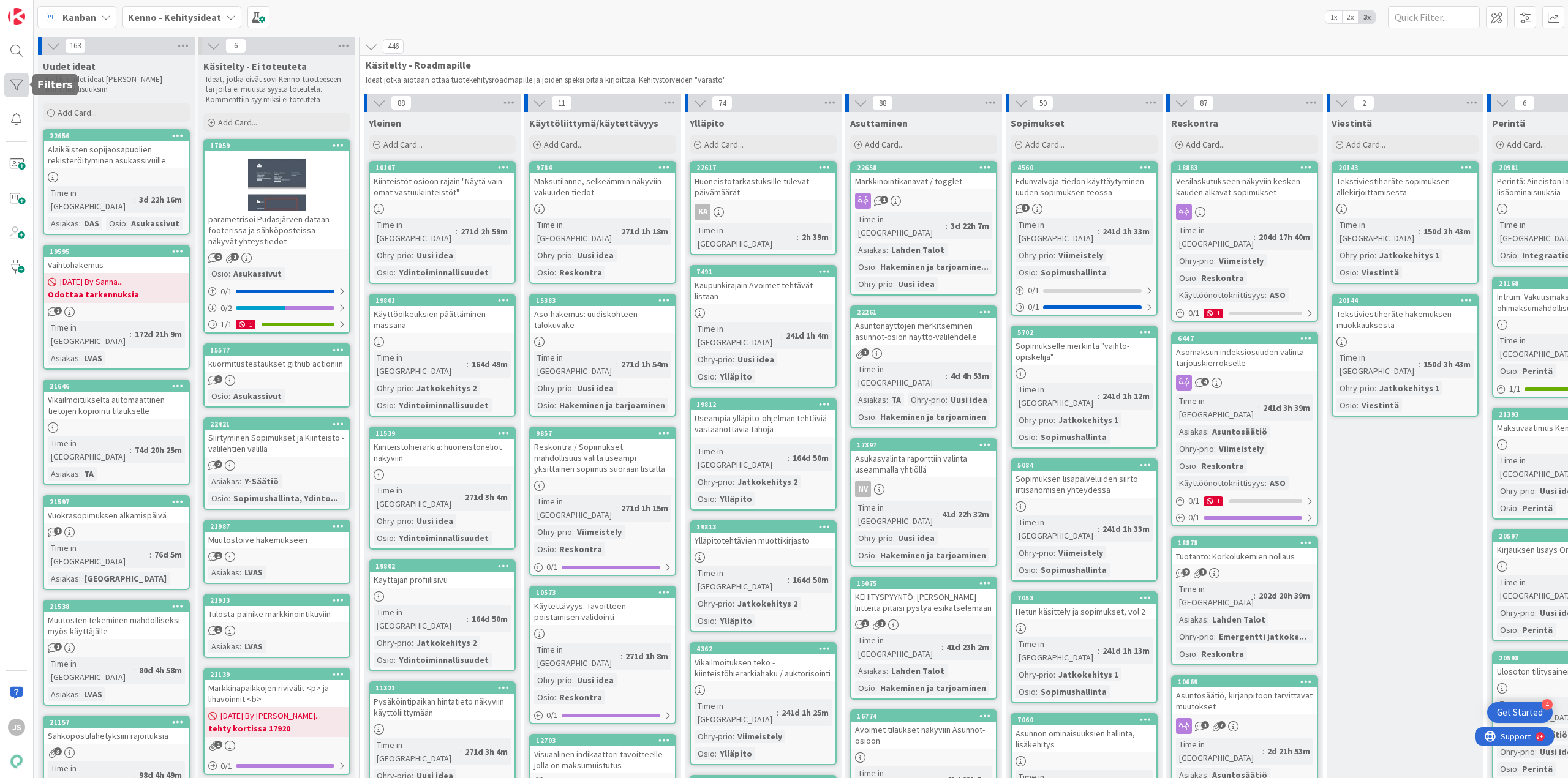
click at [16, 75] on div at bounding box center [16, 85] width 24 height 24
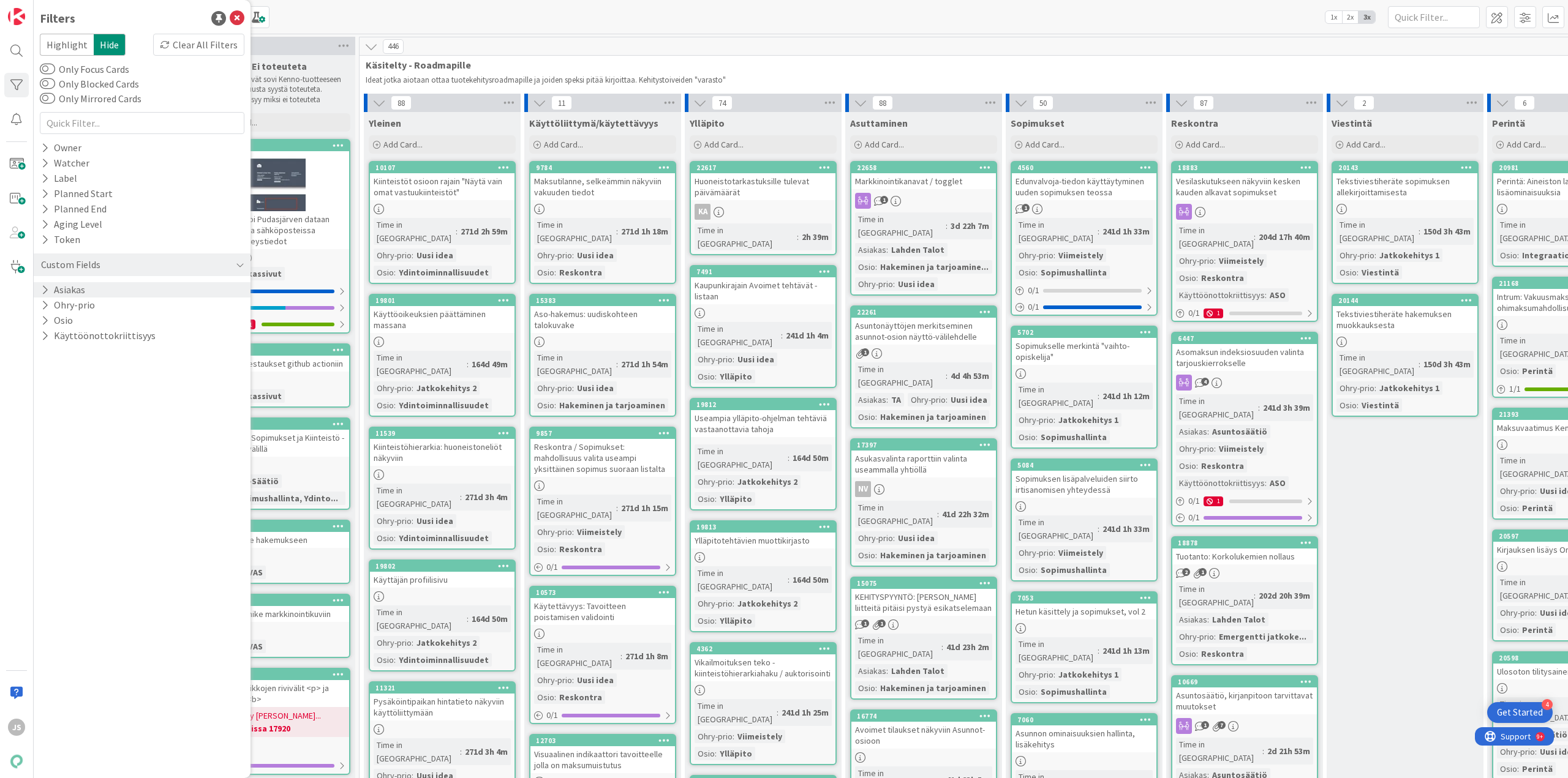
click at [83, 289] on button "Asiakas" at bounding box center [63, 290] width 47 height 16
click at [82, 357] on span "Lahden Talot" at bounding box center [85, 356] width 56 height 16
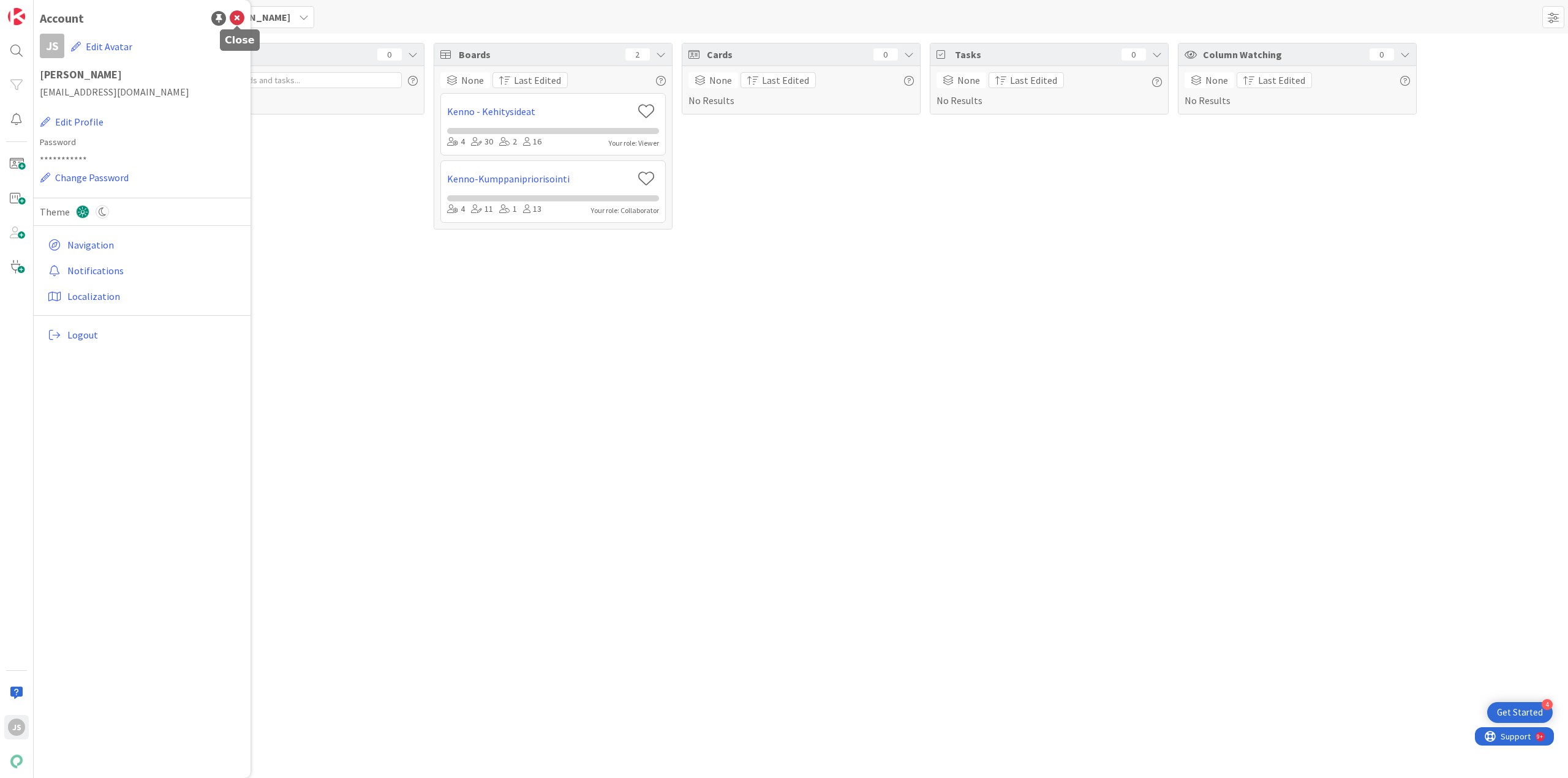
click at [235, 17] on icon at bounding box center [237, 18] width 15 height 15
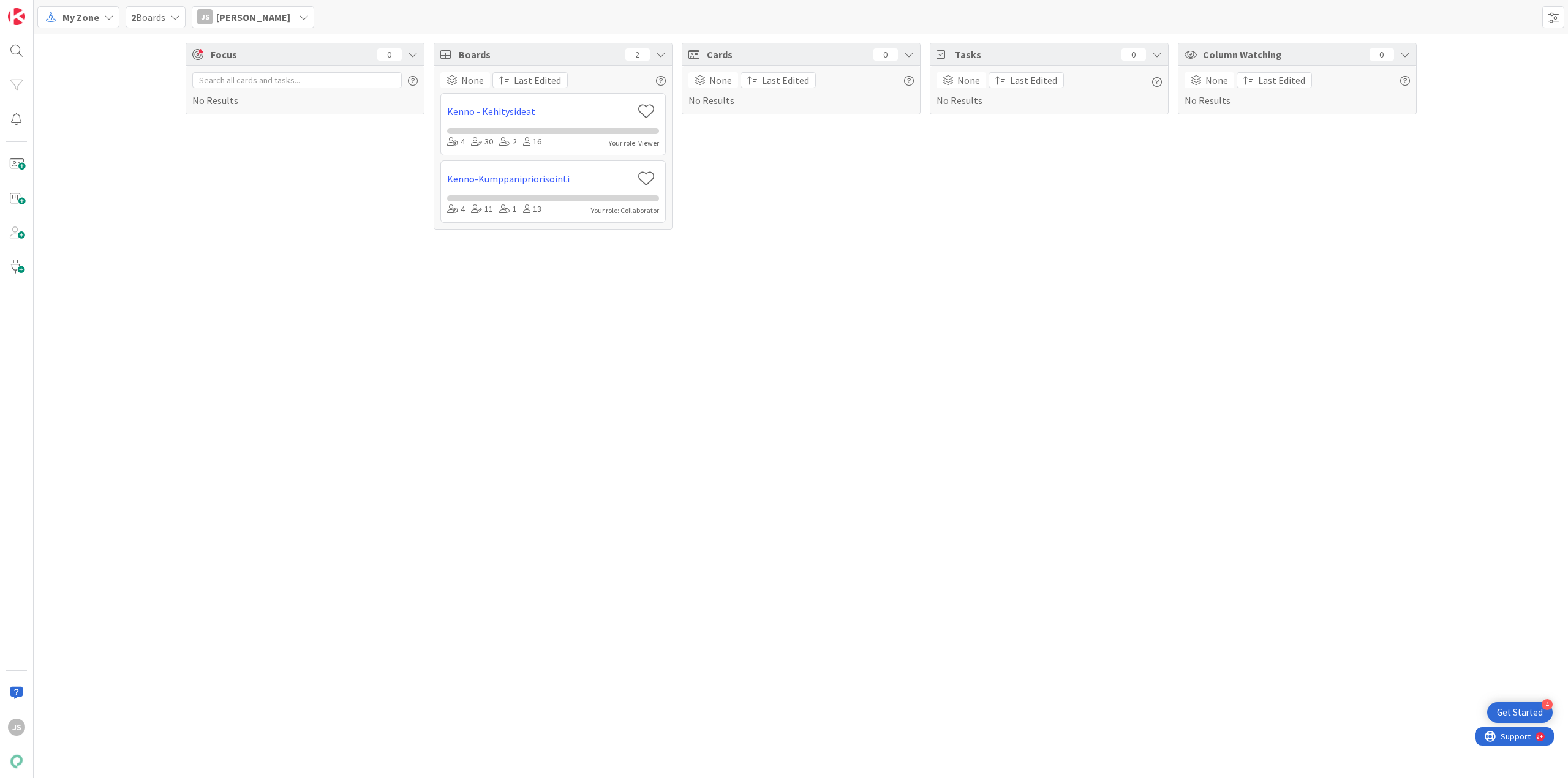
click at [78, 24] on div "My Zone" at bounding box center [78, 17] width 82 height 22
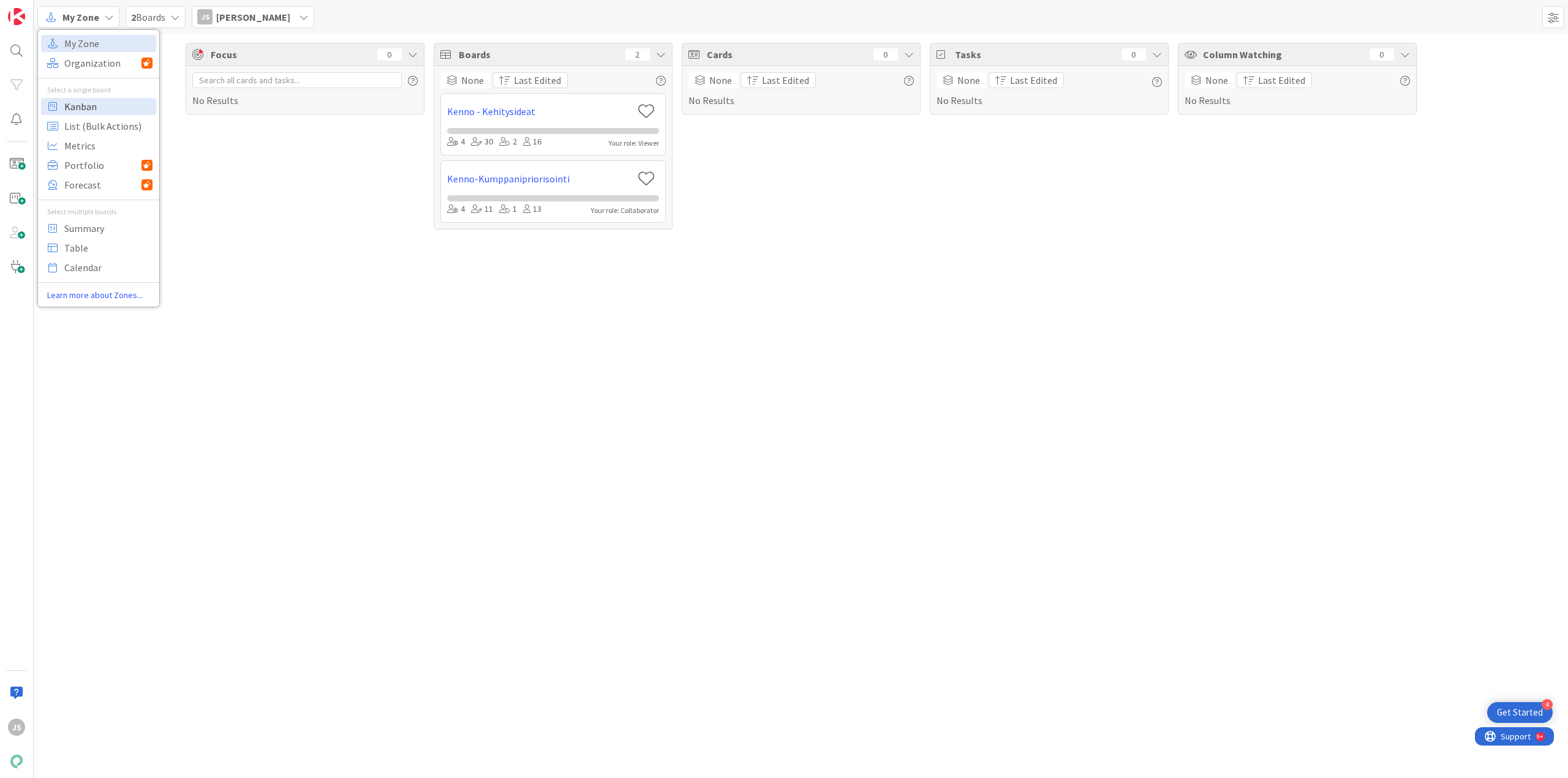
click at [77, 105] on span "Kanban" at bounding box center [109, 106] width 88 height 18
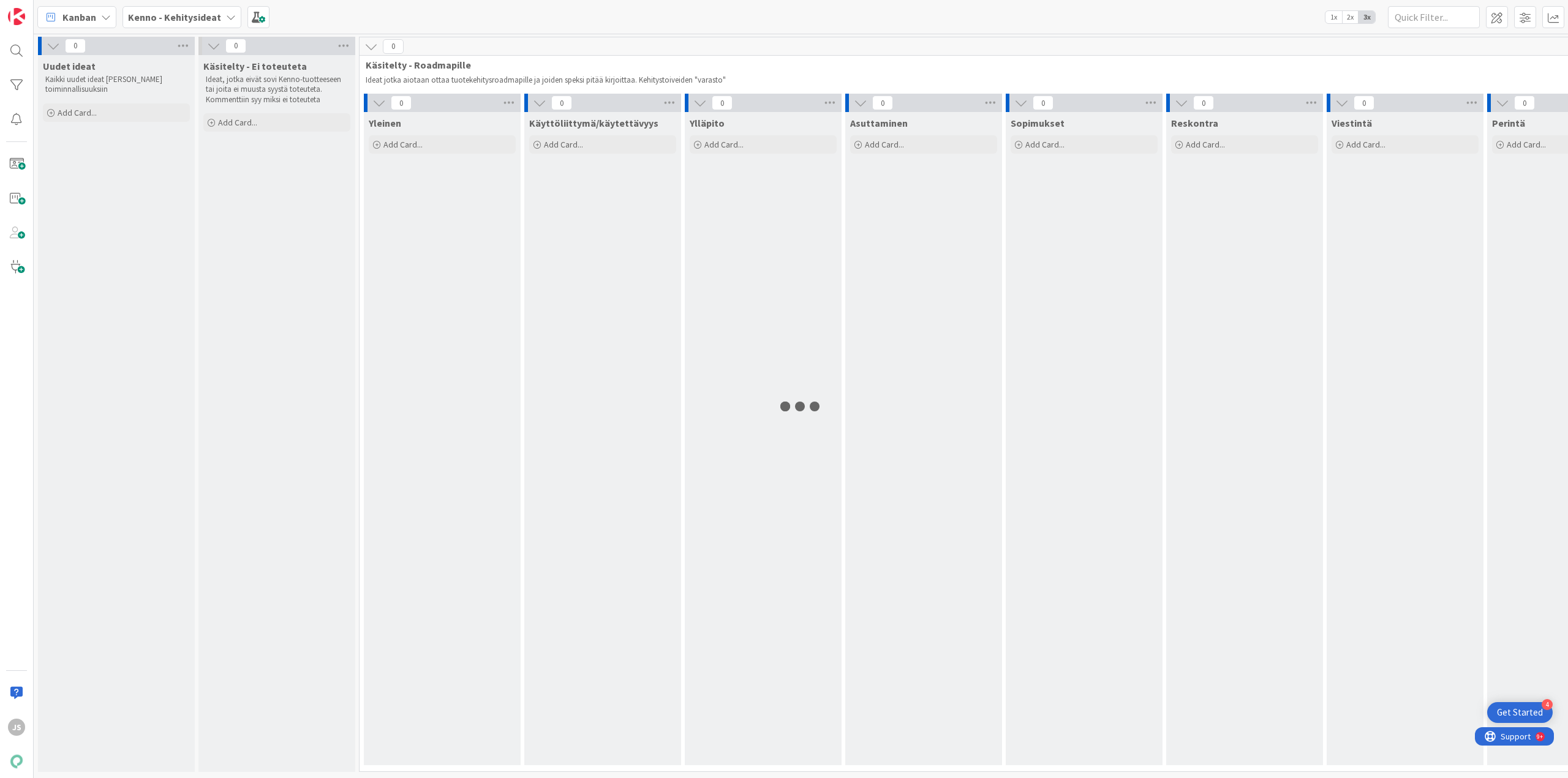
click at [196, 22] on b "Kenno - Kehitysideat" at bounding box center [175, 17] width 93 height 12
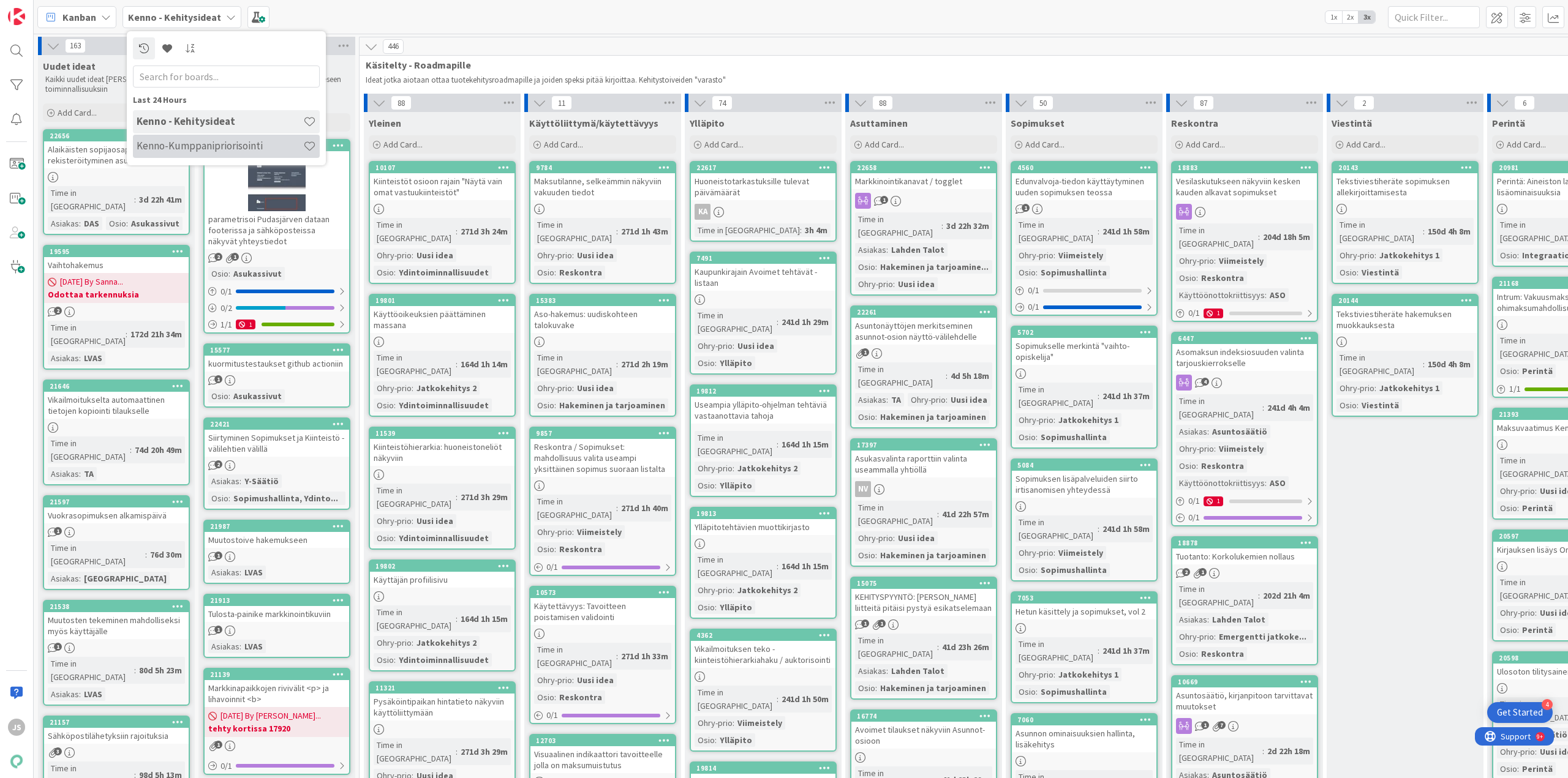
click at [185, 145] on h4 "Kenno-Kumppanipriorisointi" at bounding box center [219, 146] width 166 height 12
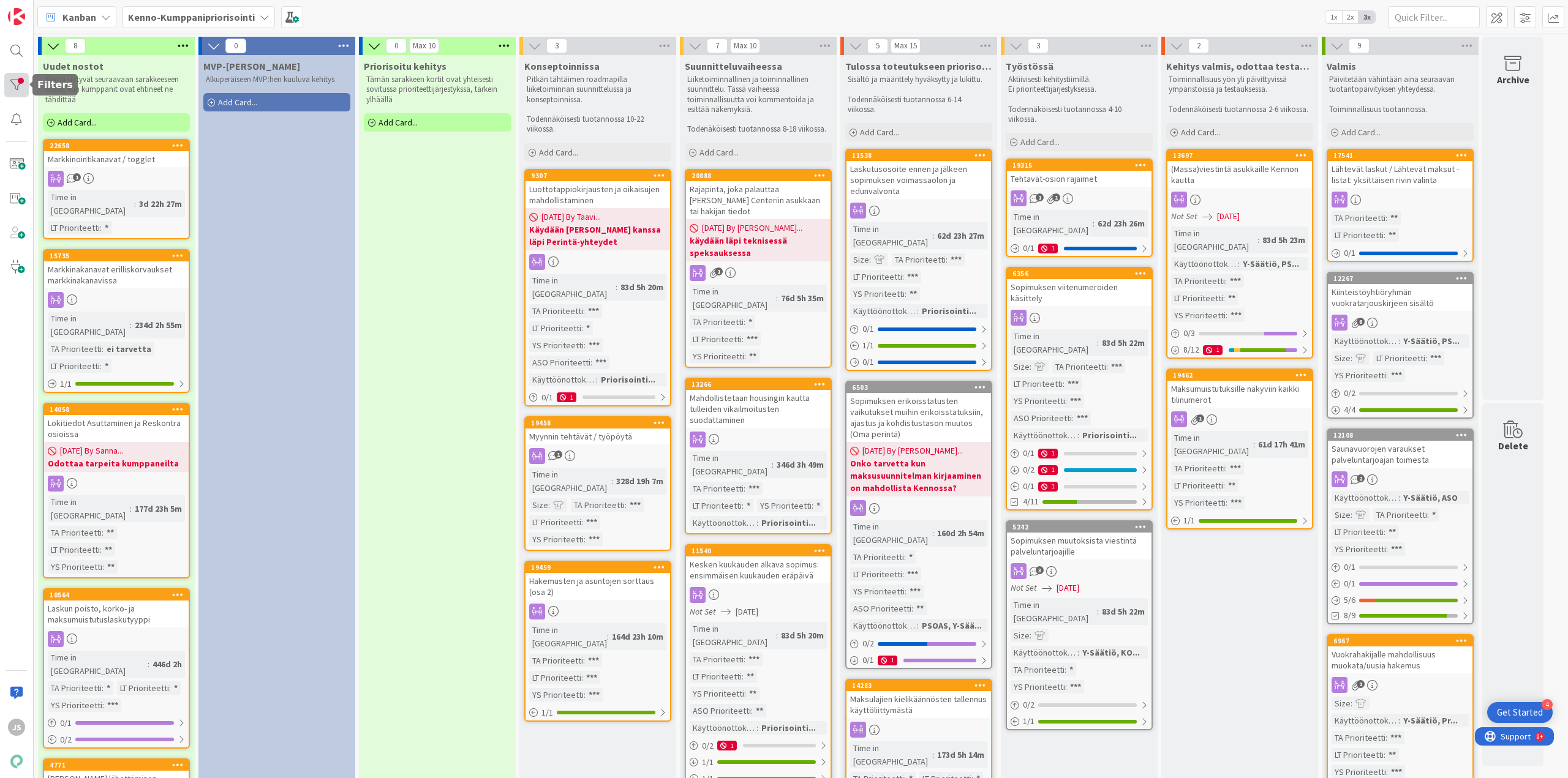
click at [16, 83] on div at bounding box center [16, 85] width 24 height 24
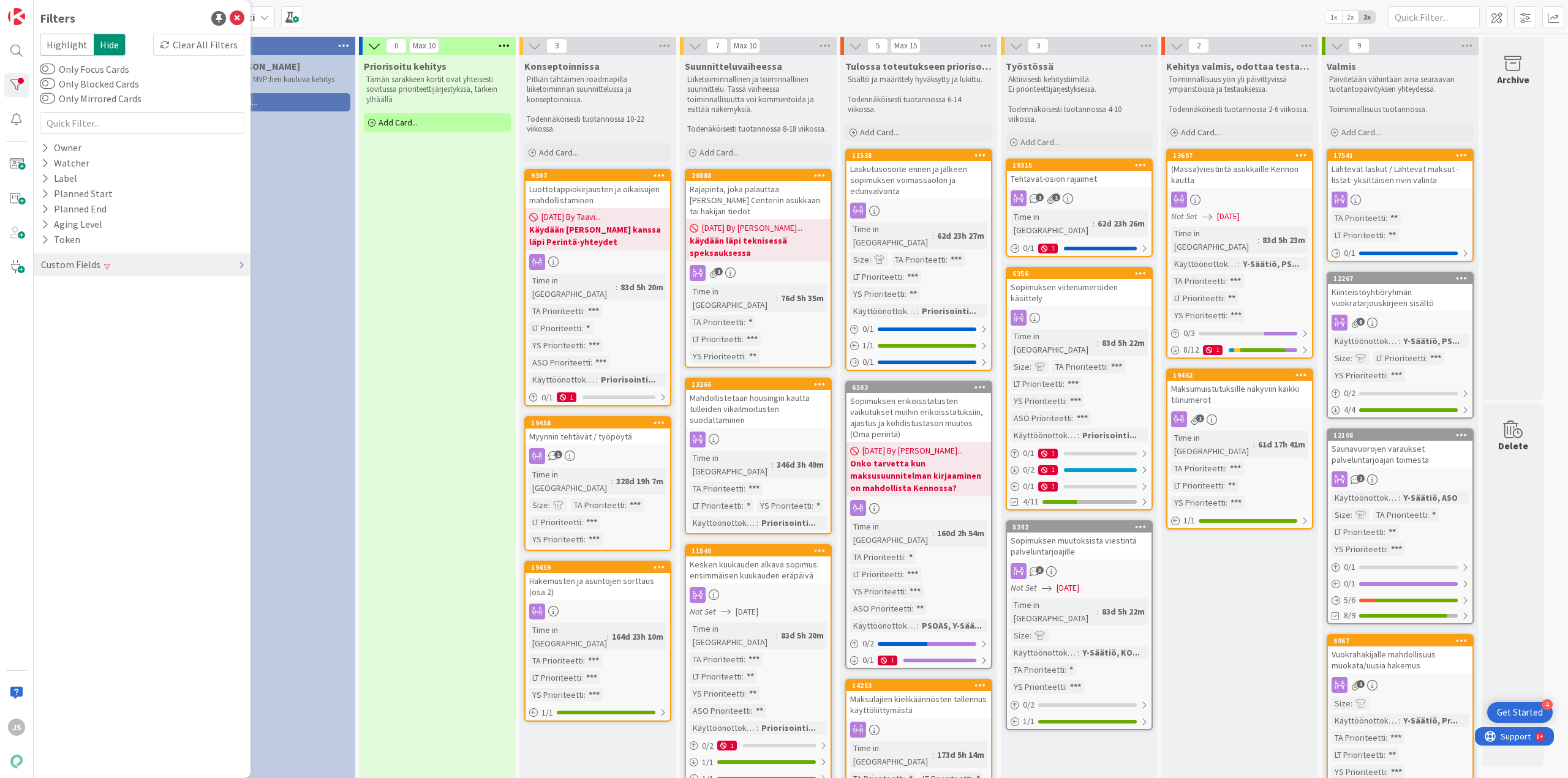
click at [65, 258] on div "Custom Fields" at bounding box center [71, 265] width 62 height 16
click at [71, 352] on button "LT Prioriteetti" at bounding box center [78, 352] width 76 height 16
click at [71, 431] on span "None" at bounding box center [69, 433] width 22 height 16
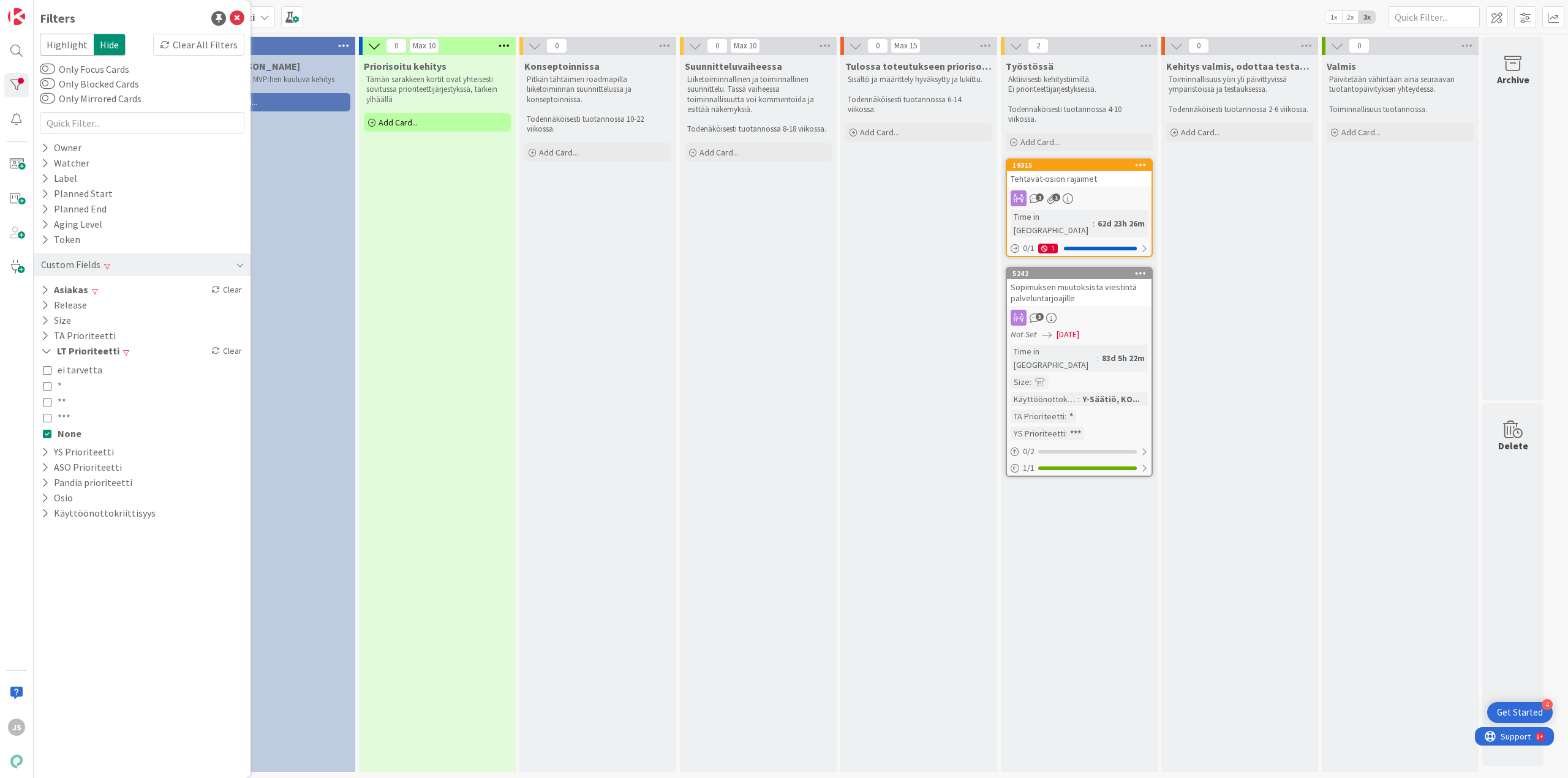
click at [338, 358] on div "MVP-Kehitys Alkuperäiseen MVP:hen kuuluva kehitys Add Card..." at bounding box center [277, 414] width 157 height 717
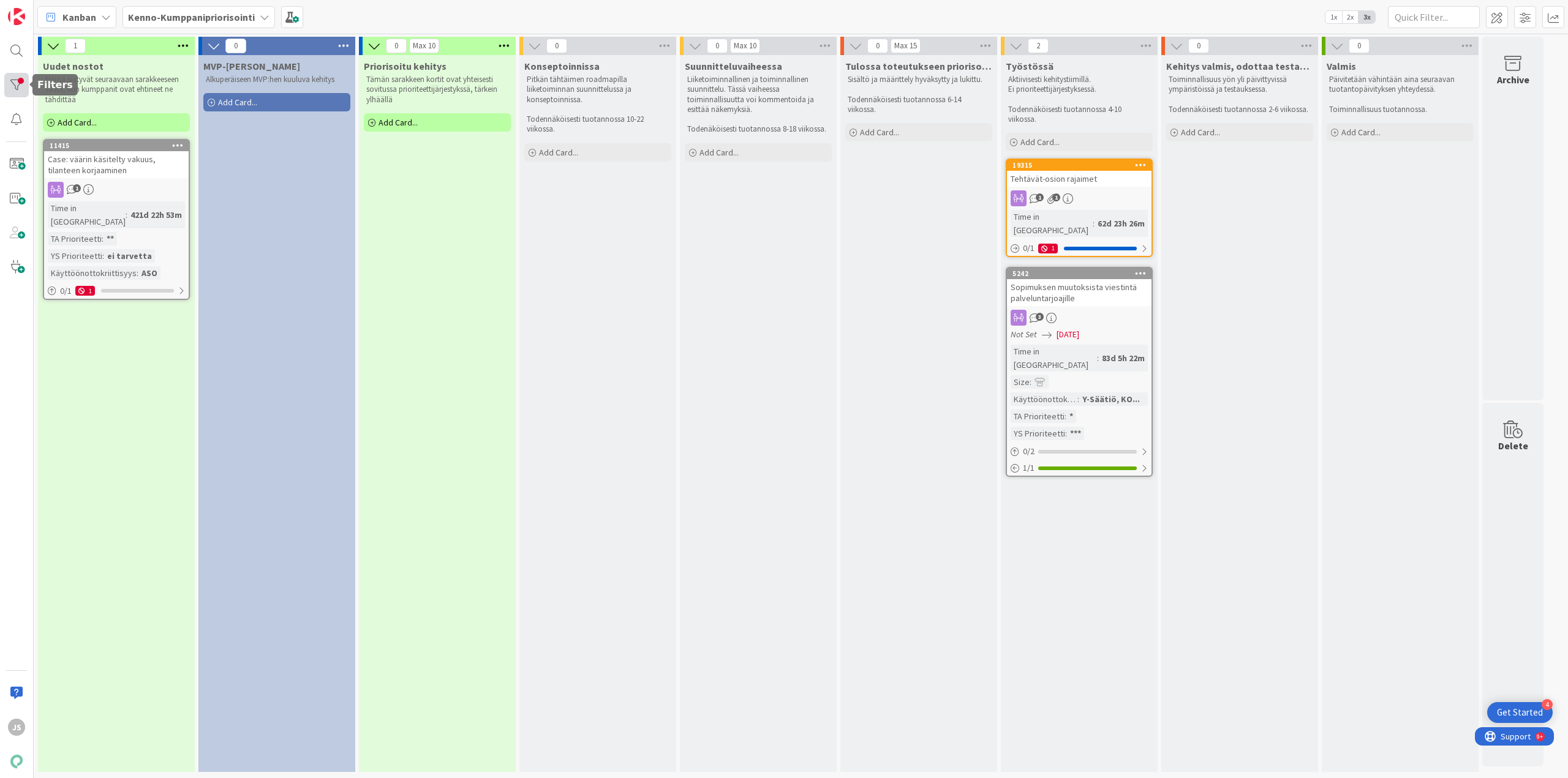
click at [22, 90] on div at bounding box center [16, 85] width 24 height 24
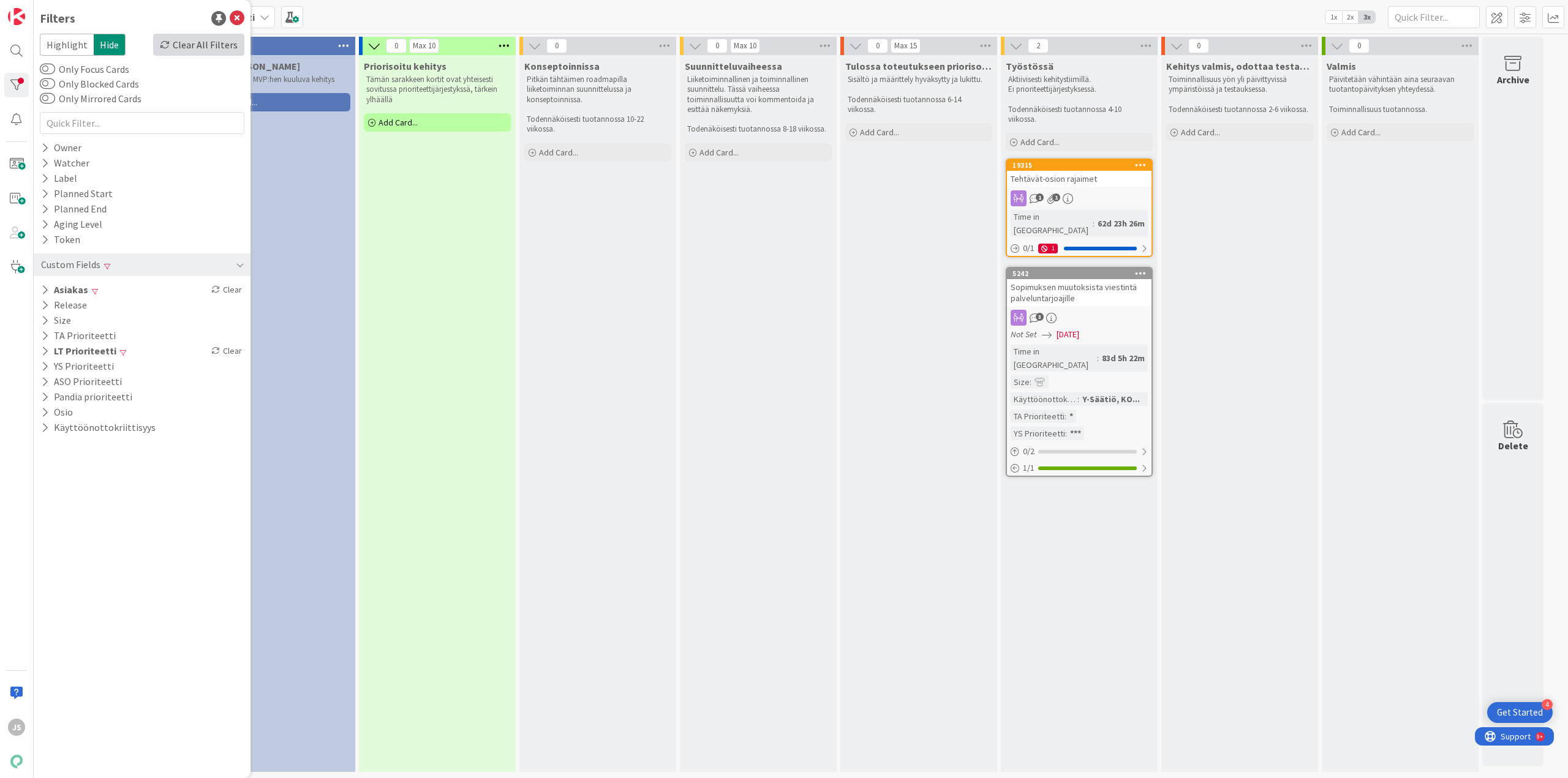
click at [214, 43] on div "Clear All Filters" at bounding box center [199, 45] width 91 height 22
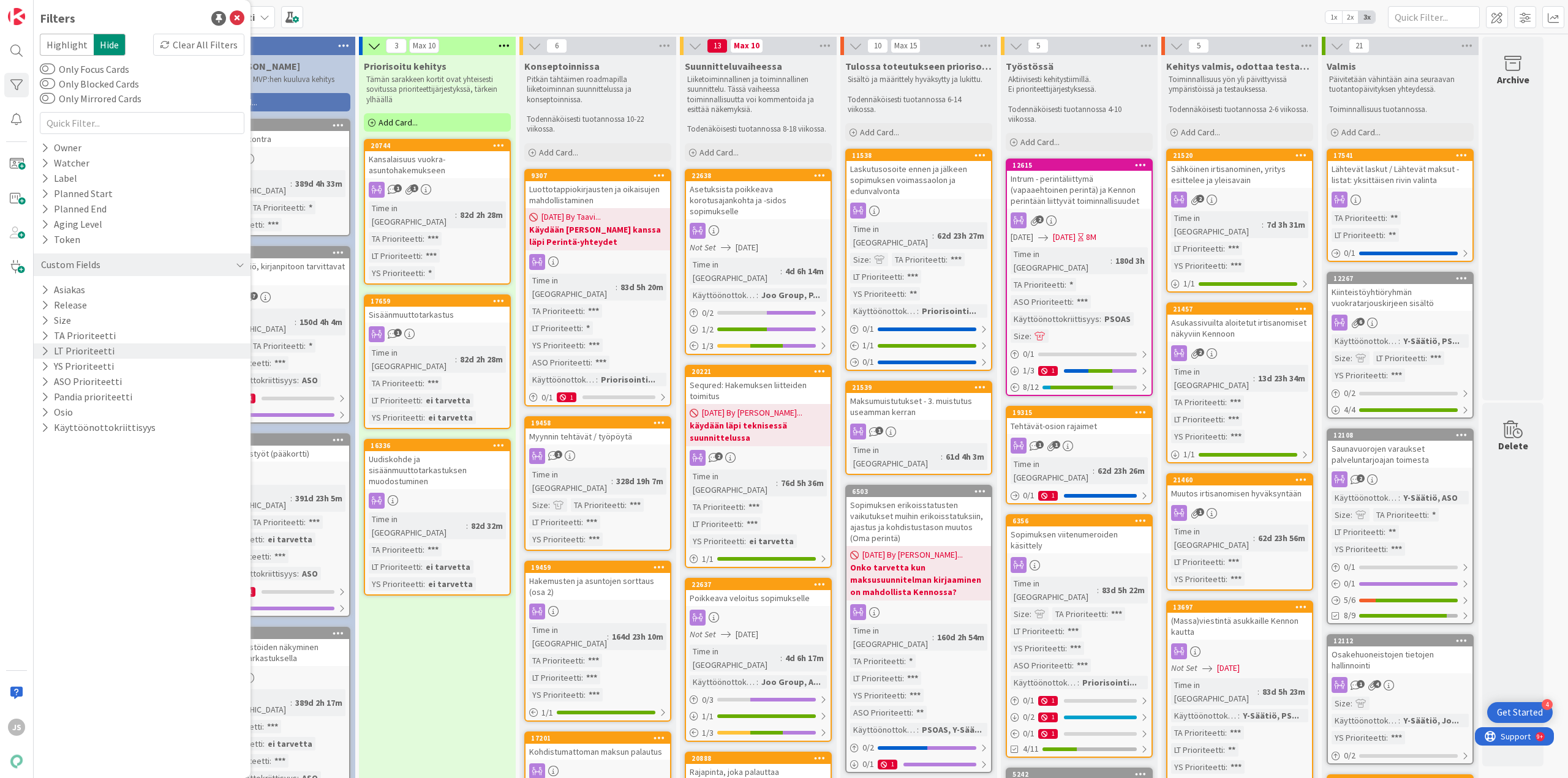
click at [88, 351] on button "LT Prioriteetti" at bounding box center [78, 352] width 76 height 16
click at [50, 372] on icon at bounding box center [47, 370] width 9 height 9
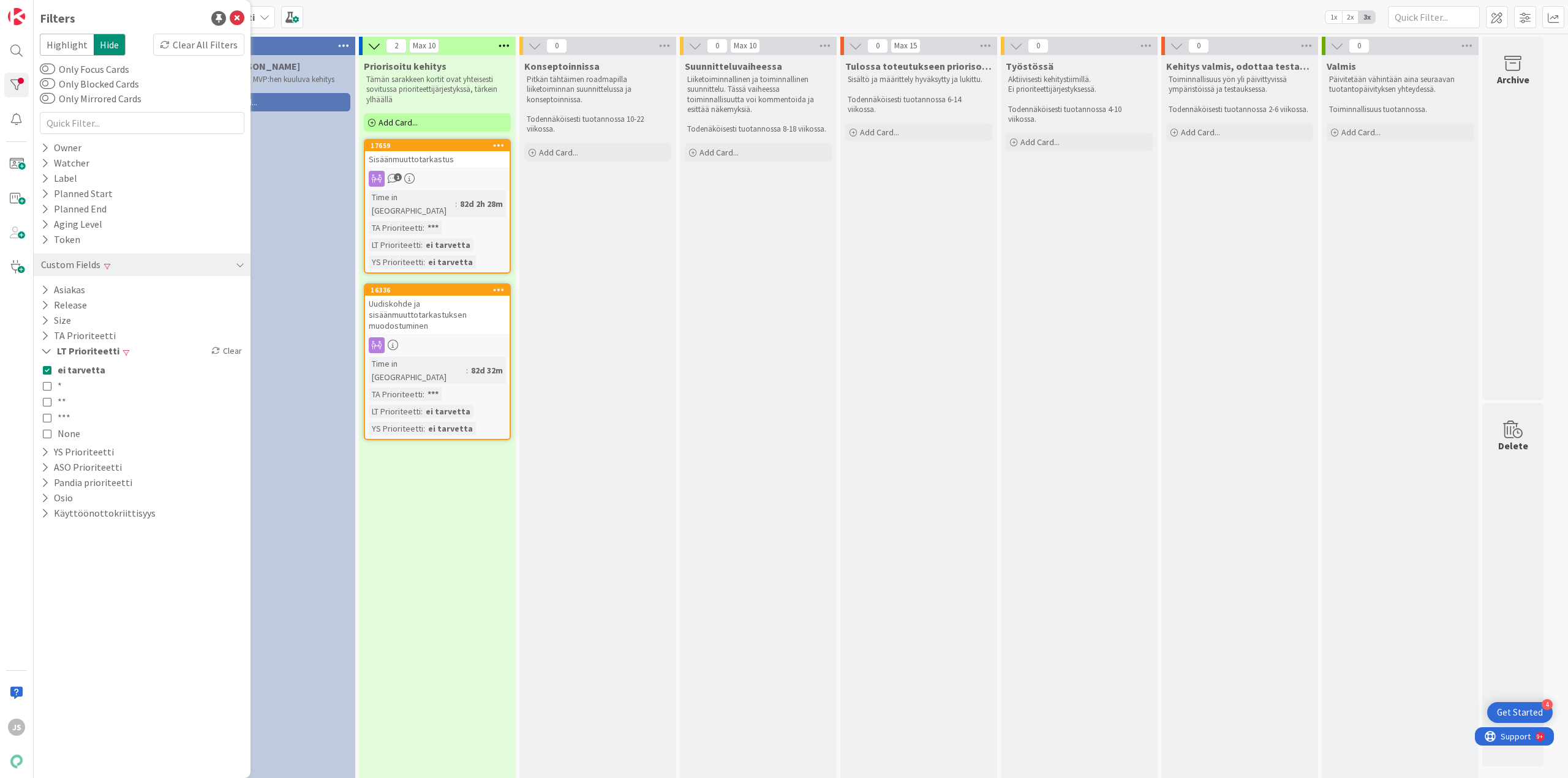
click at [50, 383] on icon at bounding box center [47, 386] width 9 height 9
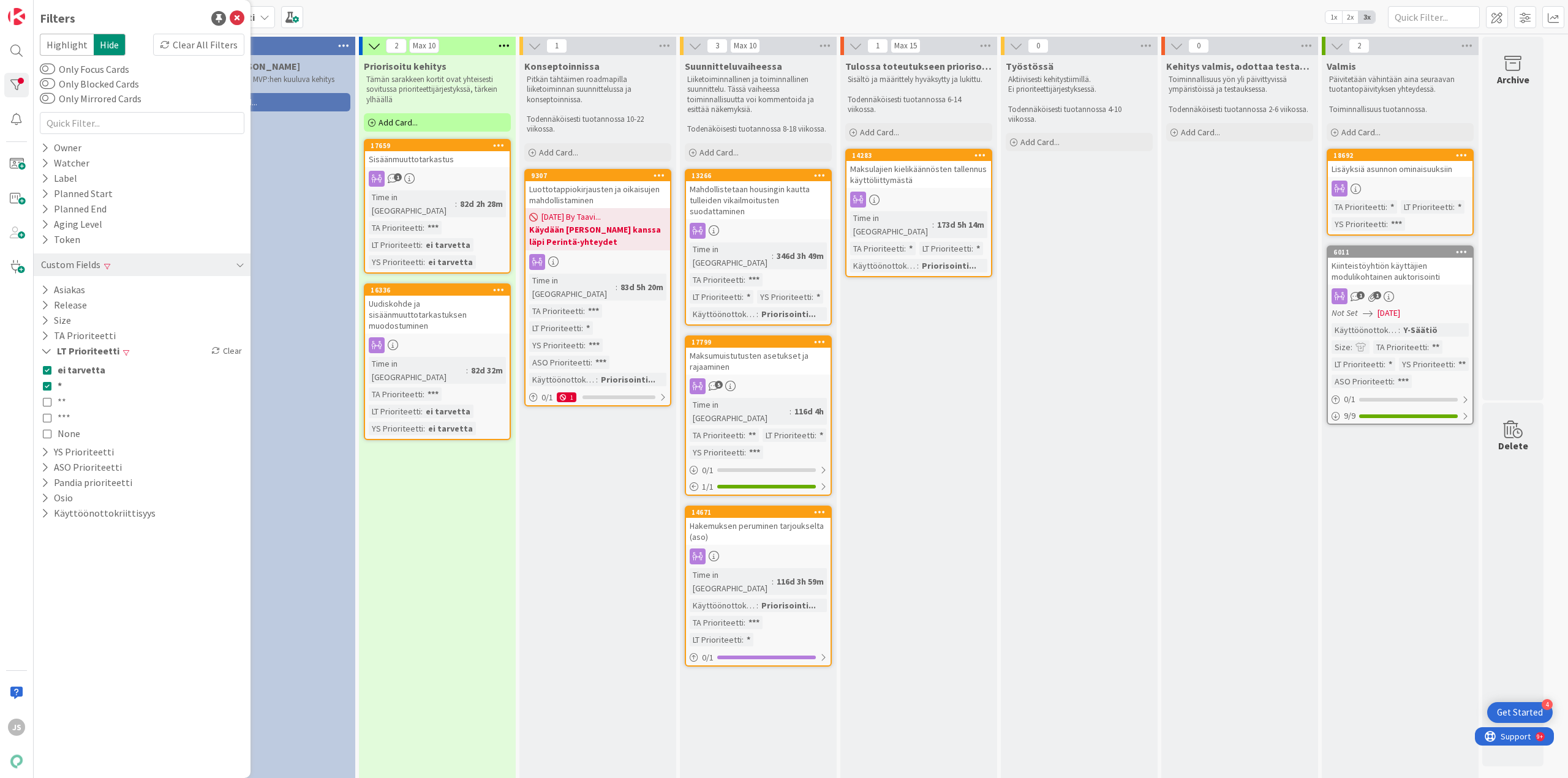
click at [47, 405] on icon at bounding box center [47, 401] width 9 height 9
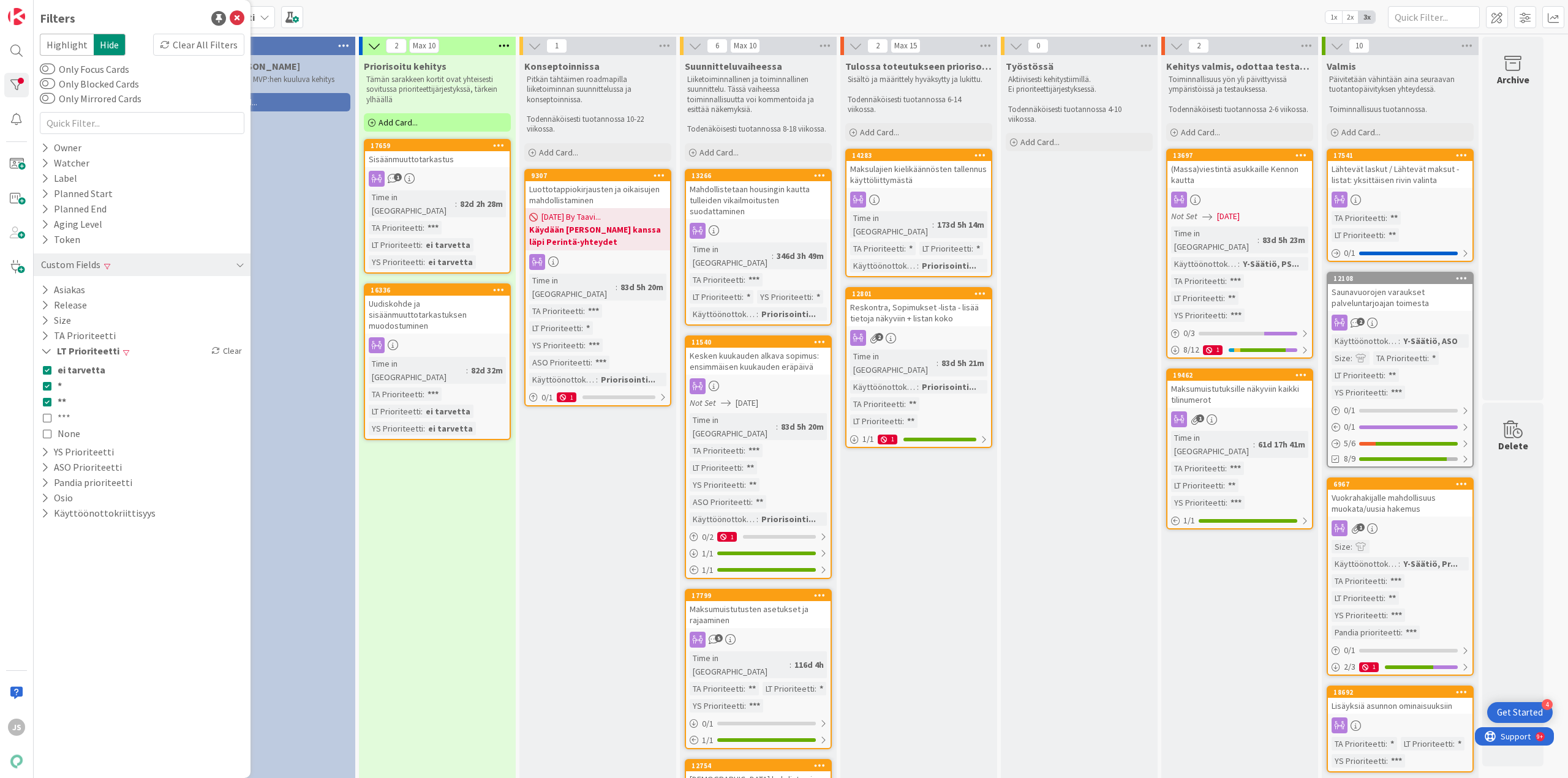
click at [47, 417] on icon at bounding box center [47, 418] width 9 height 9
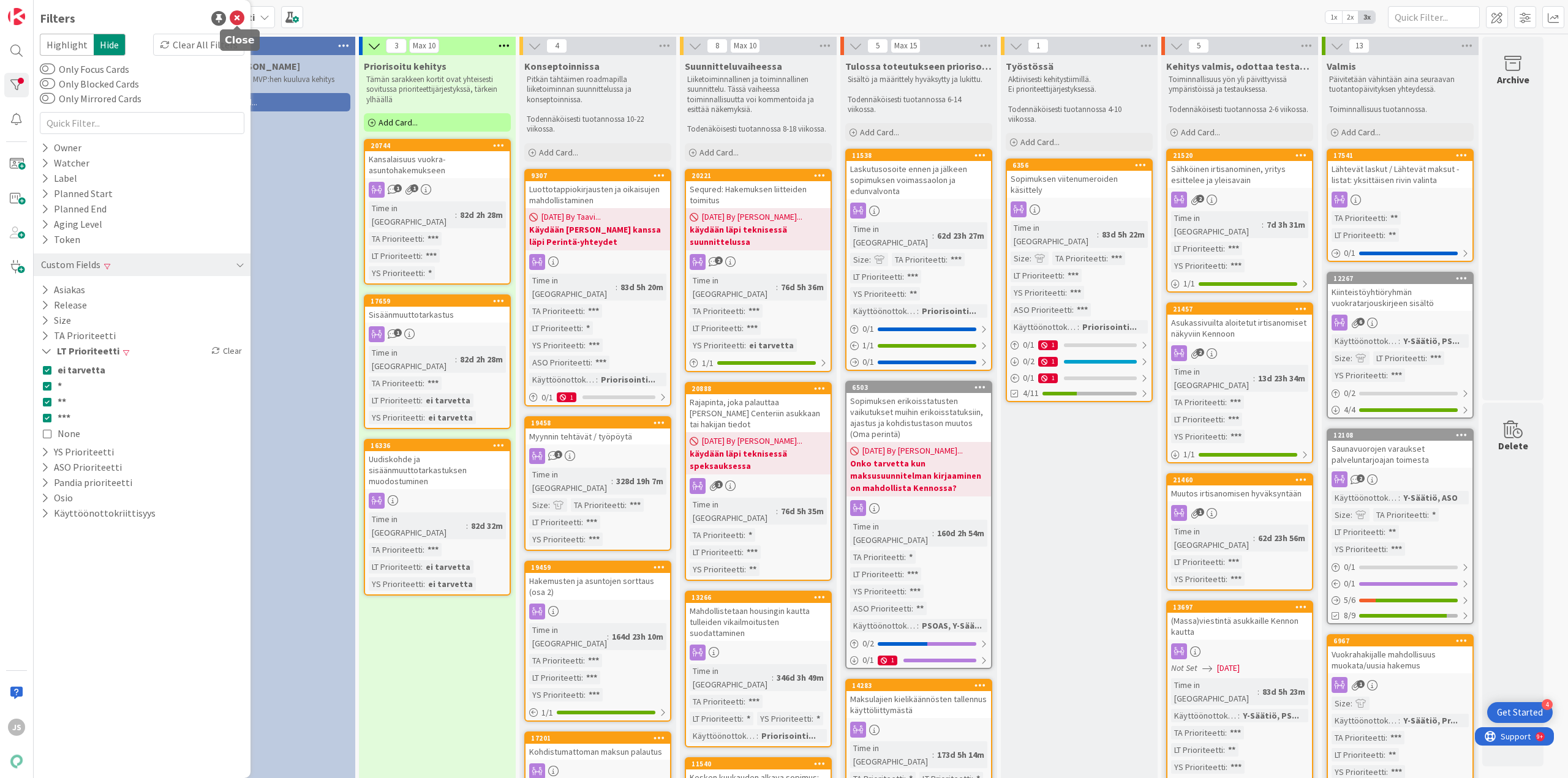
click at [232, 16] on icon at bounding box center [237, 18] width 15 height 15
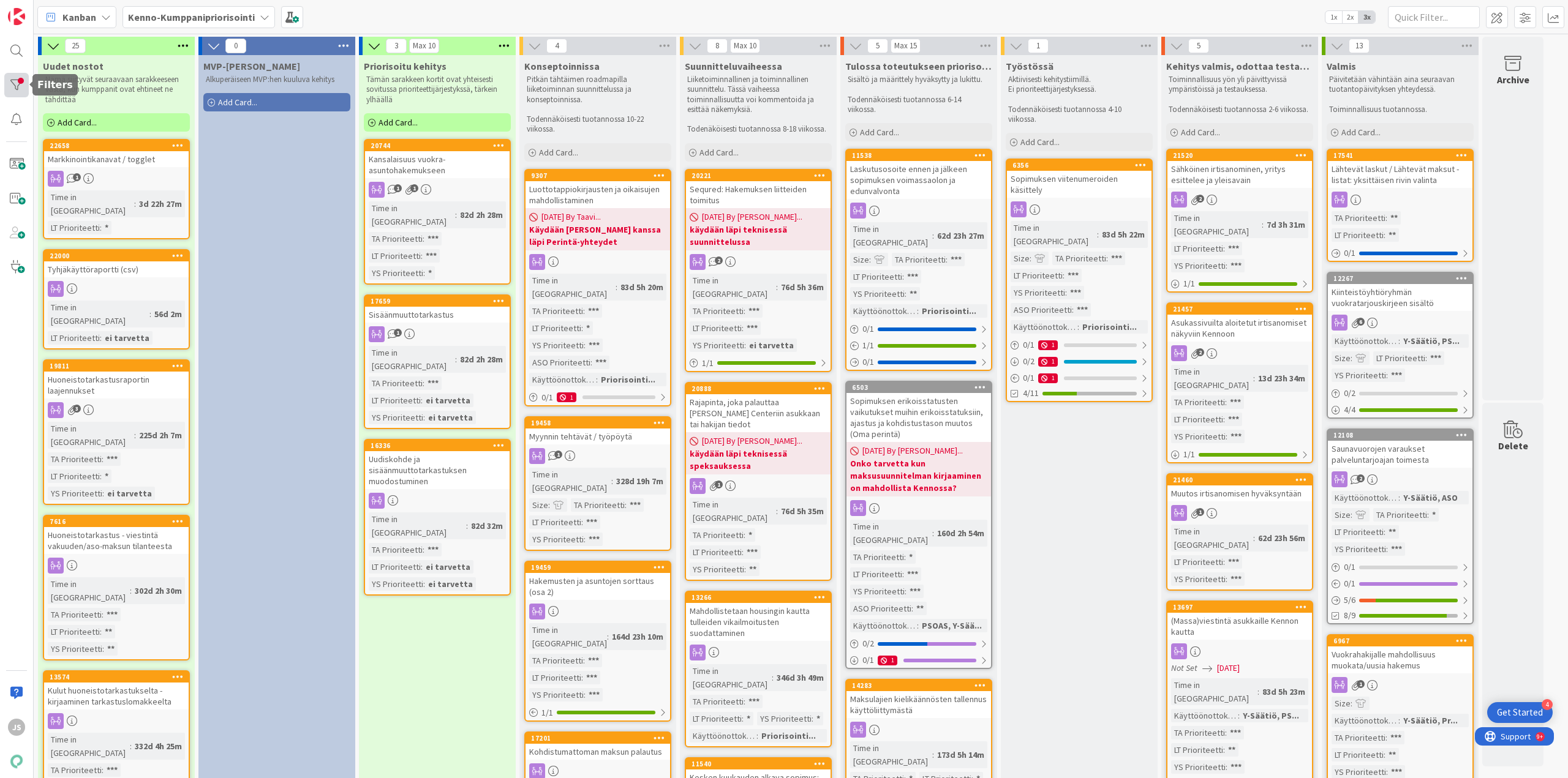
click at [11, 85] on div at bounding box center [16, 85] width 24 height 24
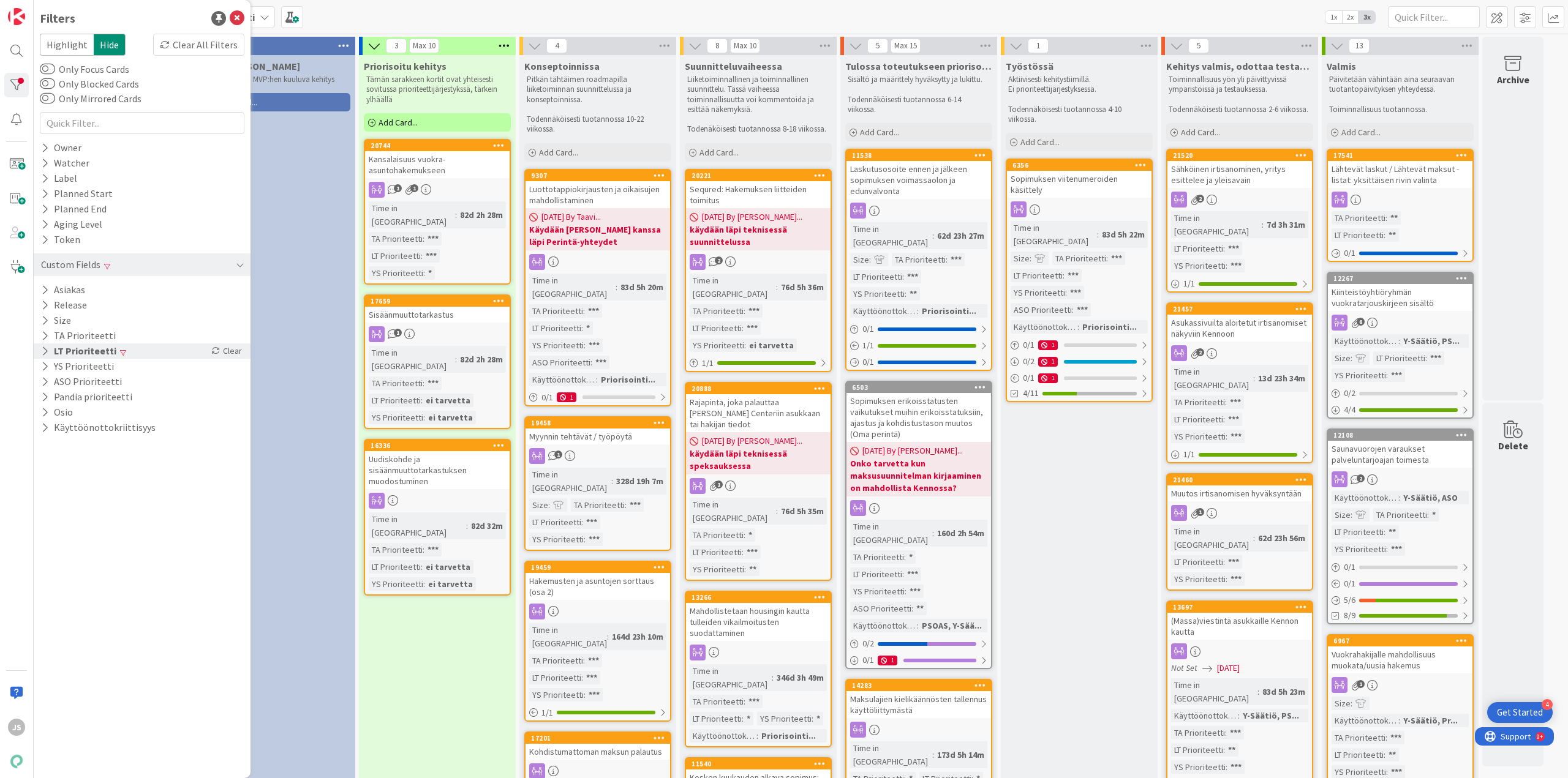
click at [75, 354] on button "LT Prioriteetti" at bounding box center [78, 352] width 78 height 16
click at [66, 434] on span "None" at bounding box center [69, 433] width 22 height 16
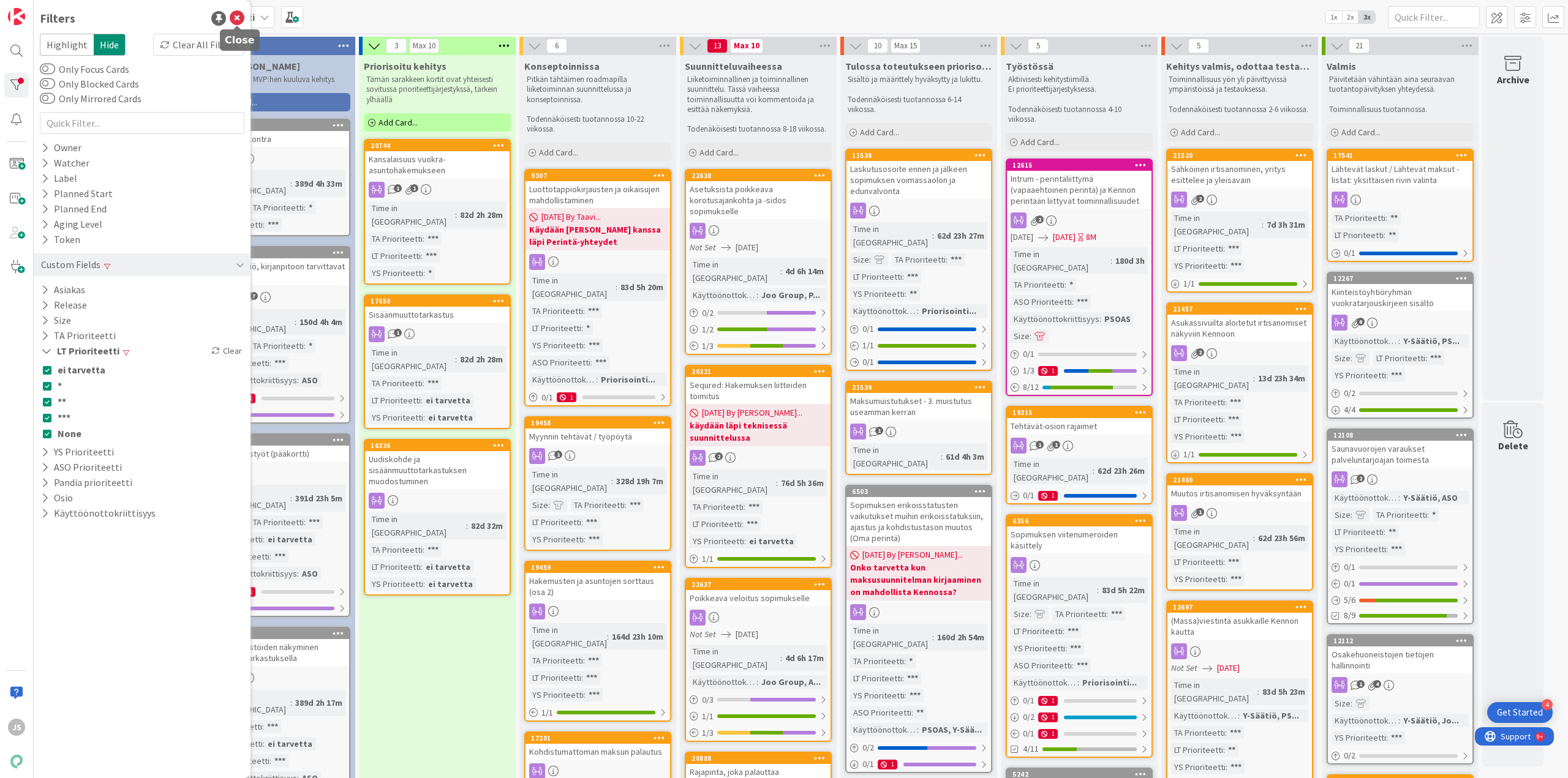
click at [238, 12] on icon at bounding box center [237, 18] width 15 height 15
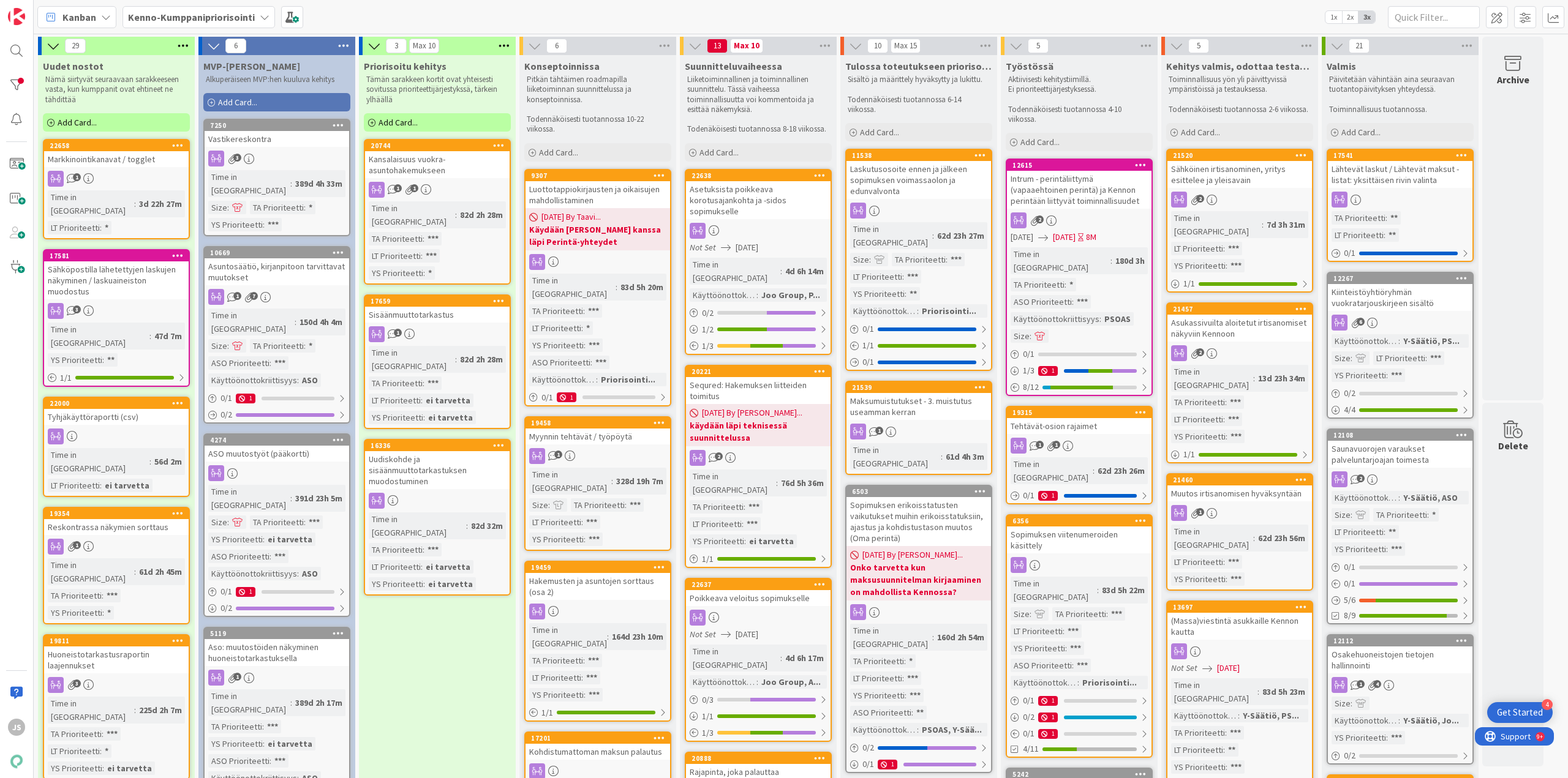
click at [104, 261] on div "Sähköpostilla lähetettyjen laskujen näkyminen / laskuaineiston muodostus" at bounding box center [116, 280] width 145 height 38
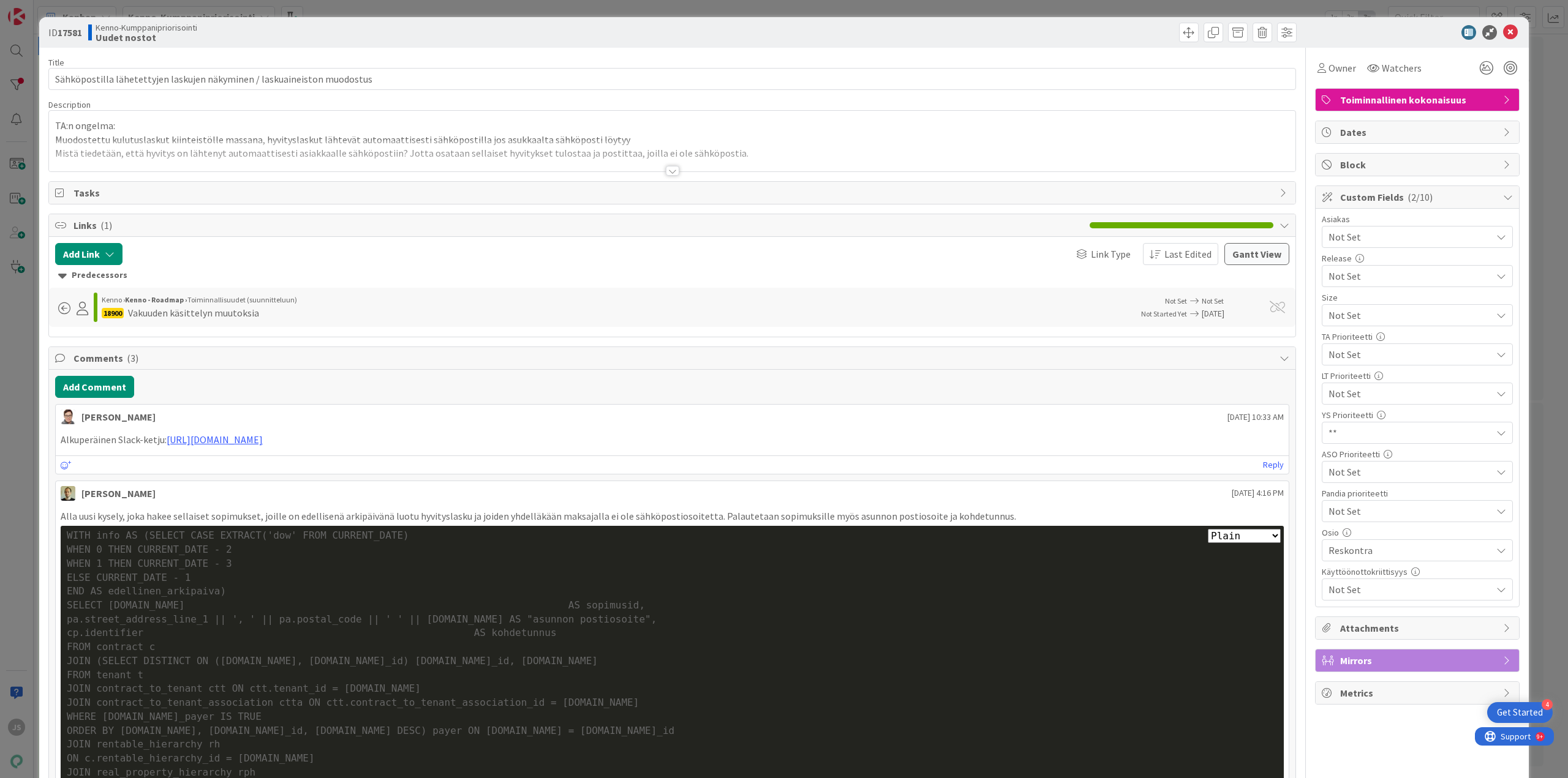
click at [671, 168] on div at bounding box center [673, 171] width 14 height 9
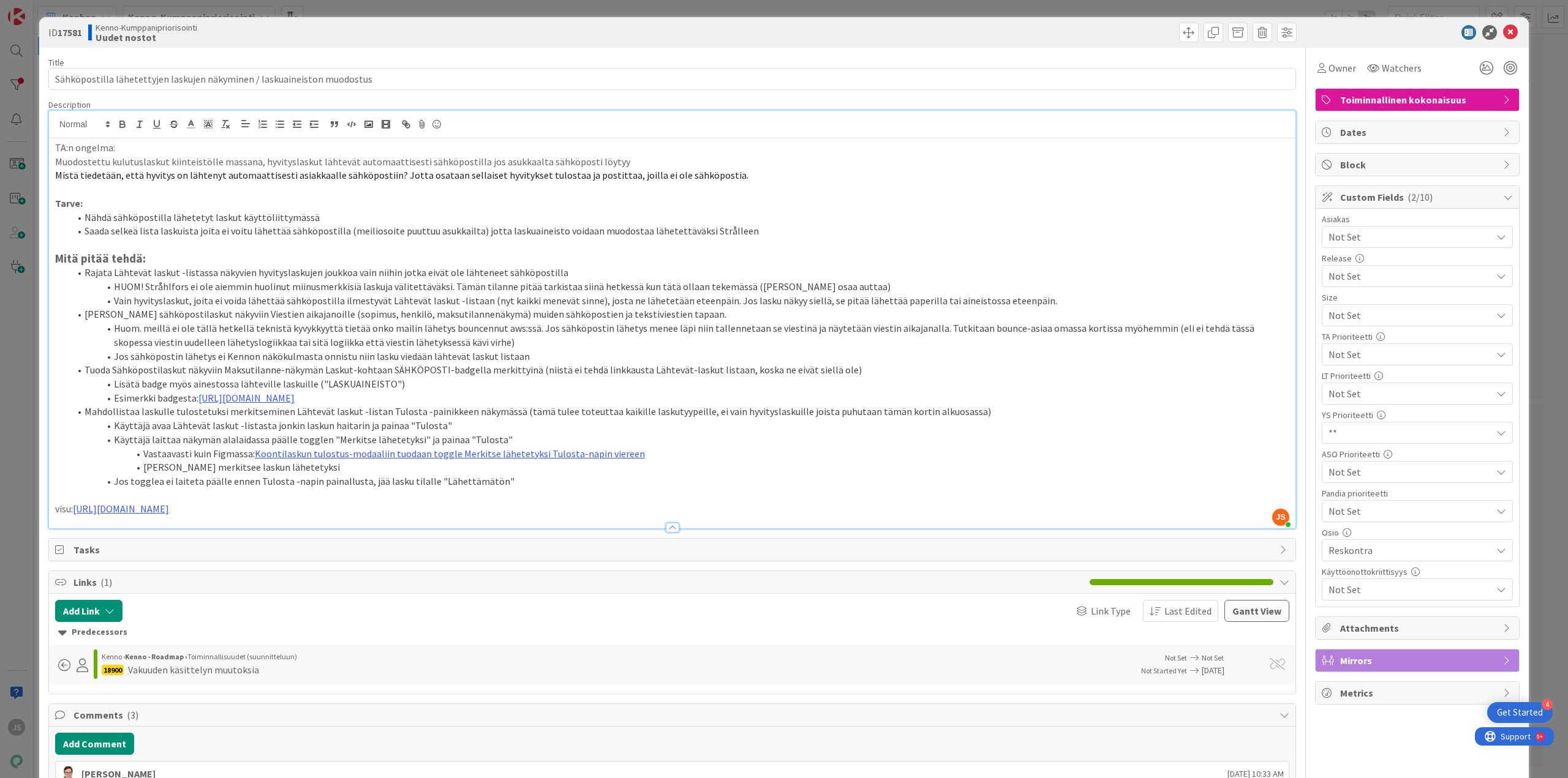
click at [1440, 324] on span "Not Set" at bounding box center [1408, 315] width 157 height 17
click at [1367, 447] on span "ei tarvetta" at bounding box center [1426, 445] width 160 height 18
click at [1503, 34] on icon at bounding box center [1510, 32] width 15 height 15
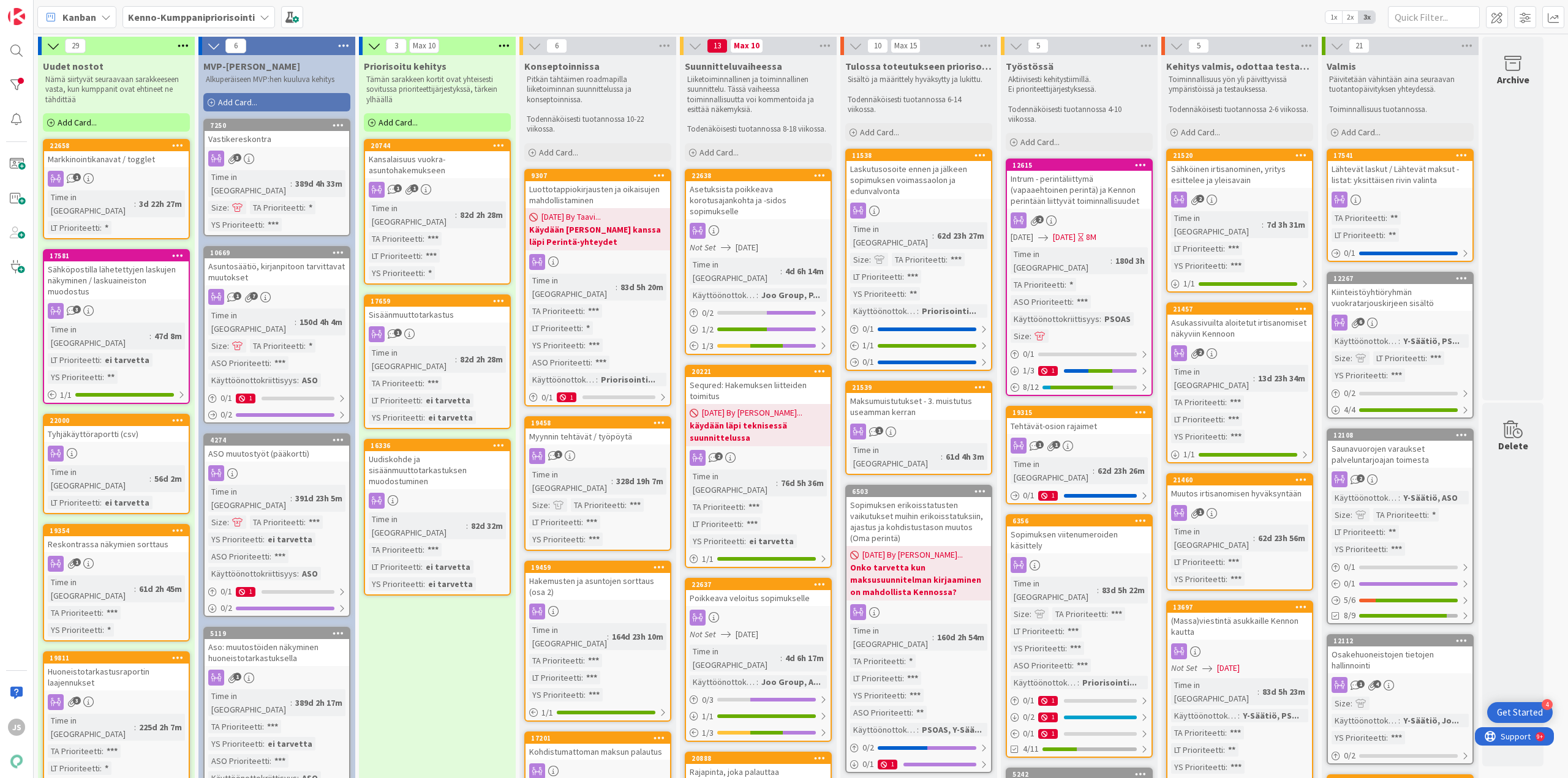
click at [100, 556] on div "1" at bounding box center [116, 563] width 145 height 16
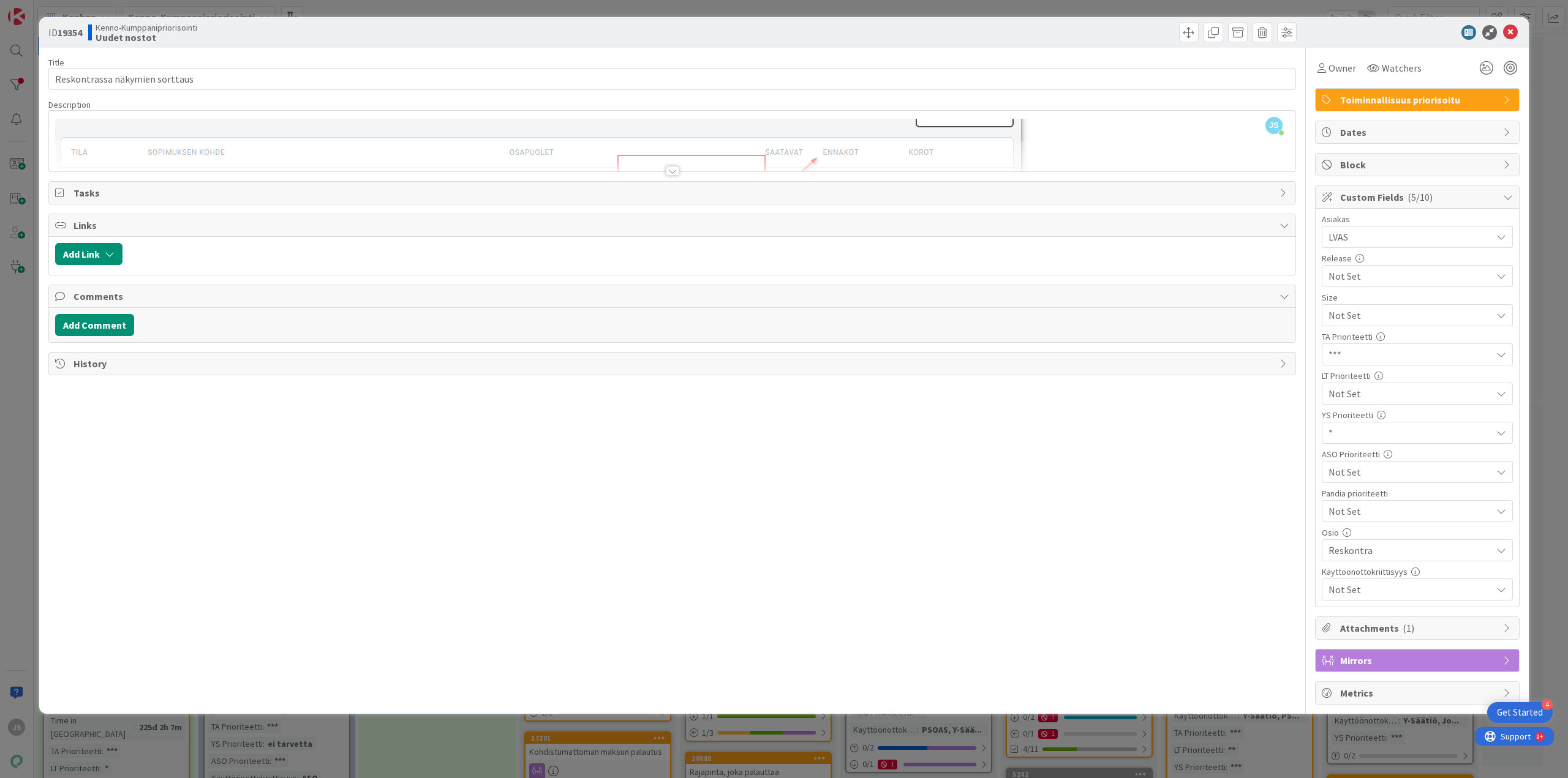
click at [672, 169] on div at bounding box center [673, 171] width 14 height 9
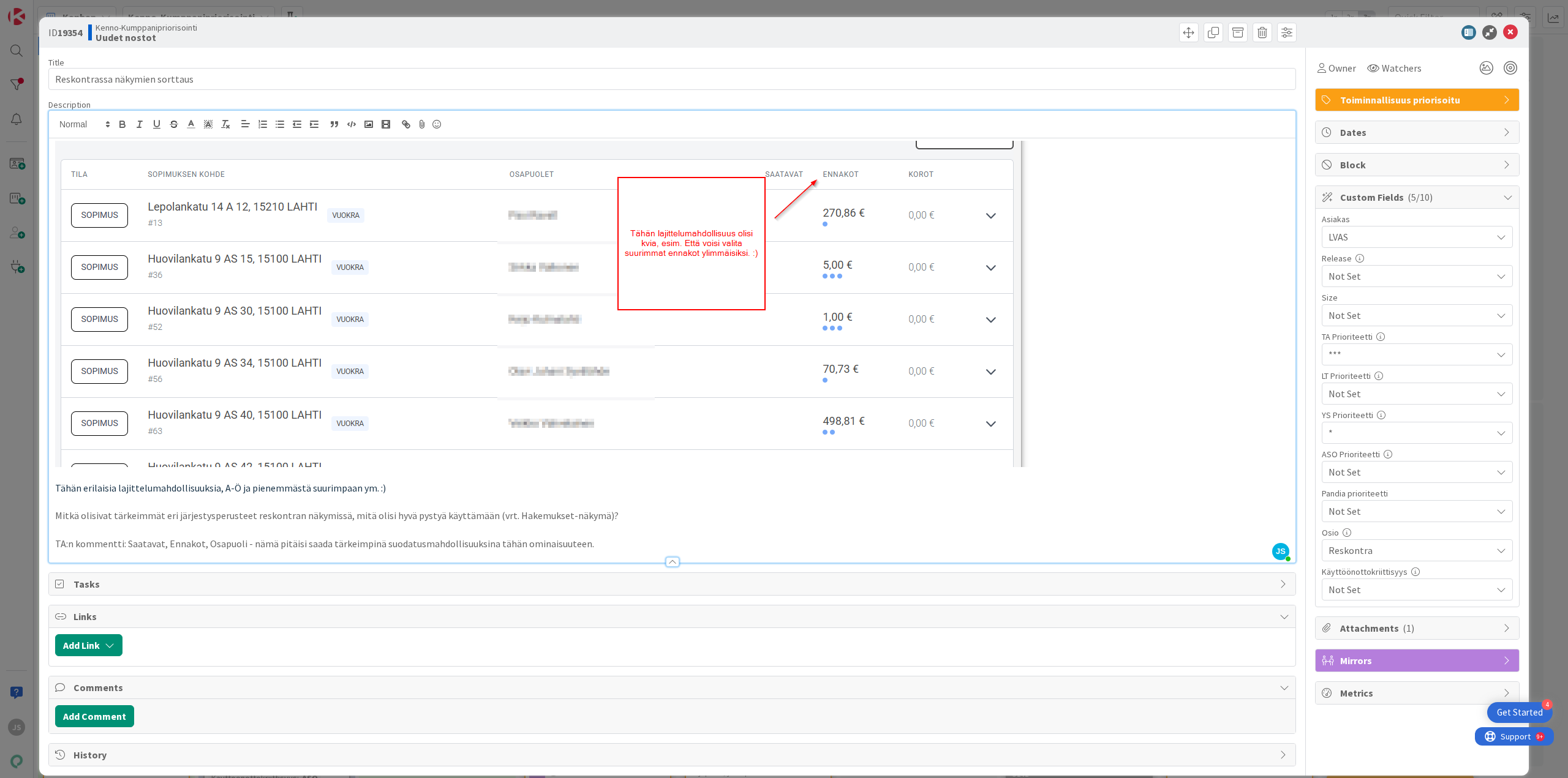
click at [1409, 324] on span "Not Set" at bounding box center [1408, 315] width 157 height 17
click at [1378, 489] on span "**" at bounding box center [1426, 489] width 160 height 18
click at [1503, 33] on icon at bounding box center [1510, 32] width 15 height 15
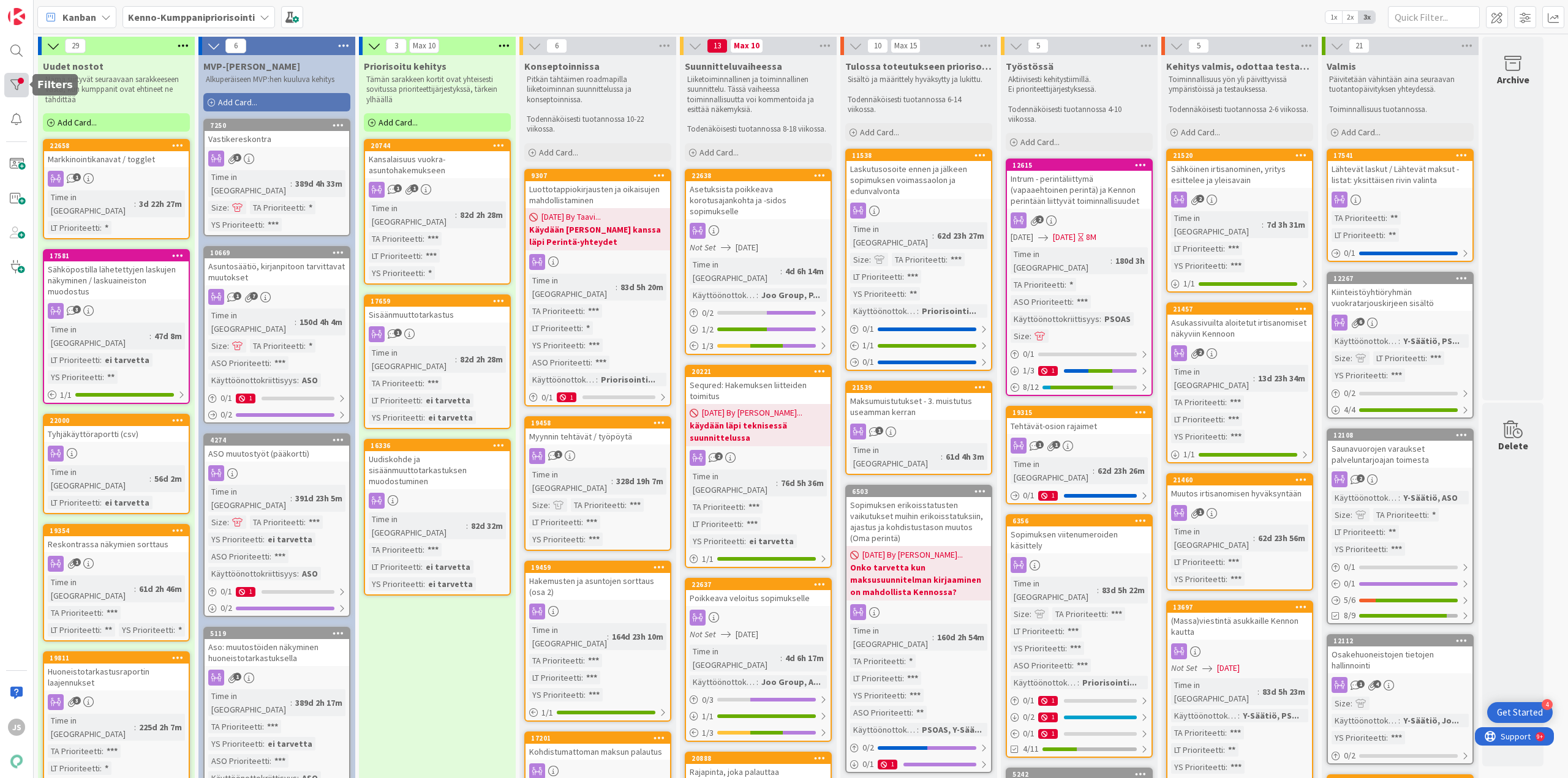
click at [23, 79] on div at bounding box center [16, 85] width 24 height 24
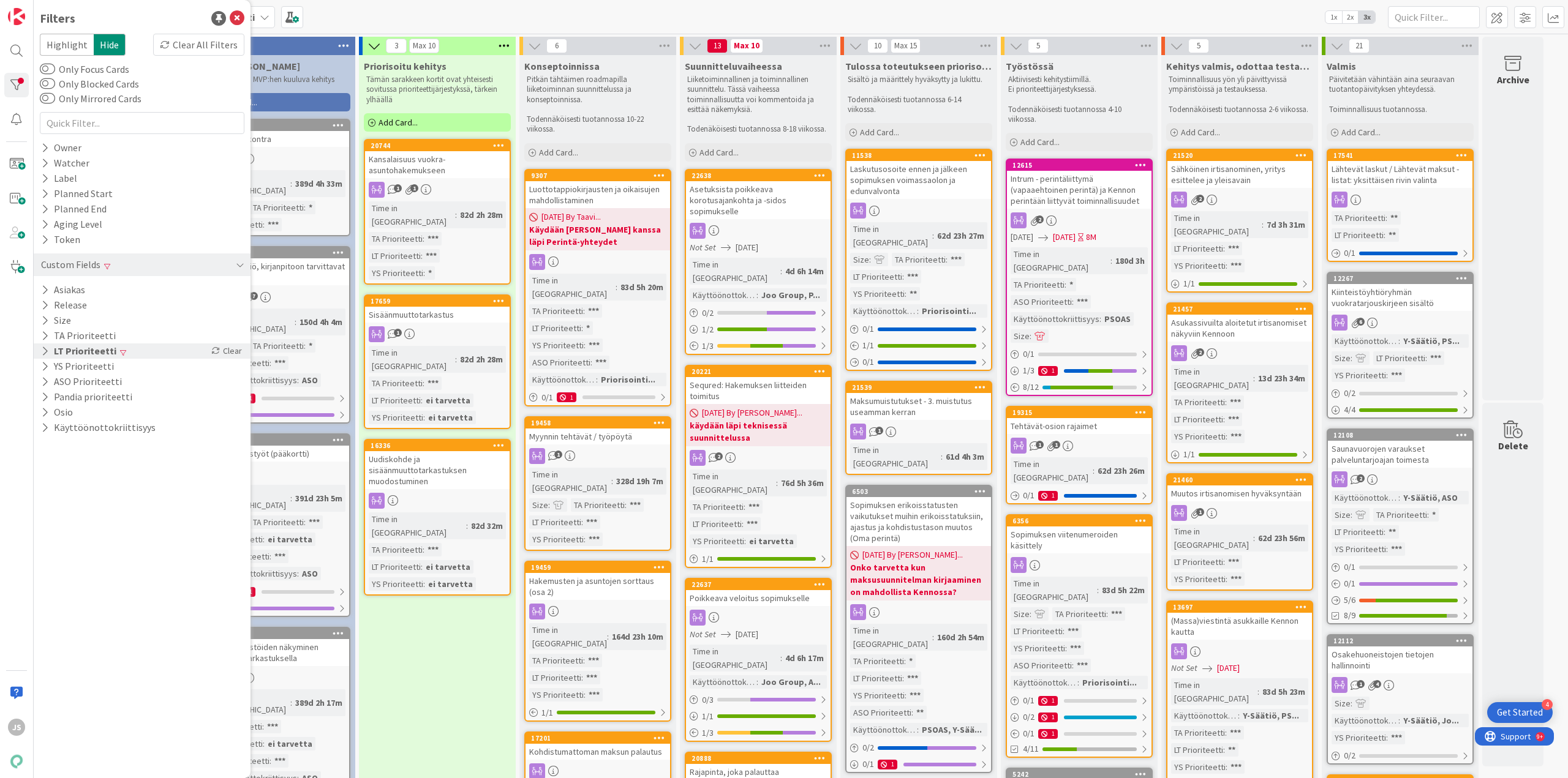
click at [73, 346] on button "LT Prioriteetti" at bounding box center [78, 352] width 78 height 16
click at [47, 370] on icon at bounding box center [47, 370] width 9 height 9
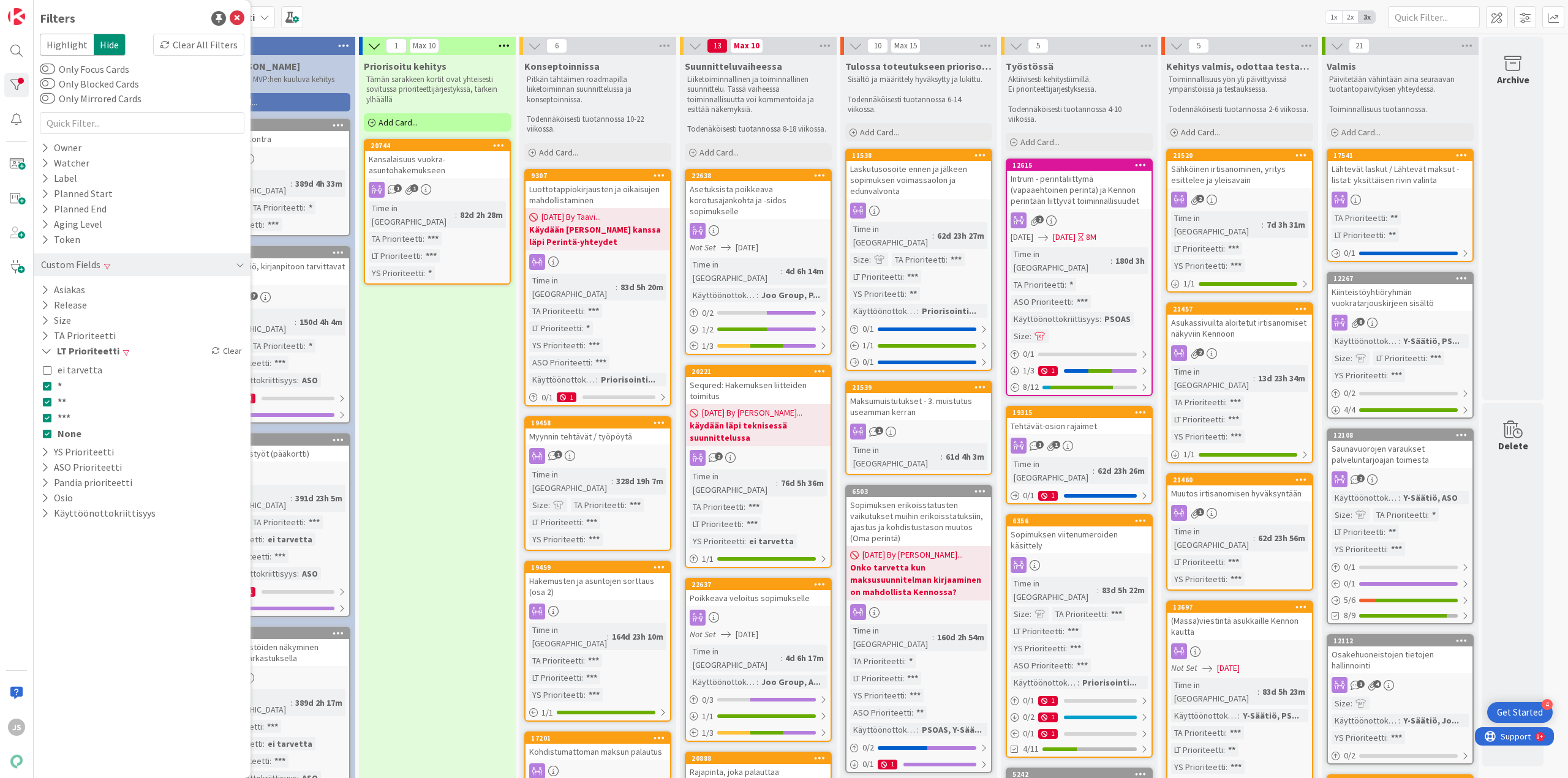
click at [45, 386] on icon at bounding box center [47, 386] width 9 height 9
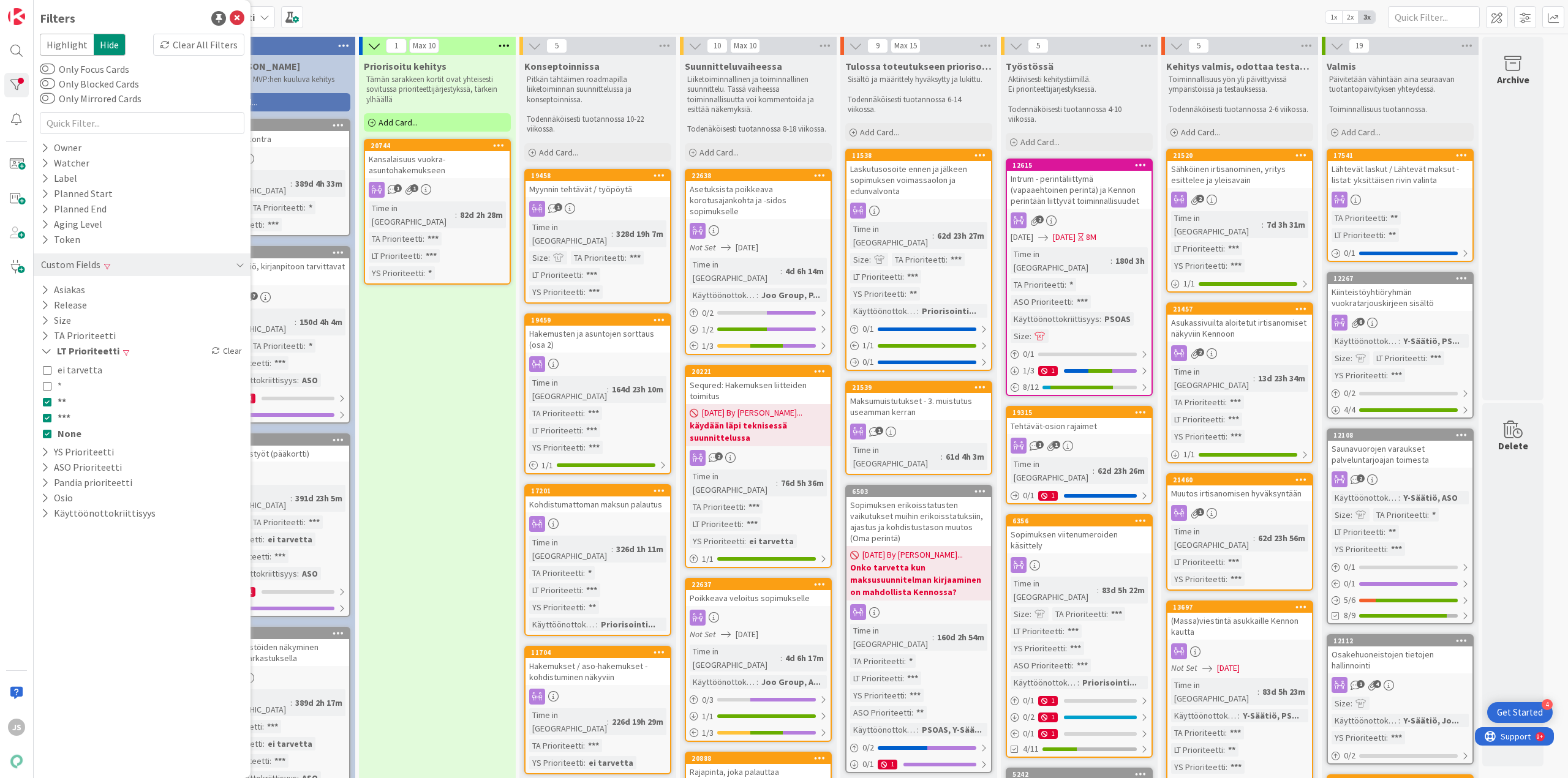
click at [45, 401] on icon at bounding box center [47, 401] width 9 height 9
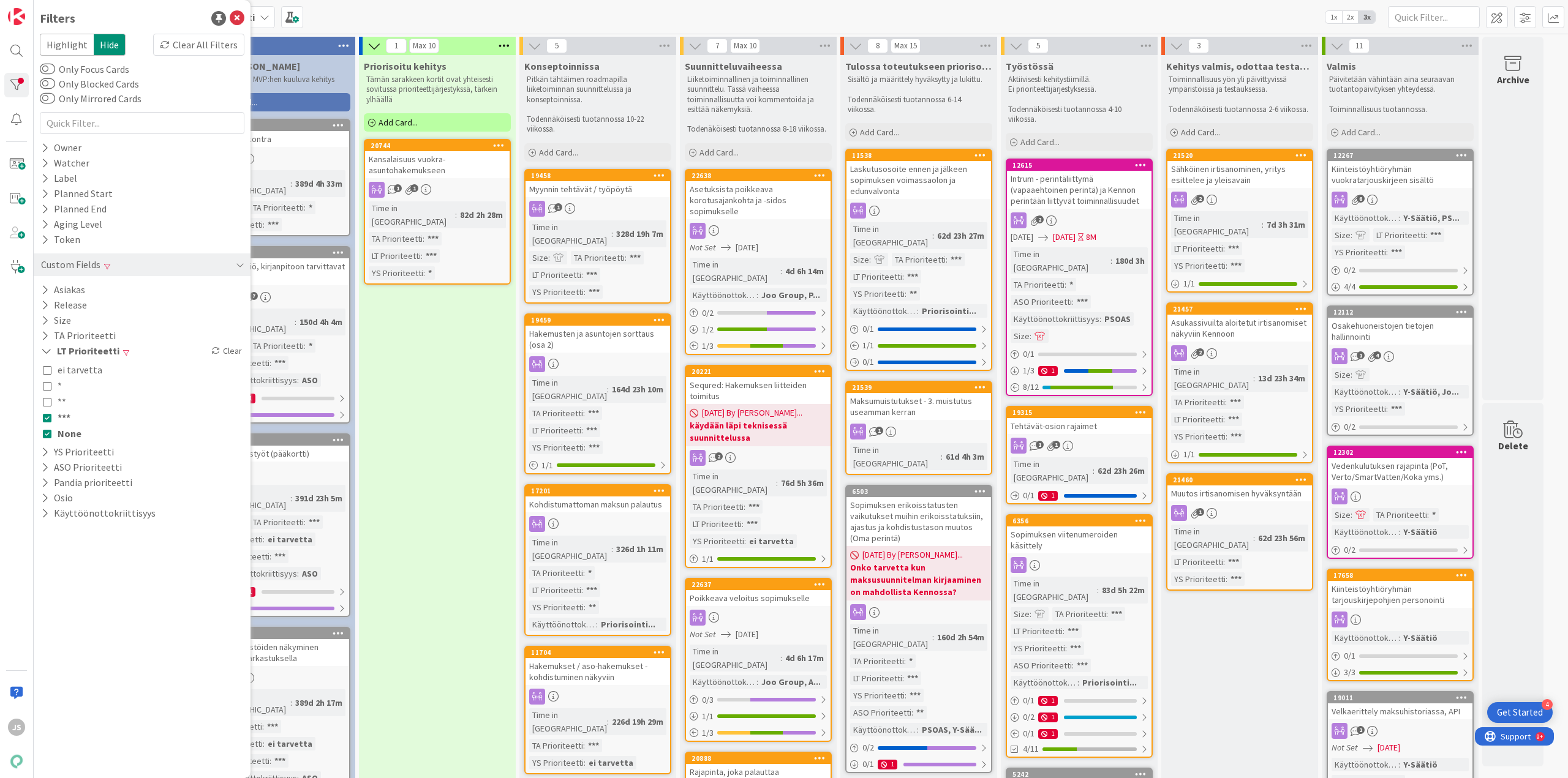
click at [49, 422] on icon at bounding box center [47, 418] width 9 height 9
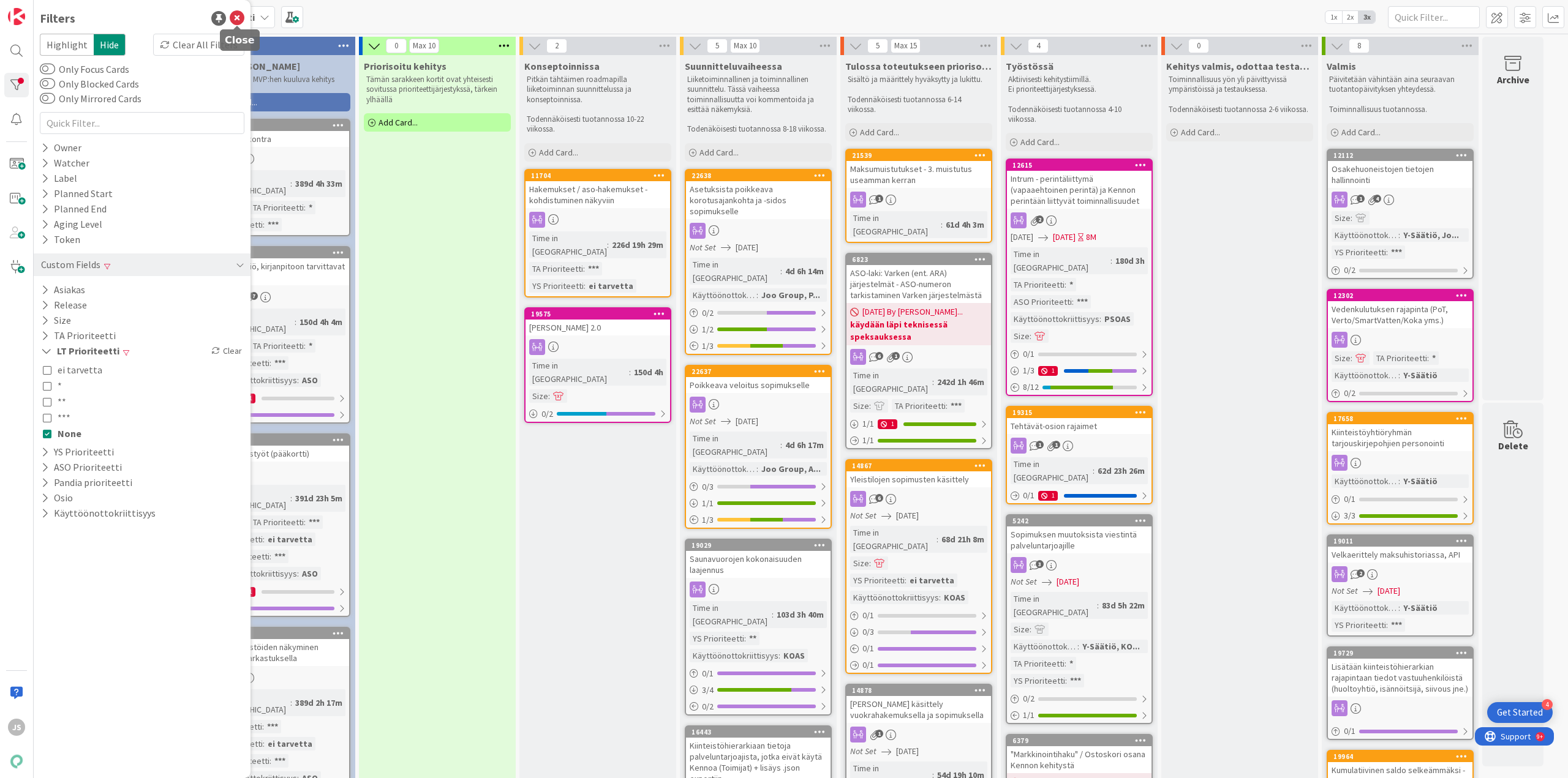
click at [235, 12] on icon at bounding box center [237, 18] width 15 height 15
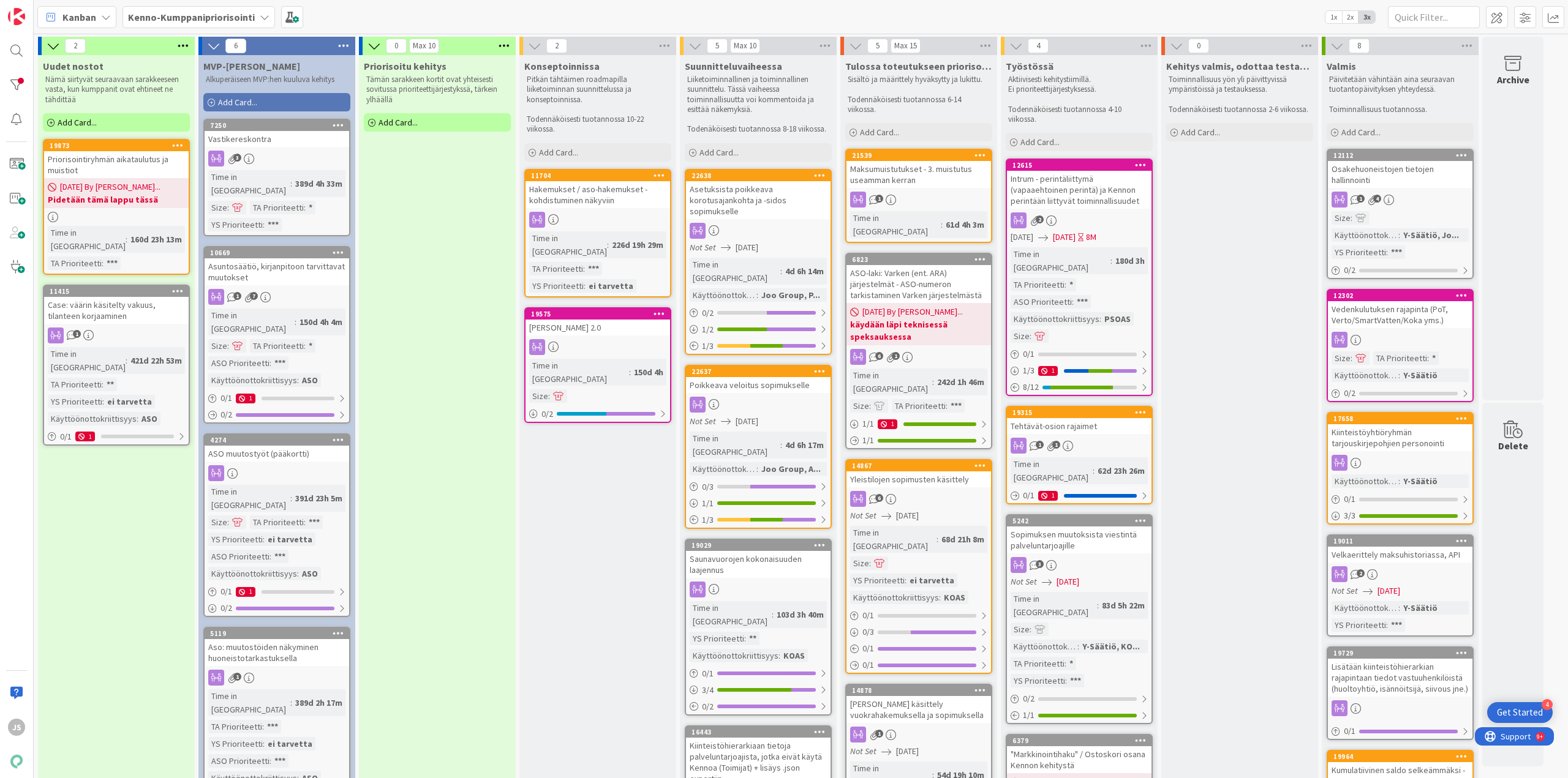
click at [136, 297] on div "Case: väärin käsitelty vakuus, tilanteen korjaaminen" at bounding box center [116, 310] width 145 height 27
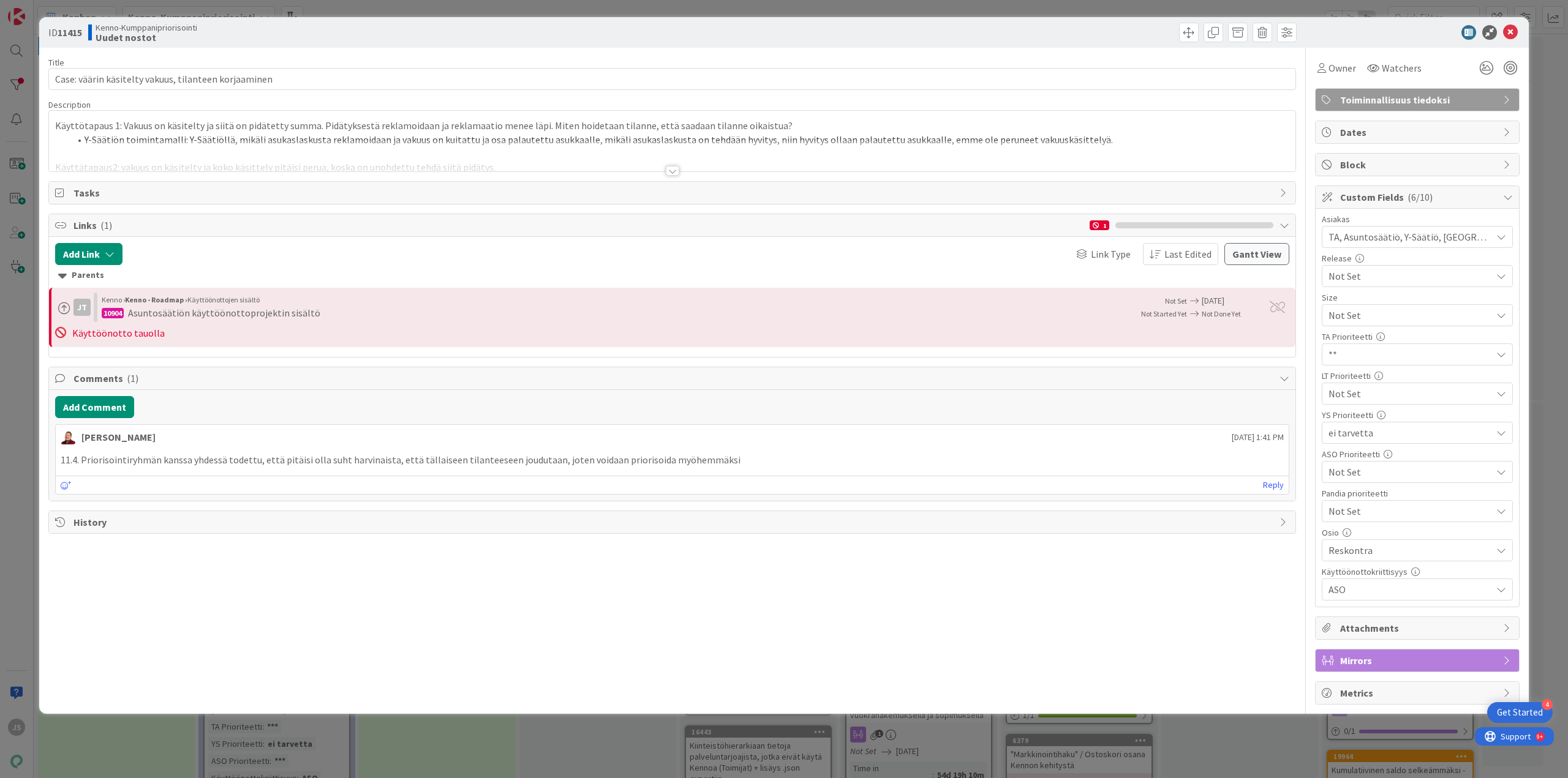
click at [673, 172] on div at bounding box center [673, 171] width 14 height 9
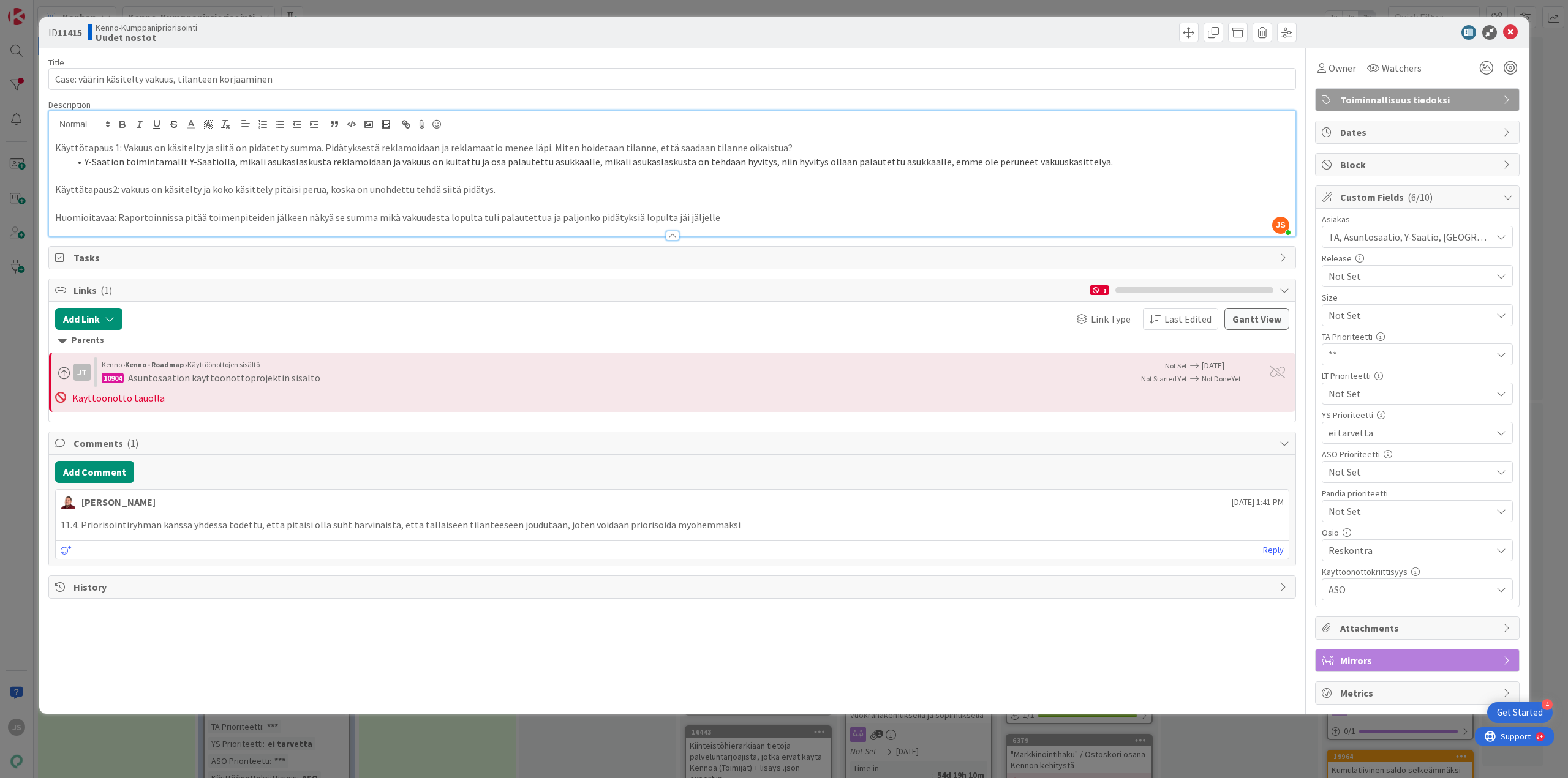
click at [1454, 324] on span "Not Set" at bounding box center [1408, 315] width 157 height 17
click at [1506, 397] on div "Not Set" at bounding box center [1417, 395] width 190 height 22
click at [1385, 324] on span "Not Set" at bounding box center [1408, 315] width 157 height 17
click at [1356, 464] on span "*" at bounding box center [1426, 467] width 160 height 18
click at [1100, 164] on li "Y-Säätiön toimintamalli: Y-Säätiöllä, mikäli asukaslaskusta reklamoidaan ja vak…" at bounding box center [679, 162] width 1220 height 14
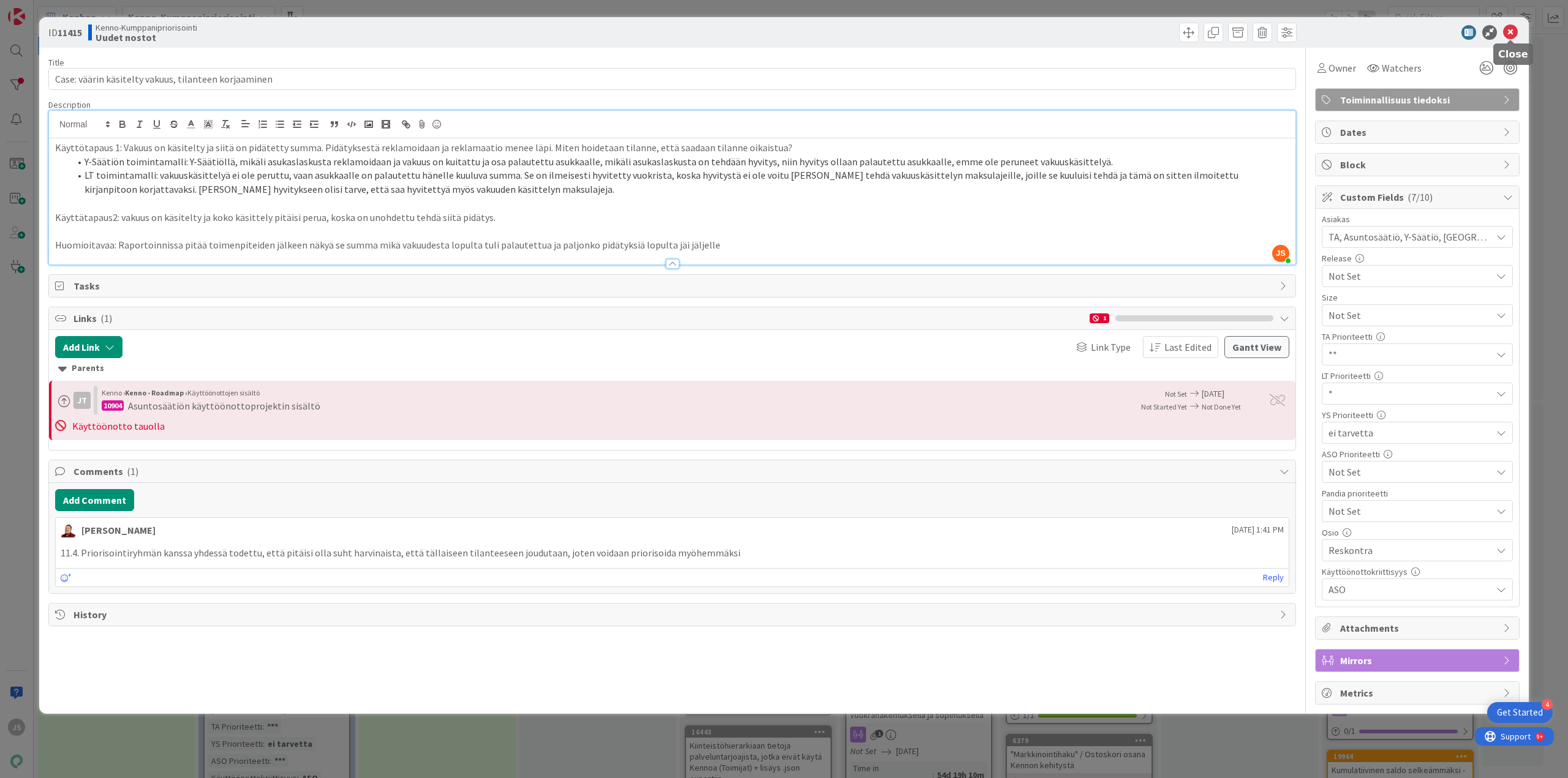
click at [1509, 32] on icon at bounding box center [1510, 32] width 15 height 15
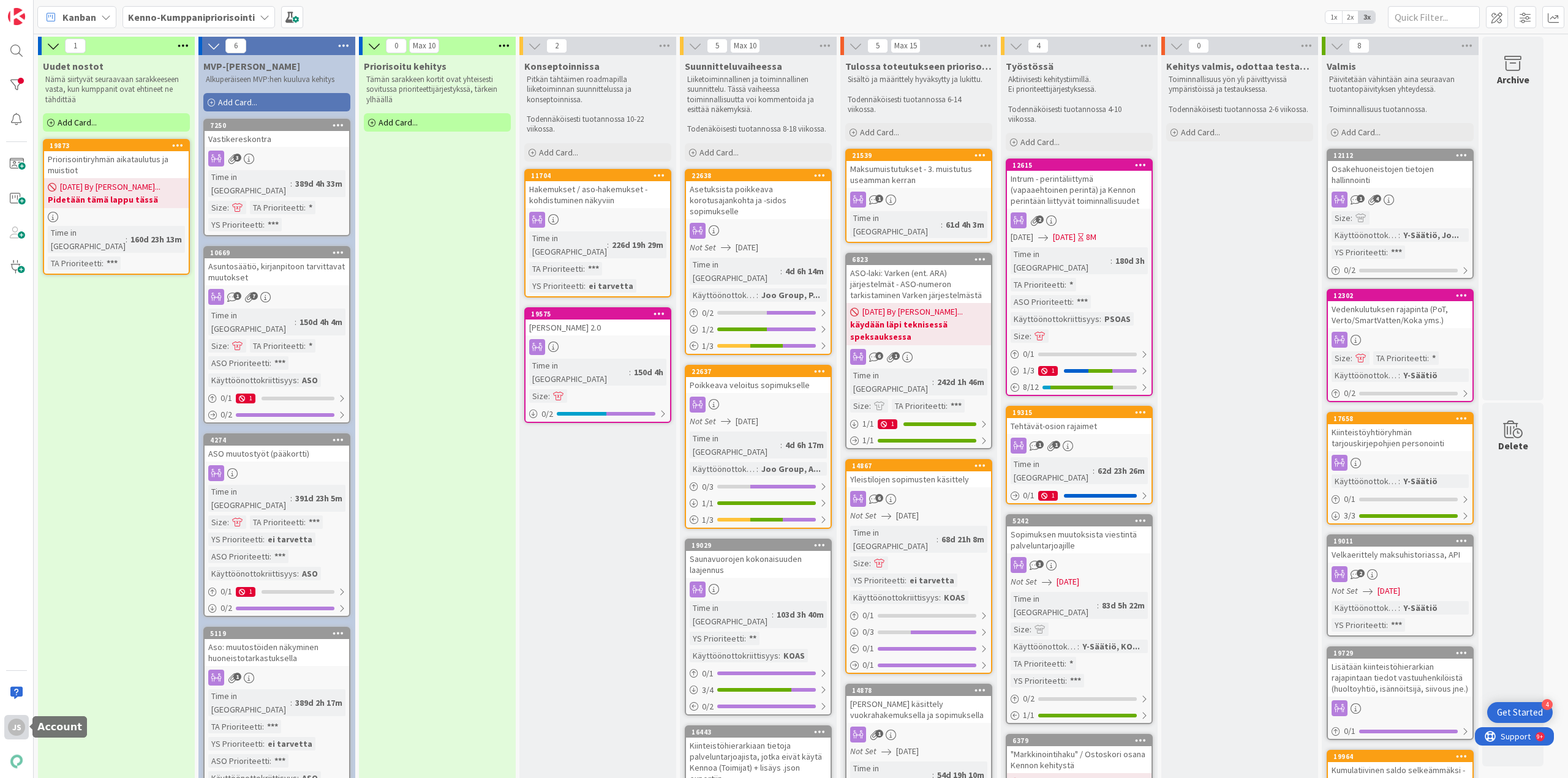
click at [22, 724] on div "JS" at bounding box center [16, 727] width 17 height 17
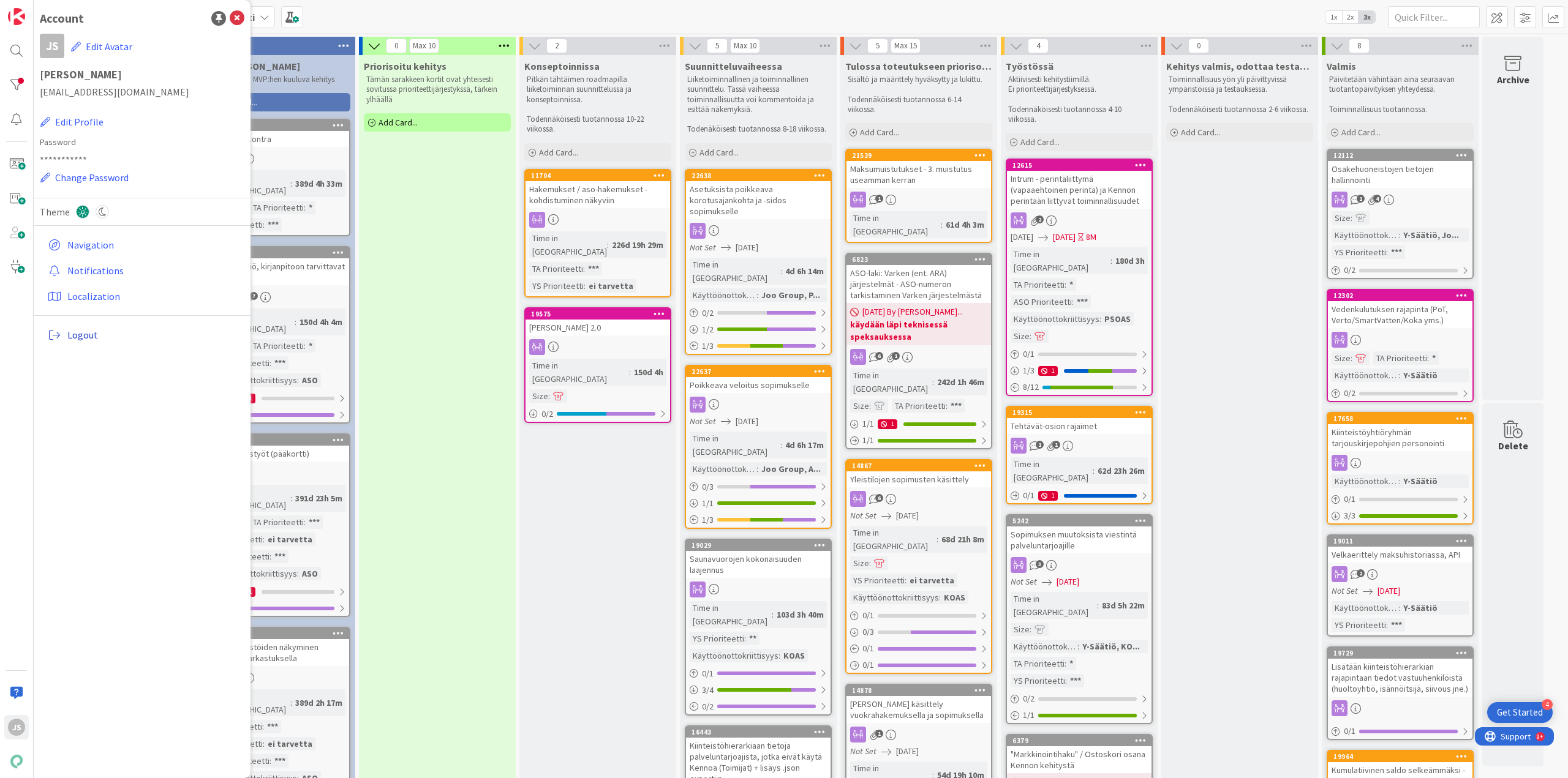
click at [98, 342] on link "Logout" at bounding box center [144, 335] width 202 height 22
